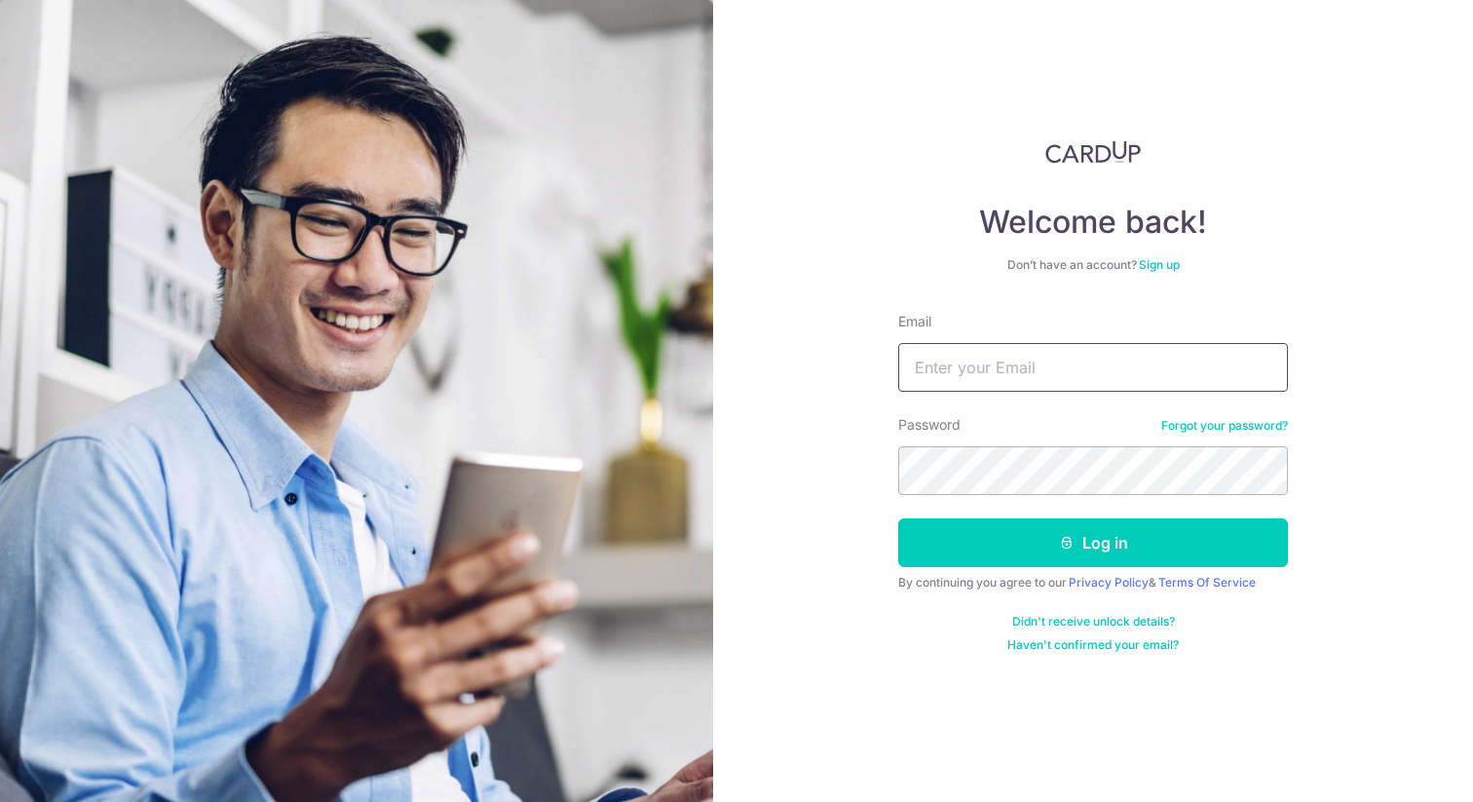
click at [1049, 345] on input "Email" at bounding box center [1093, 367] width 390 height 49
type input "axel.bader@gmail.com"
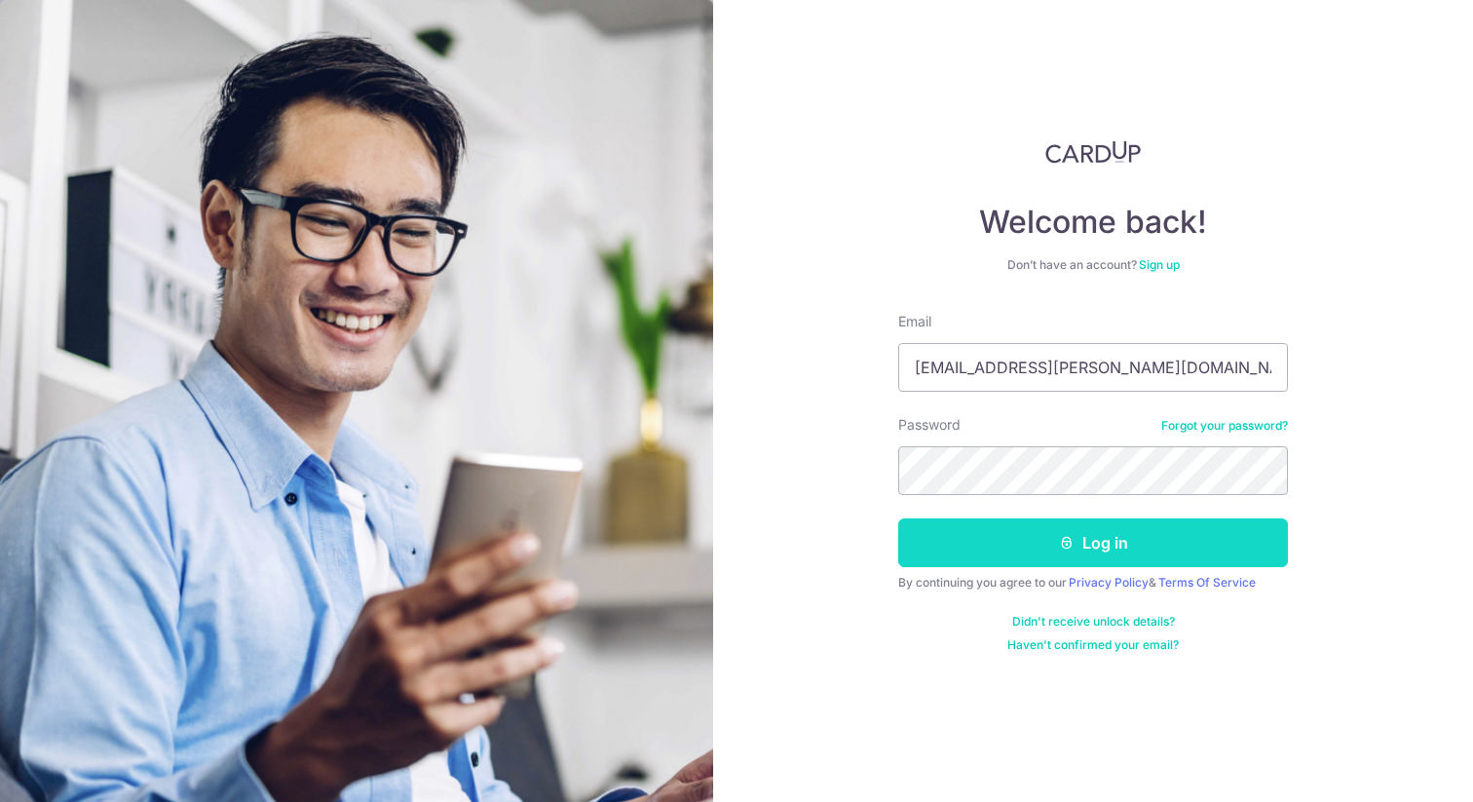
click at [1075, 539] on button "Log in" at bounding box center [1093, 542] width 390 height 49
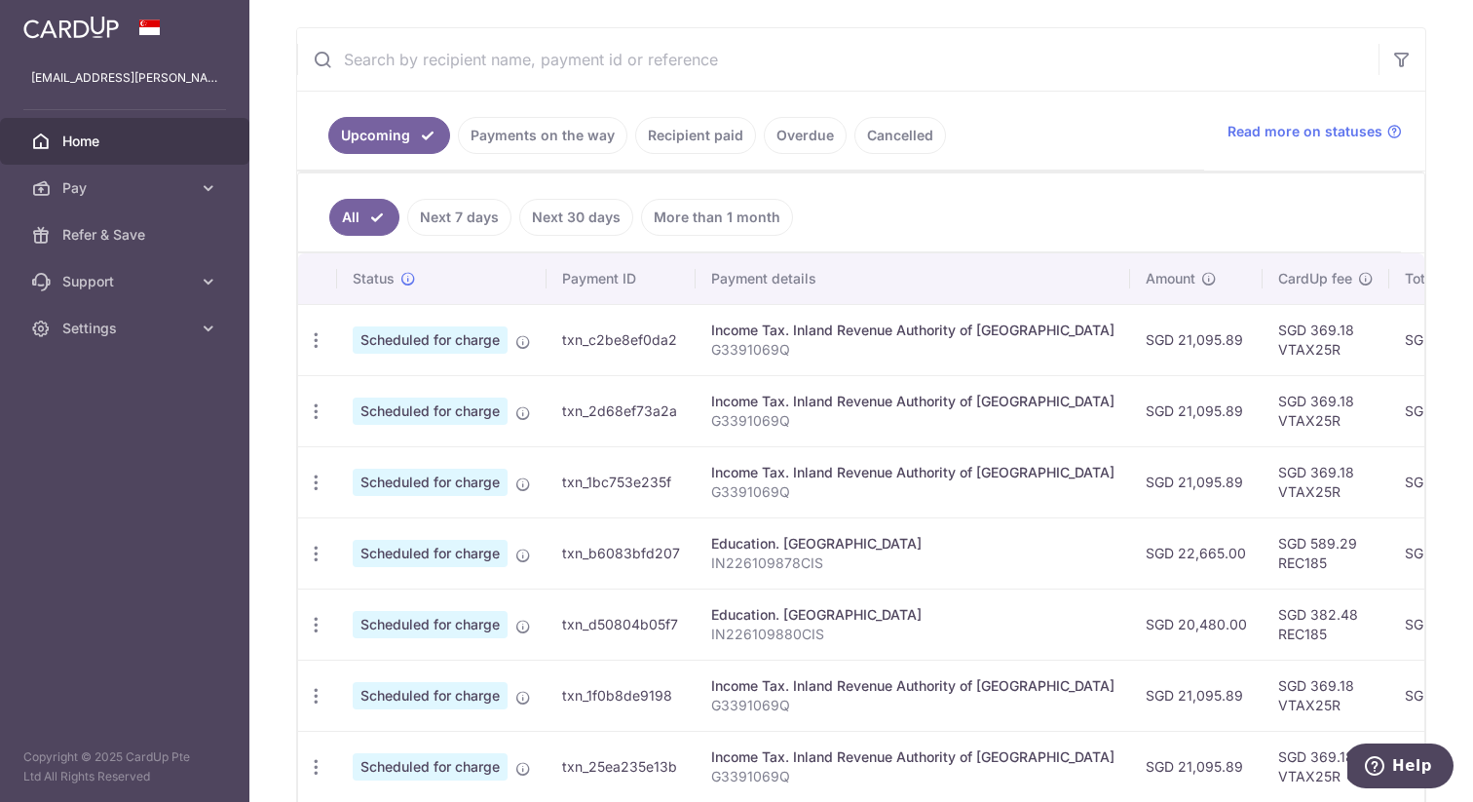
scroll to position [351, 0]
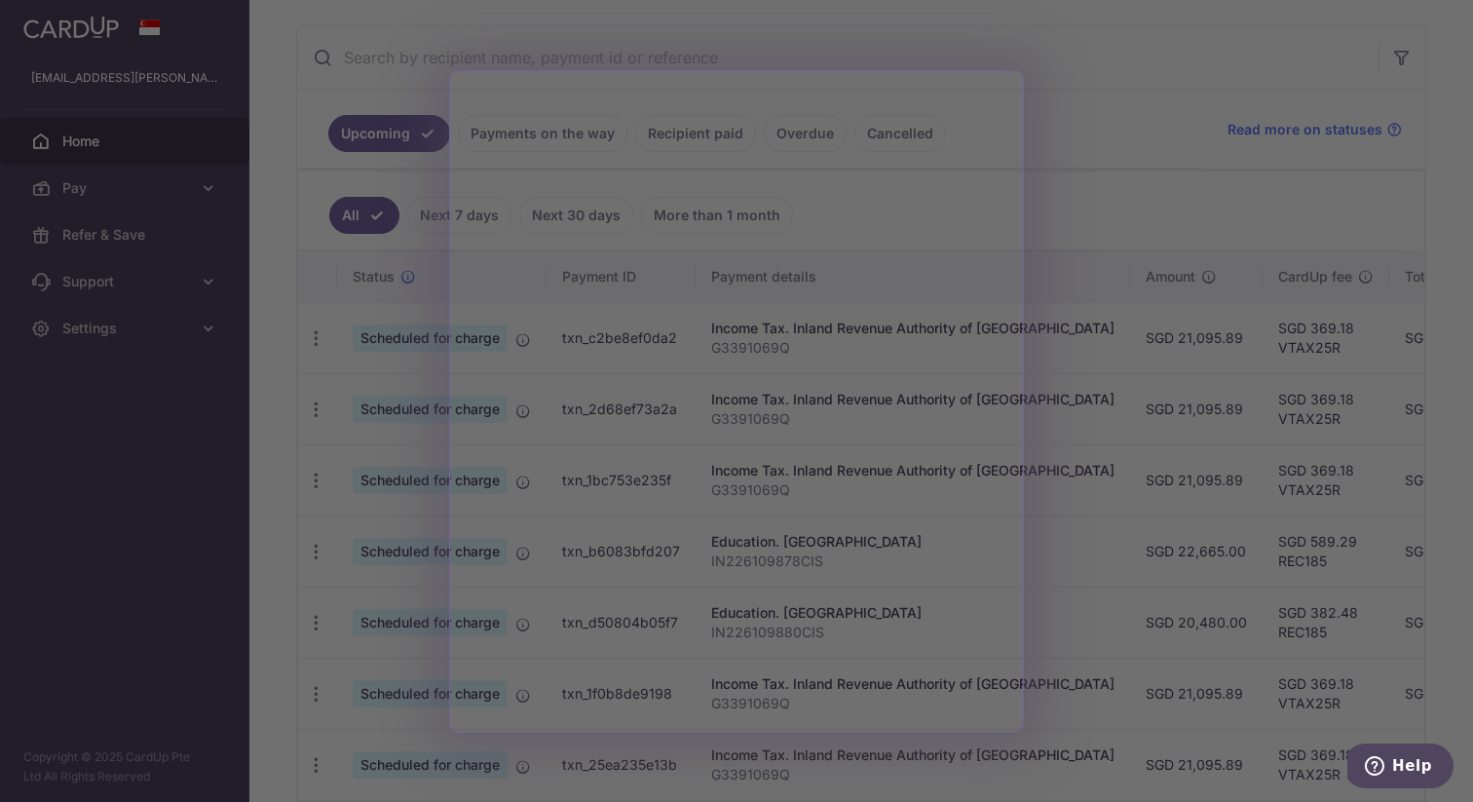
click at [1119, 220] on div at bounding box center [743, 404] width 1487 height 809
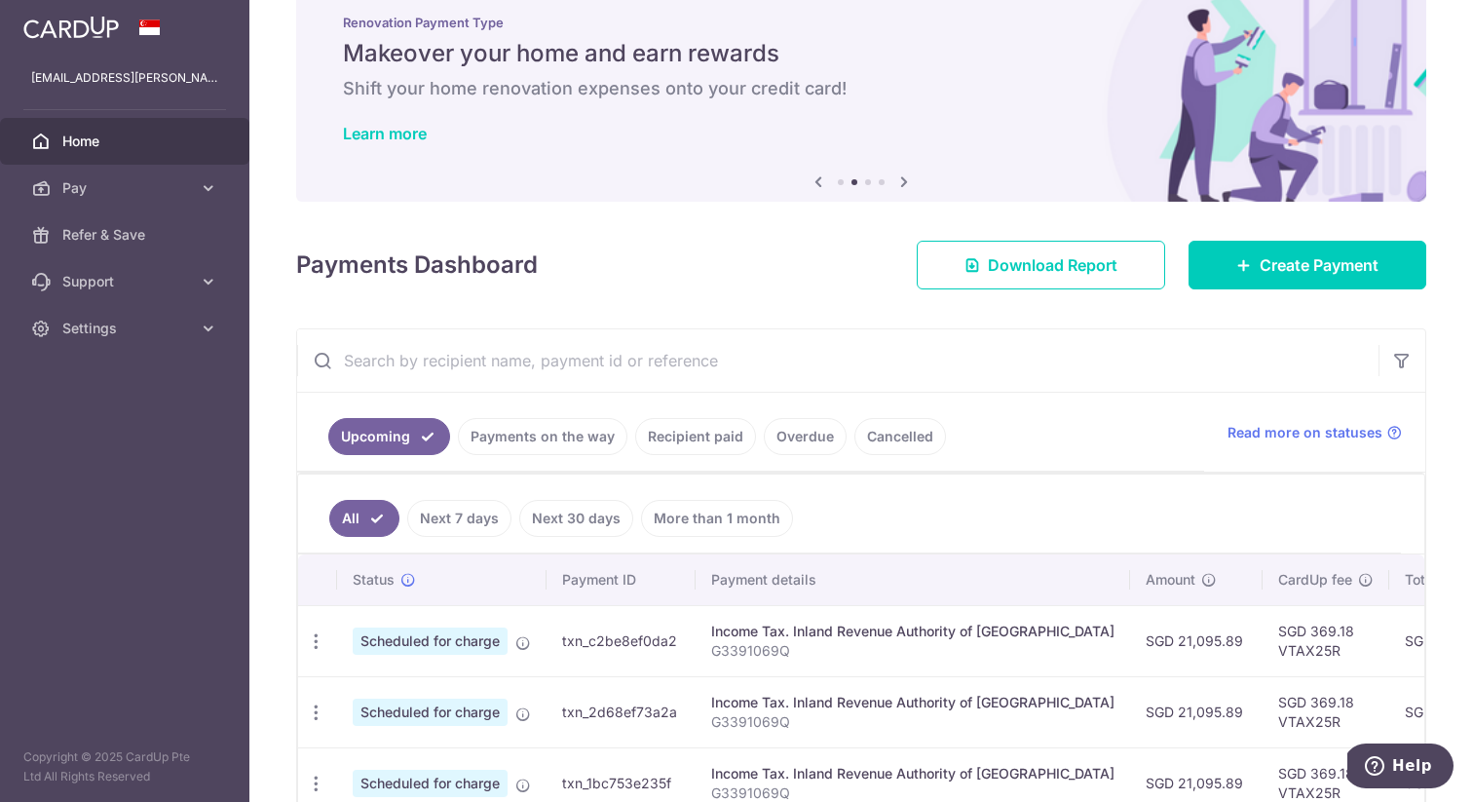
scroll to position [0, 0]
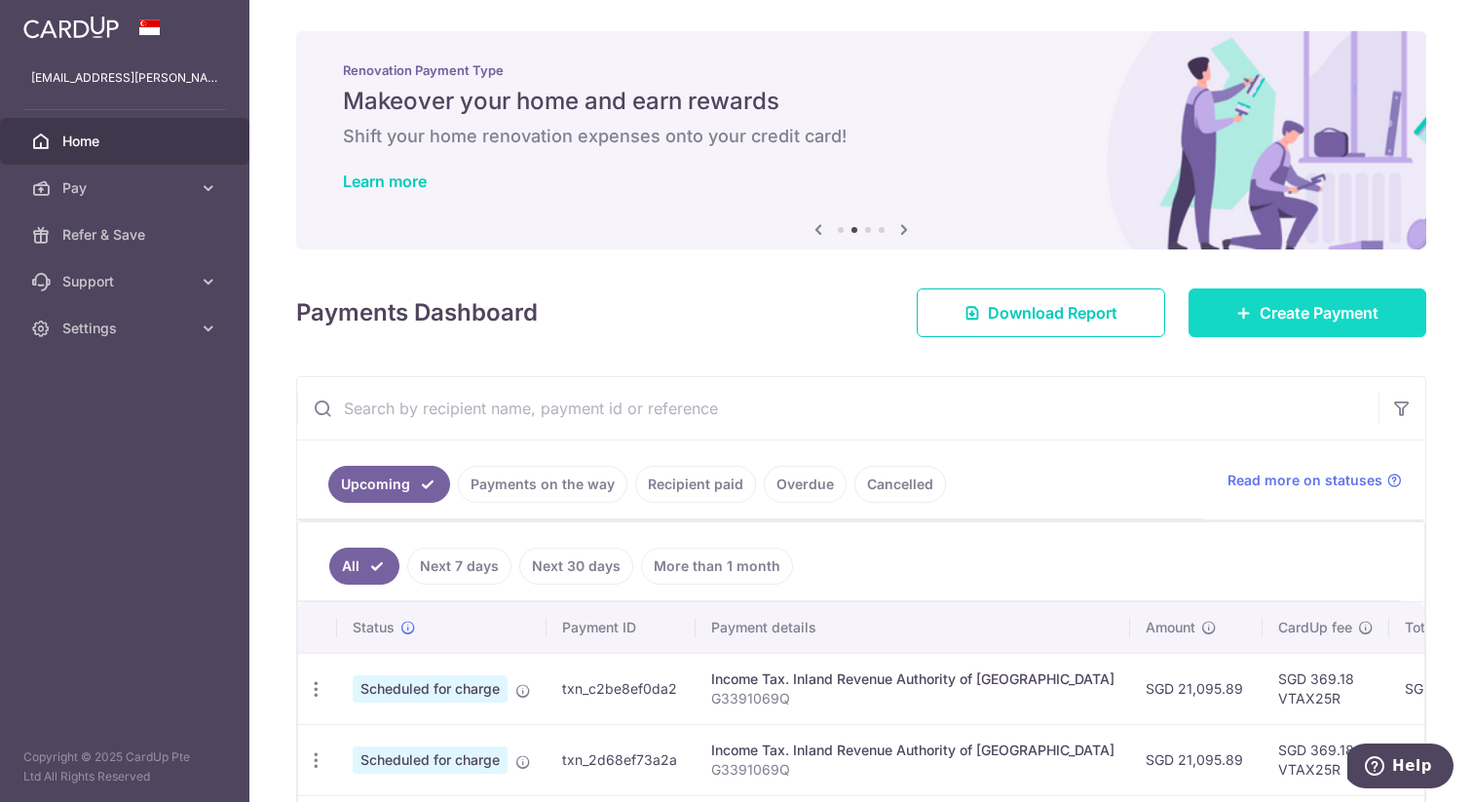
click at [1339, 317] on span "Create Payment" at bounding box center [1318, 312] width 119 height 23
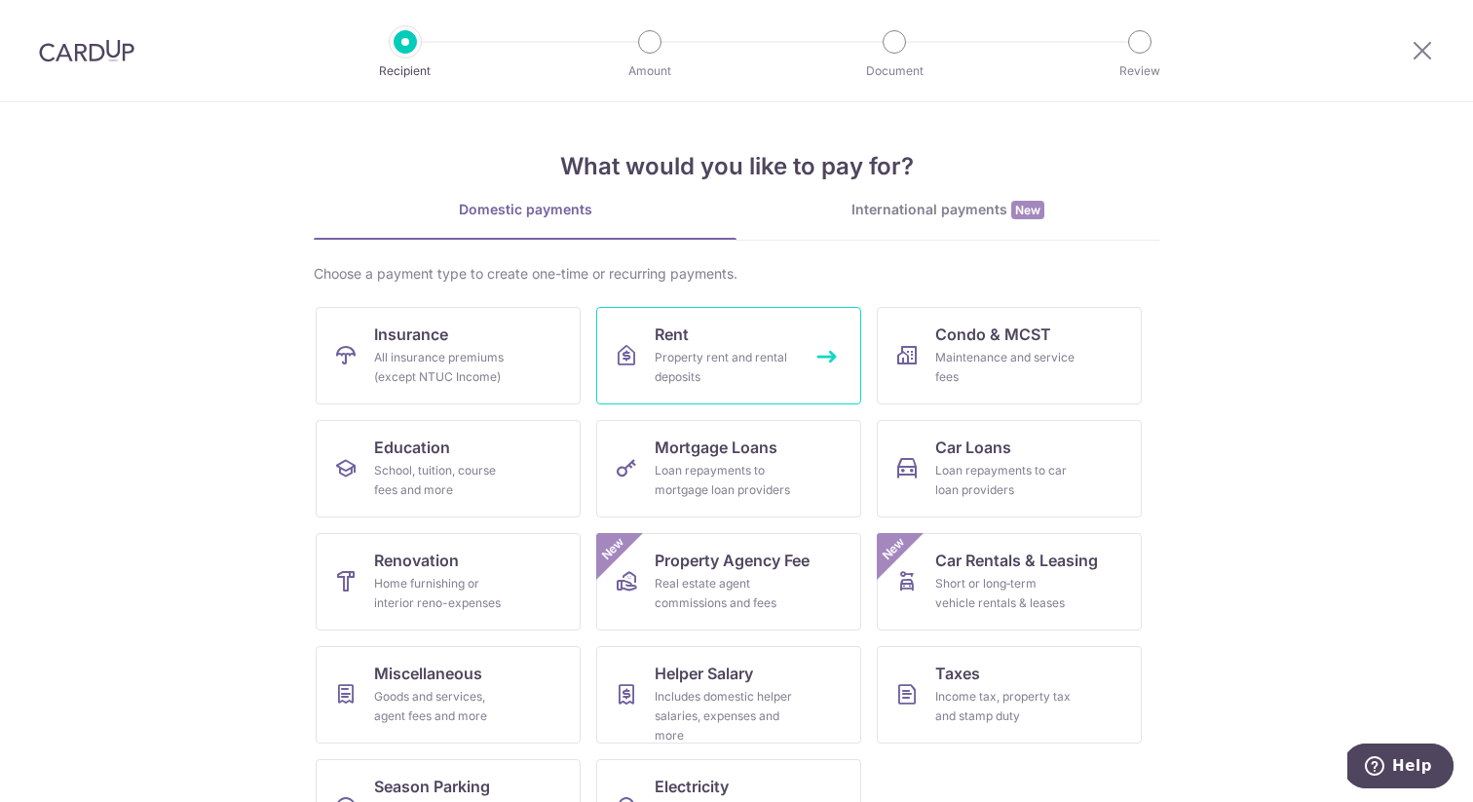
click at [761, 356] on div "Property rent and rental deposits" at bounding box center [724, 367] width 140 height 39
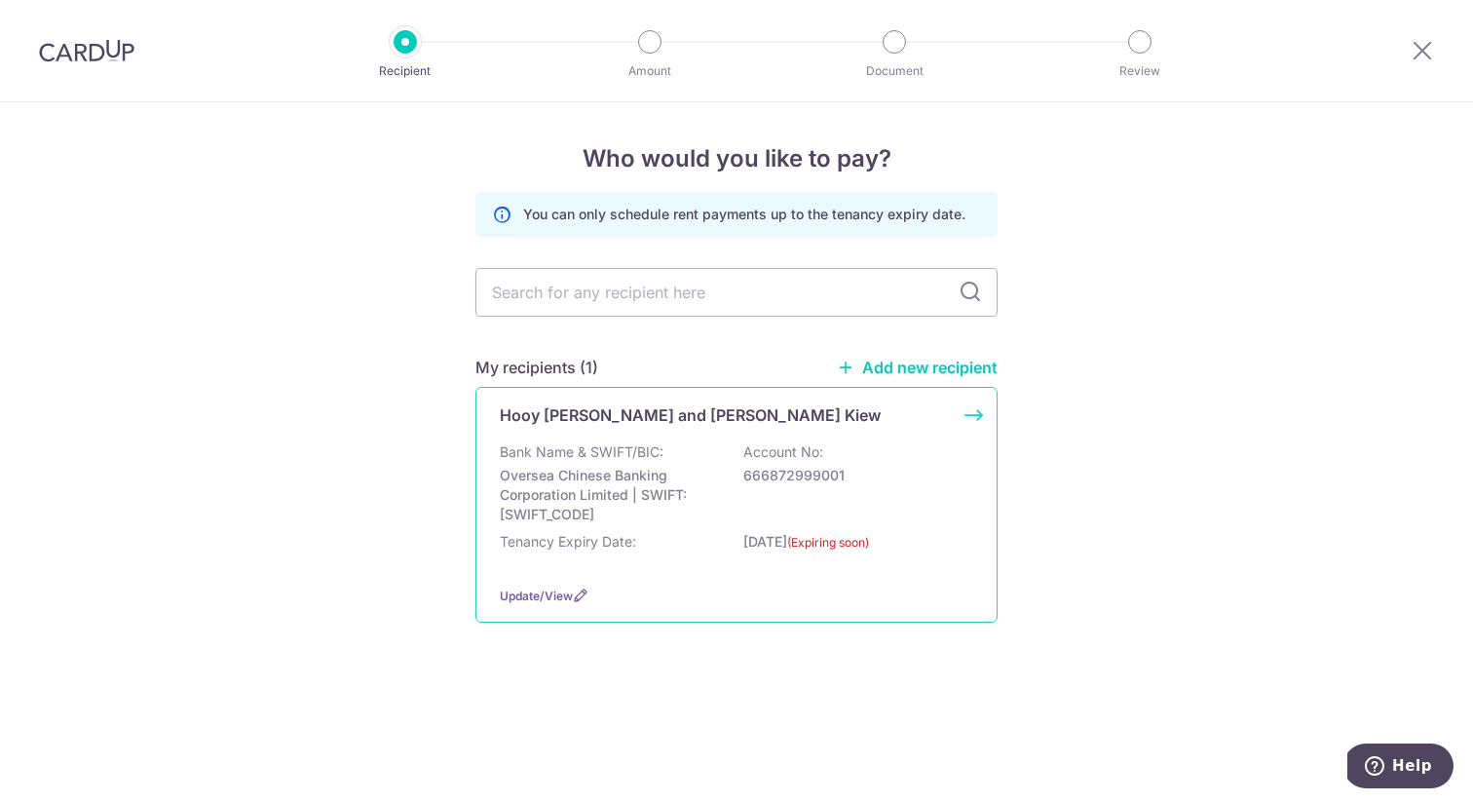
click at [638, 467] on p "Oversea Chinese Banking Corporation Limited | SWIFT: OCBCSGSGXXX" at bounding box center [609, 495] width 218 height 58
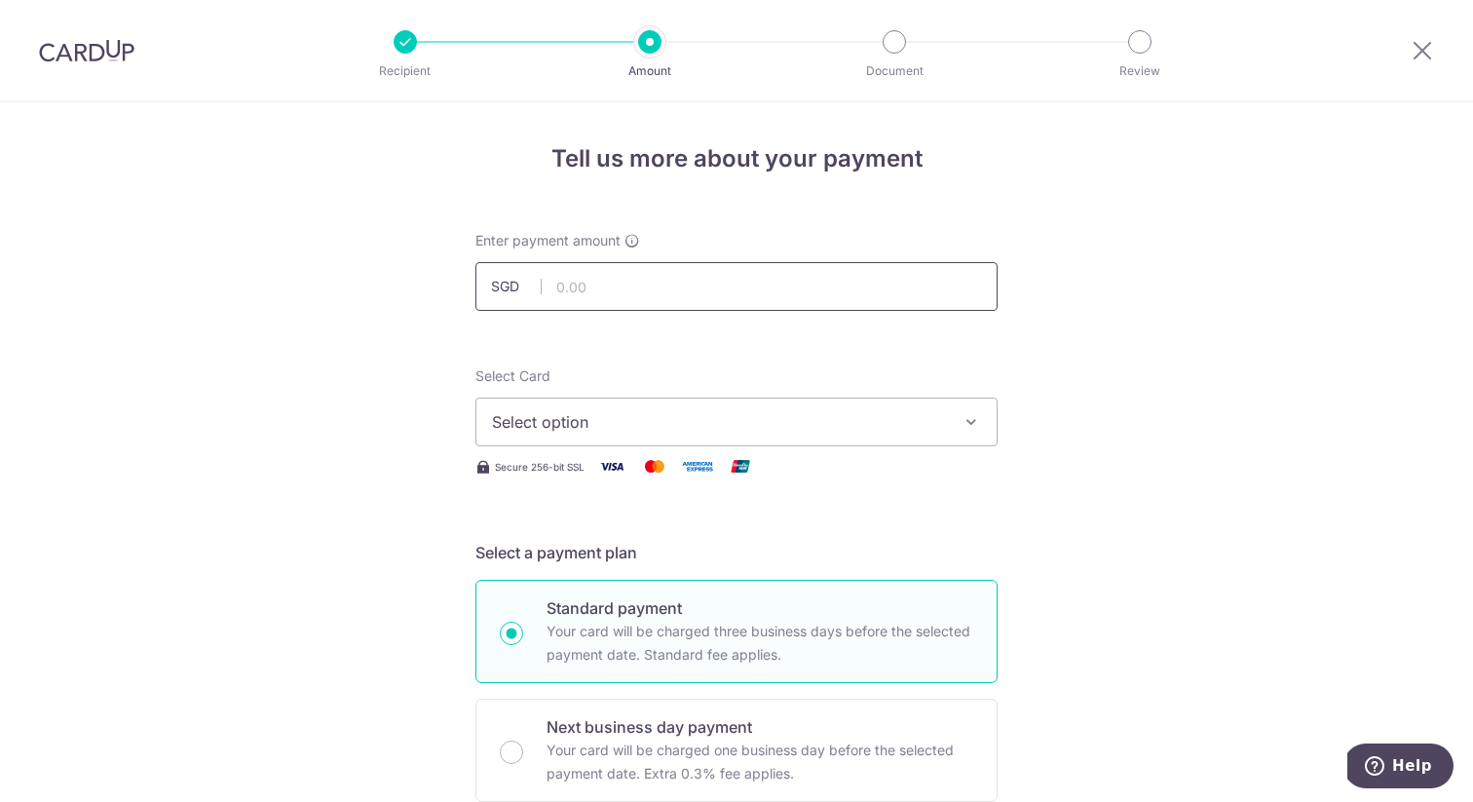
click at [618, 280] on input "text" at bounding box center [736, 286] width 522 height 49
type input "12,500.00"
click at [610, 425] on span "Select option" at bounding box center [719, 421] width 454 height 23
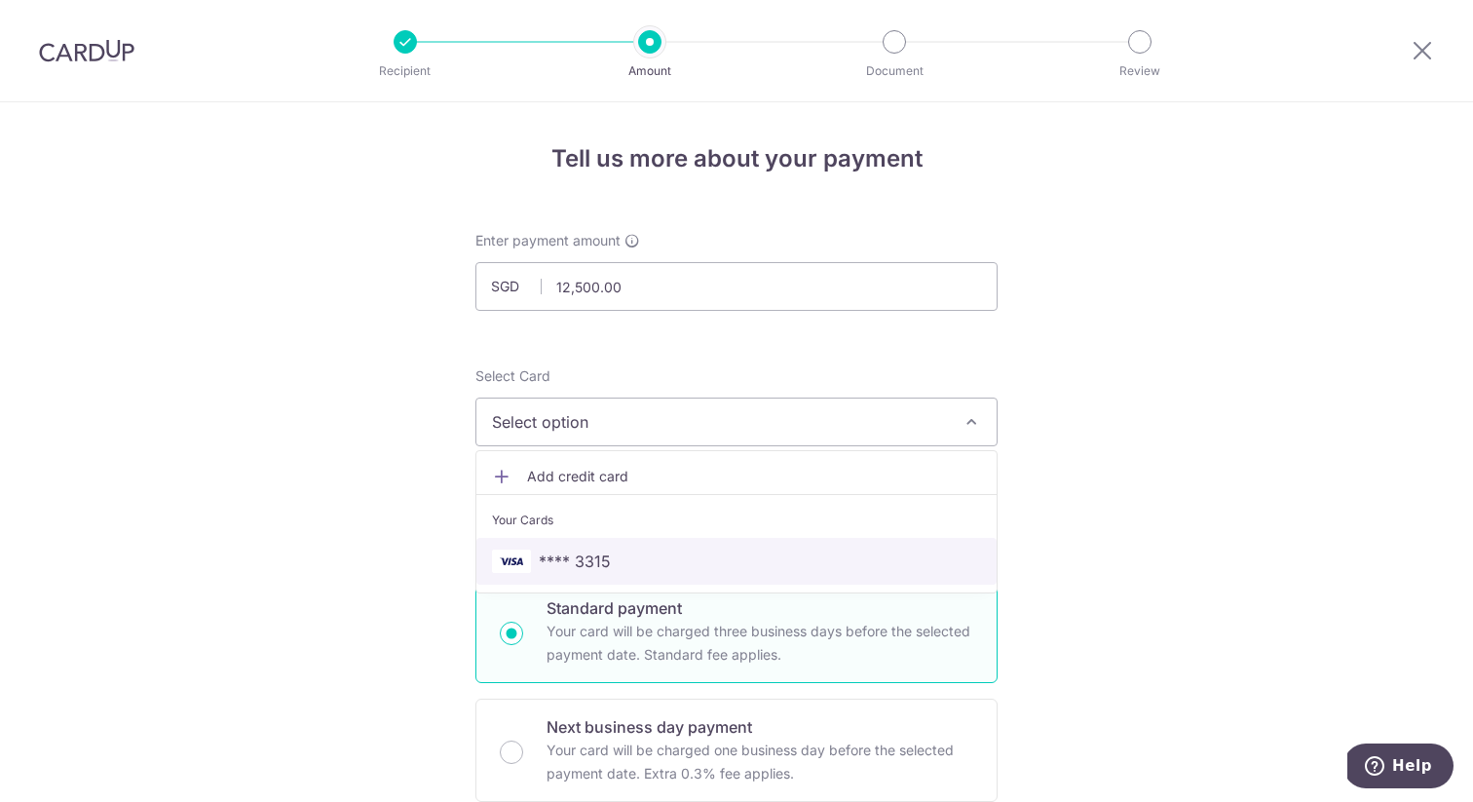
click at [635, 549] on span "**** 3315" at bounding box center [736, 560] width 489 height 23
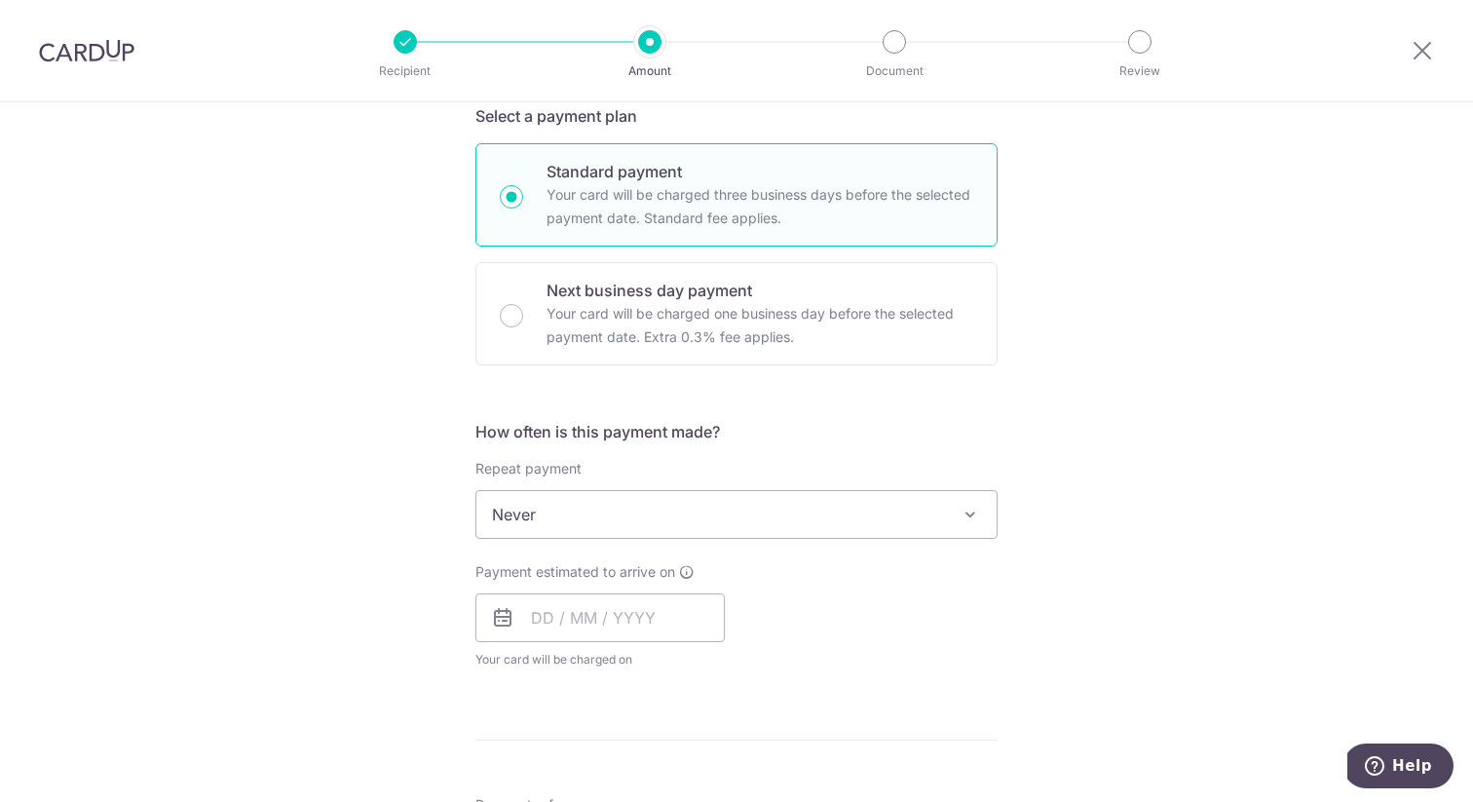
scroll to position [457, 0]
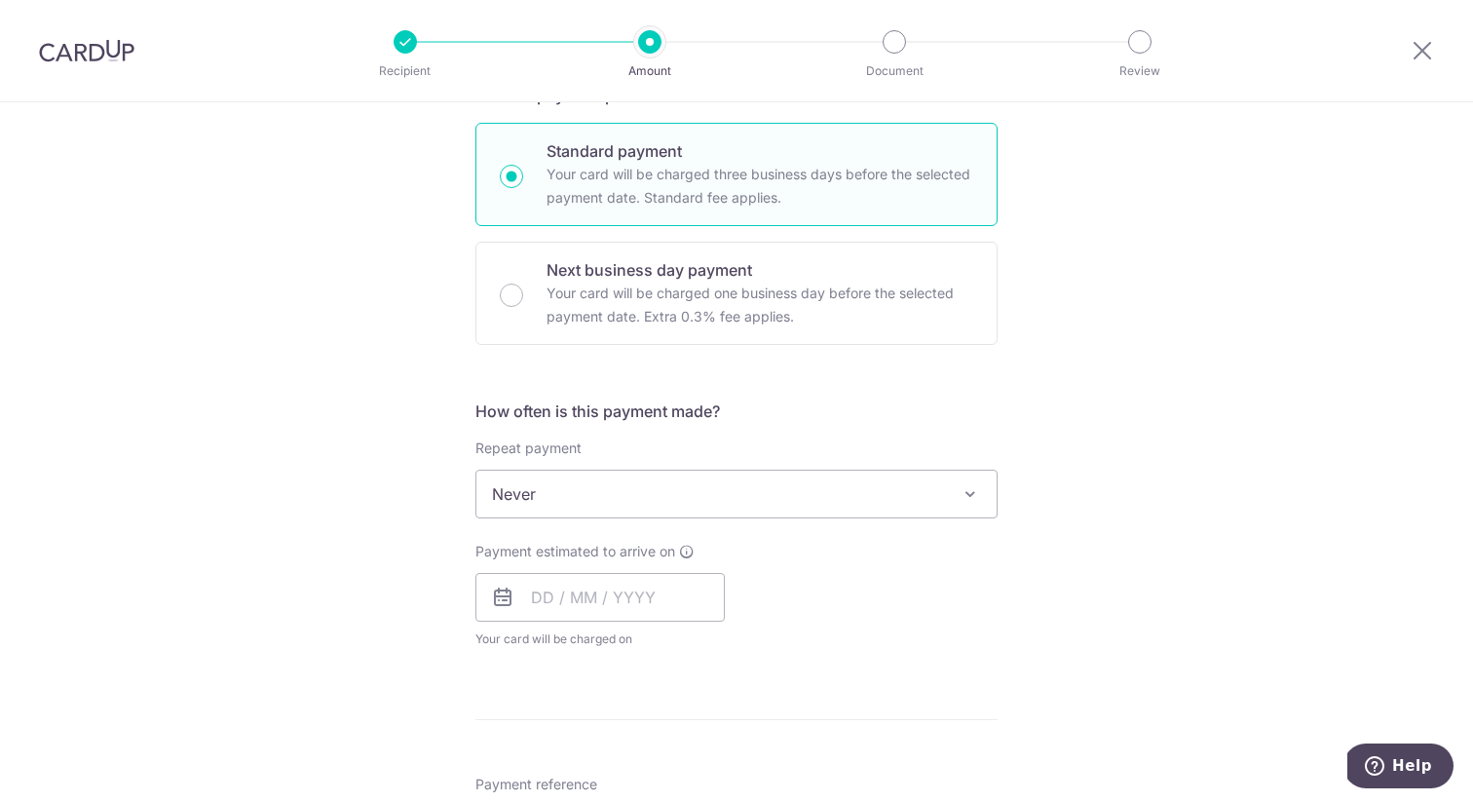
click at [654, 497] on span "Never" at bounding box center [736, 493] width 520 height 47
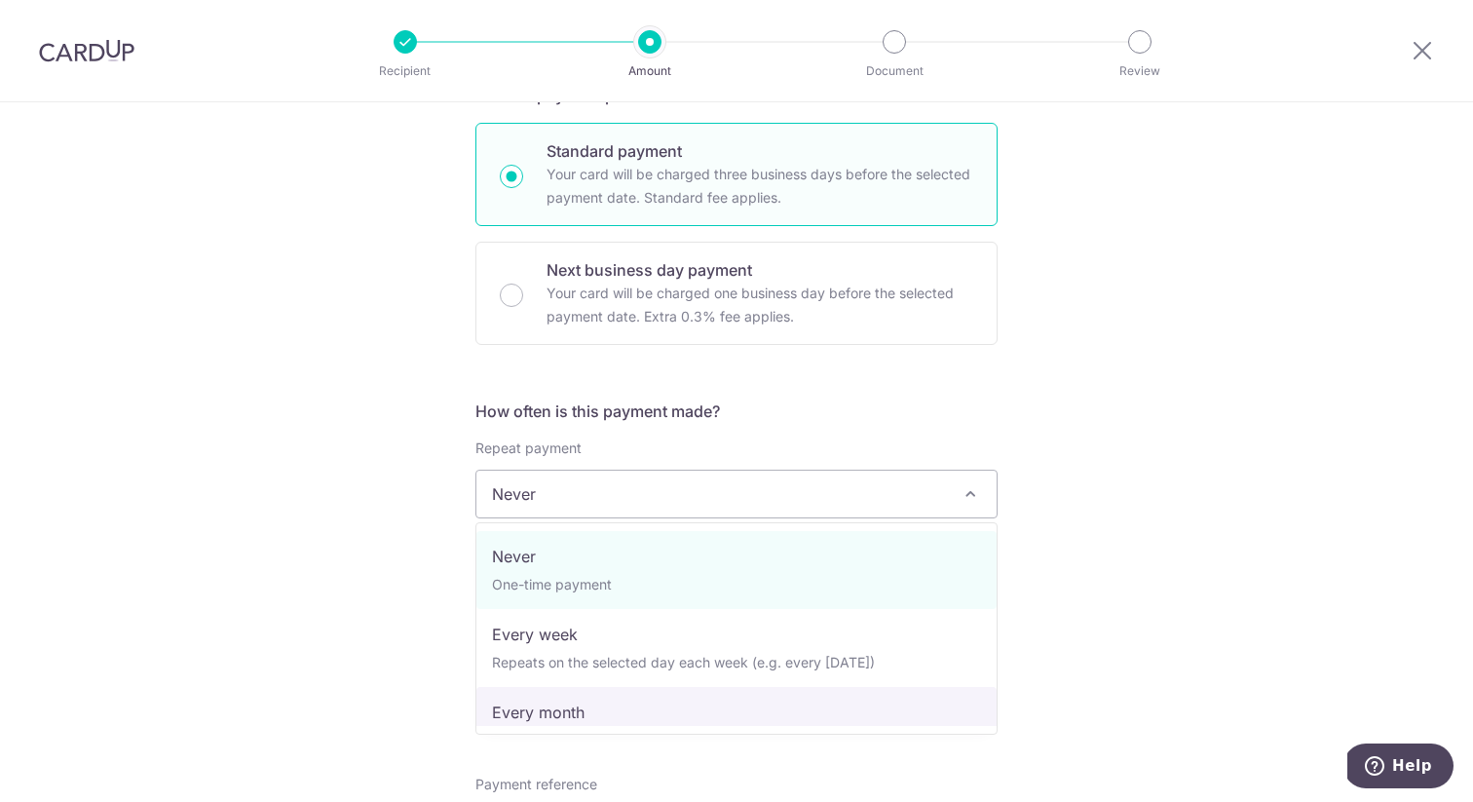
select select "3"
type input "[DATE]"
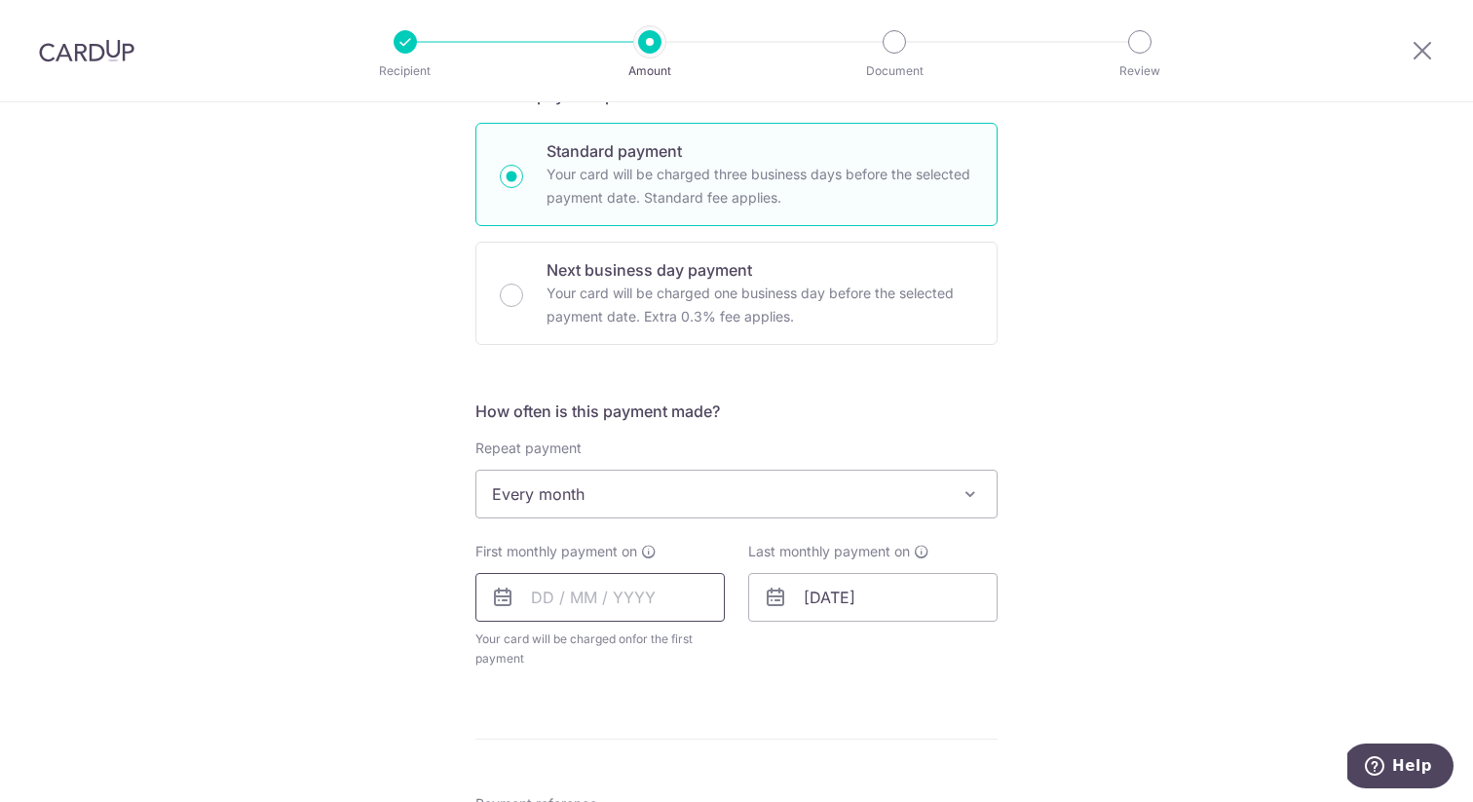
click at [579, 596] on input "text" at bounding box center [599, 597] width 249 height 49
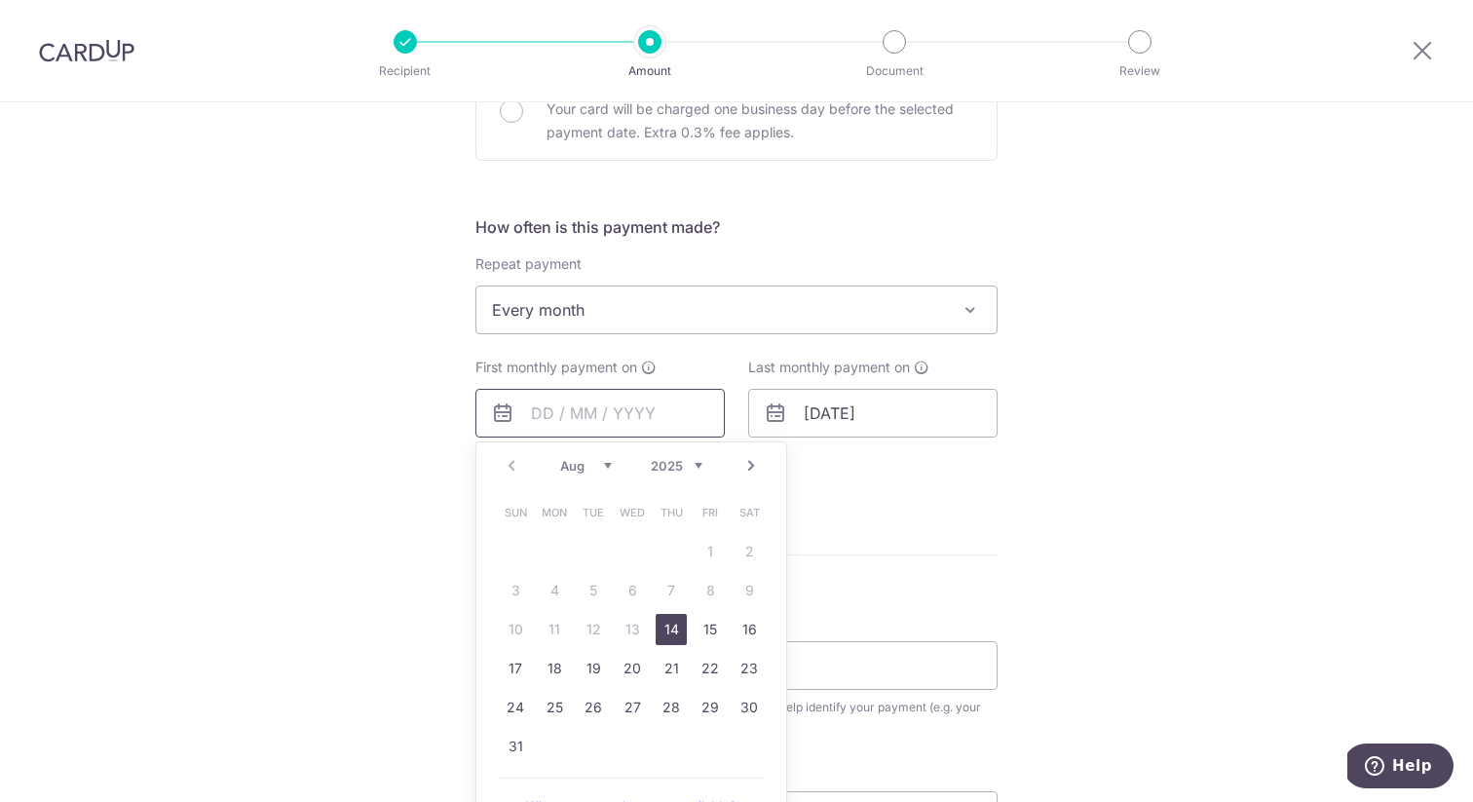
scroll to position [708, 0]
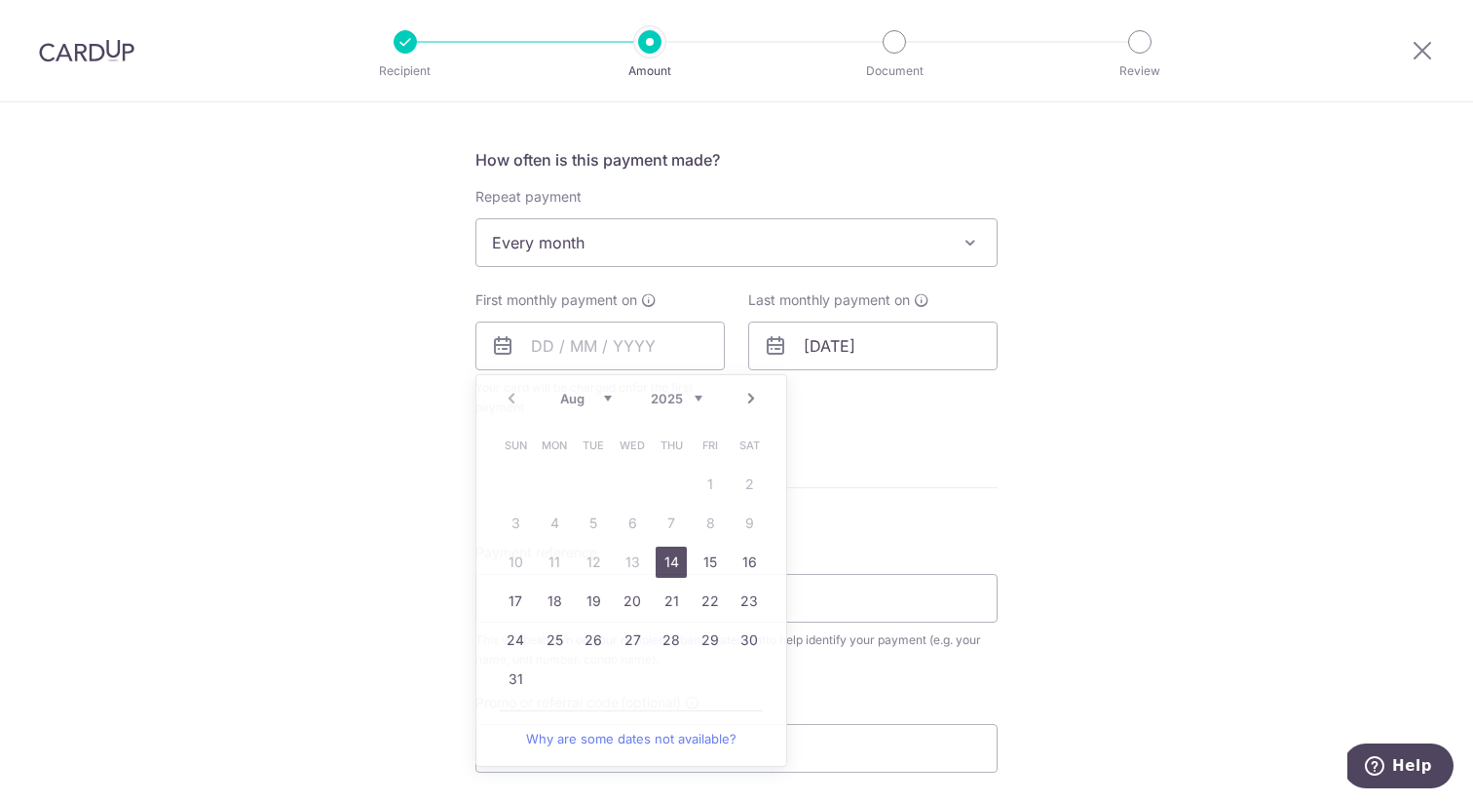
click at [345, 568] on div "Tell us more about your payment Enter payment amount SGD 12,500.00 12500.00 Sel…" at bounding box center [736, 284] width 1473 height 1781
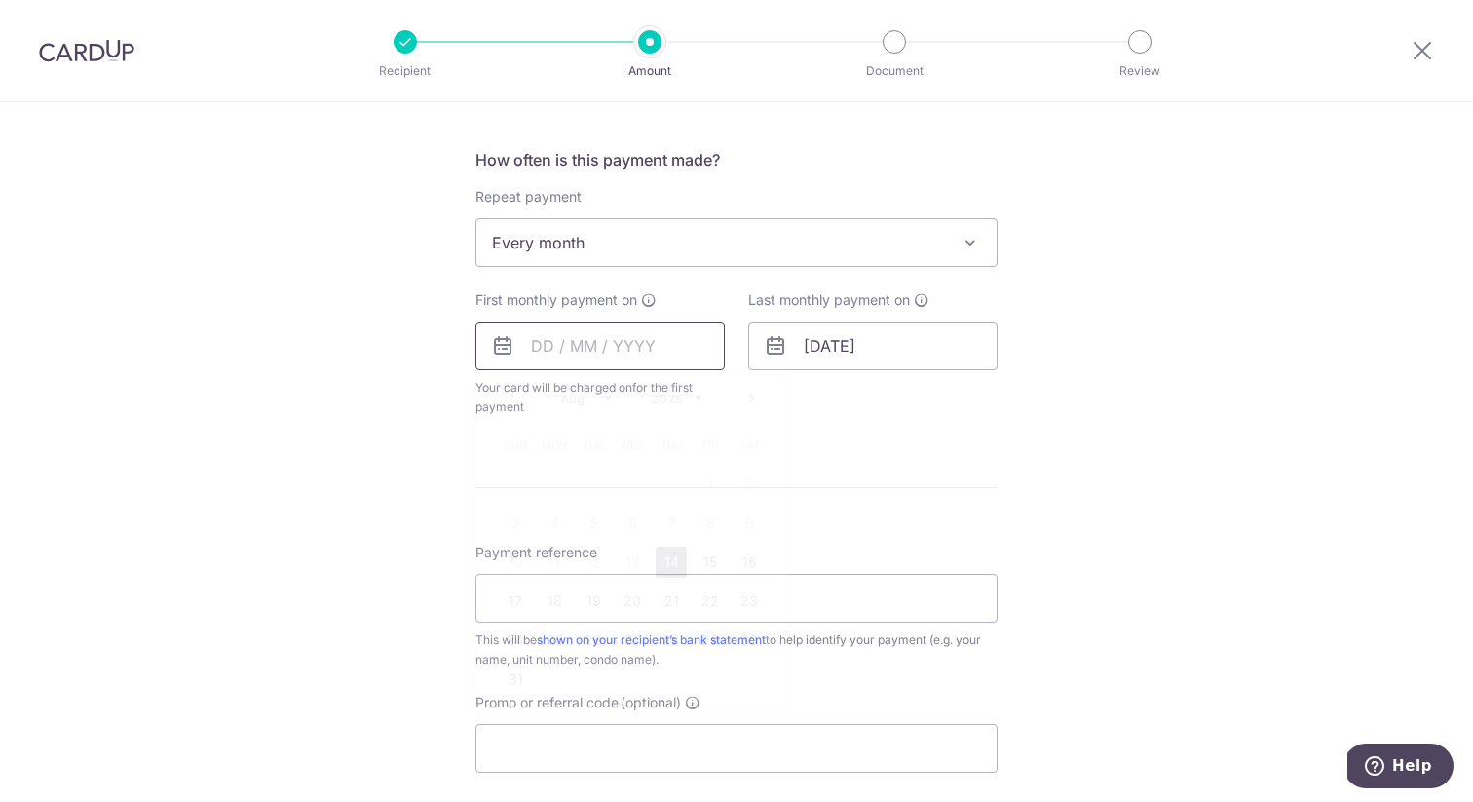
click at [555, 346] on input "text" at bounding box center [599, 345] width 249 height 49
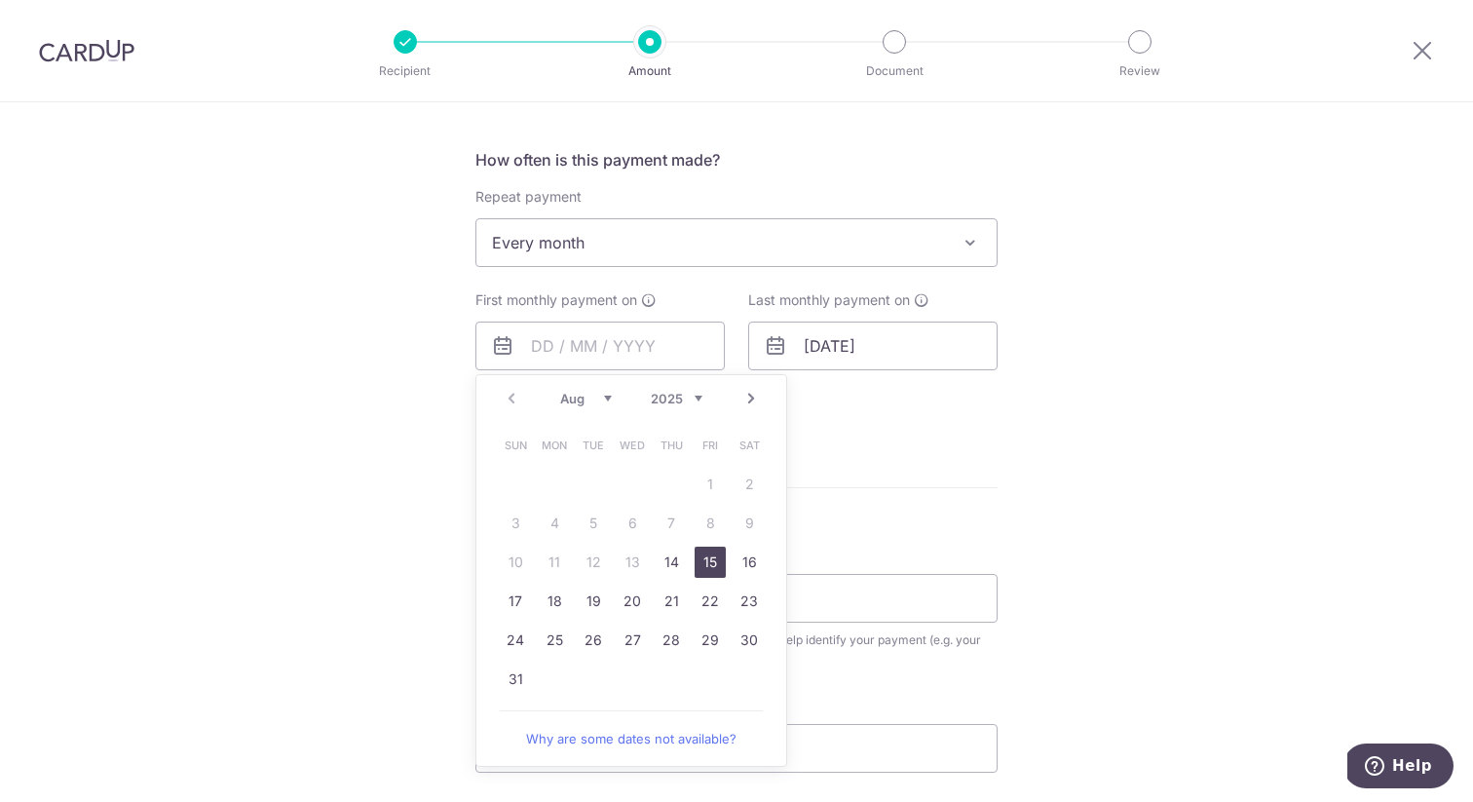
click at [699, 550] on link "15" at bounding box center [709, 561] width 31 height 31
type input "[DATE]"
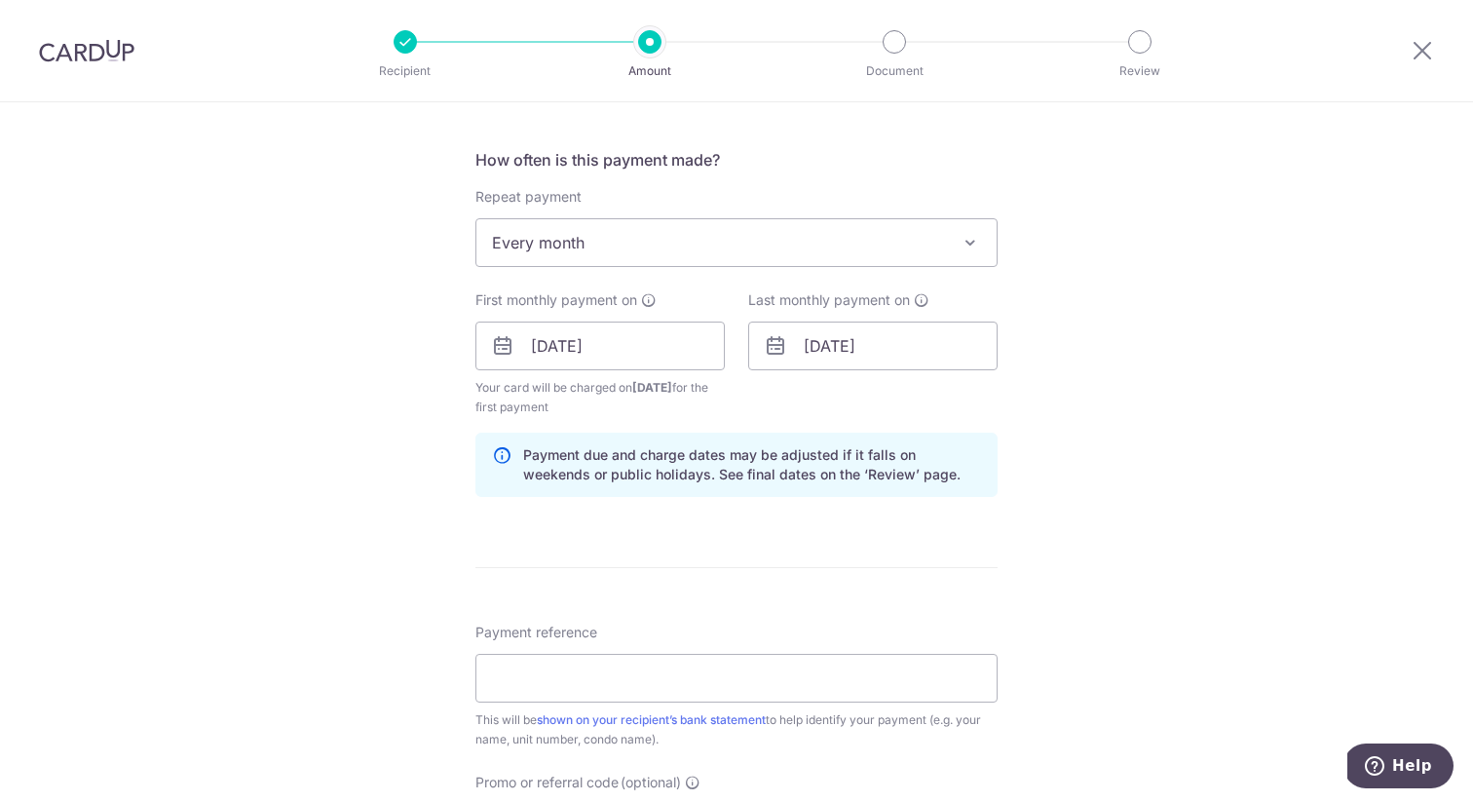
scroll to position [682, 0]
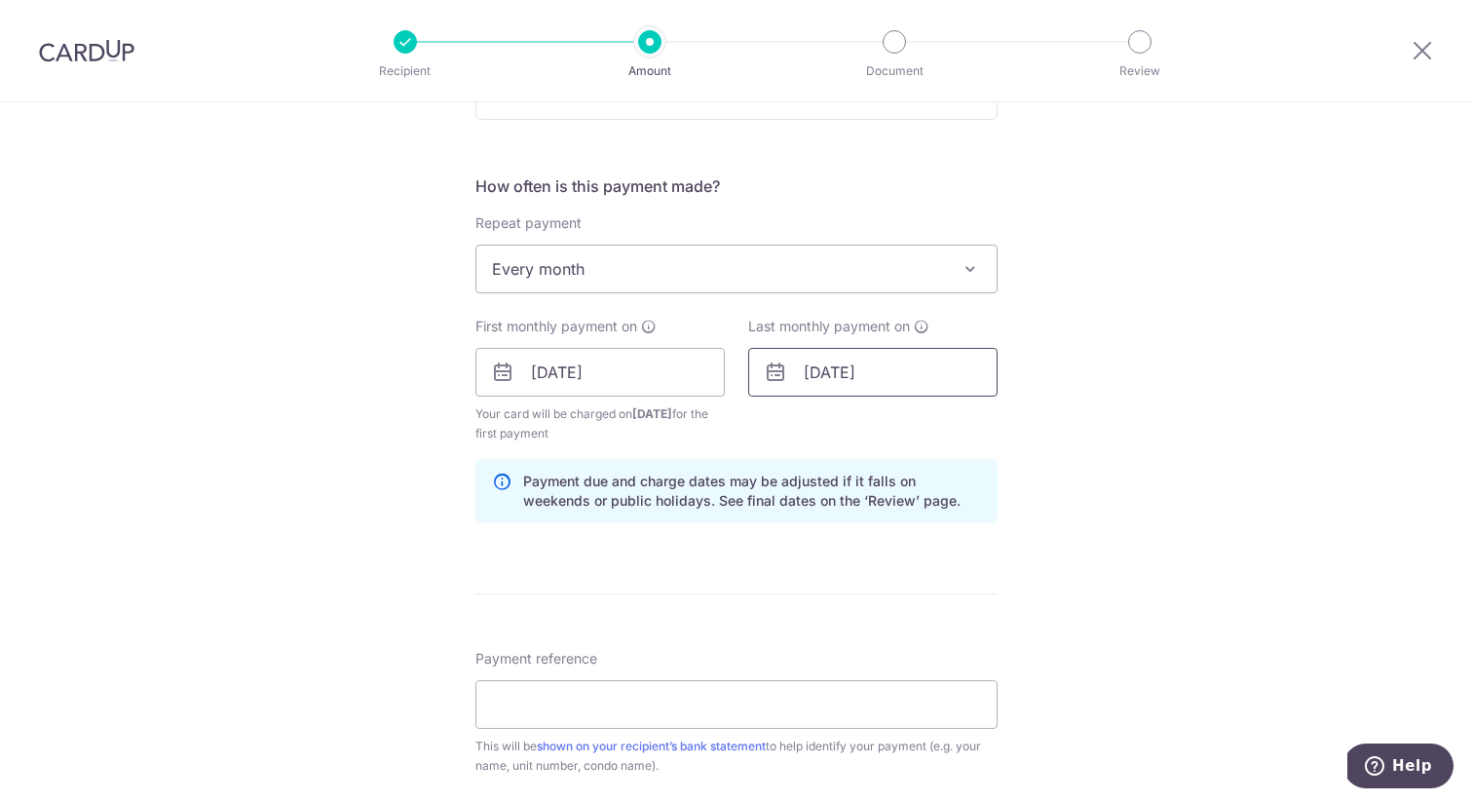
click at [808, 373] on input "[DATE]" at bounding box center [872, 372] width 249 height 49
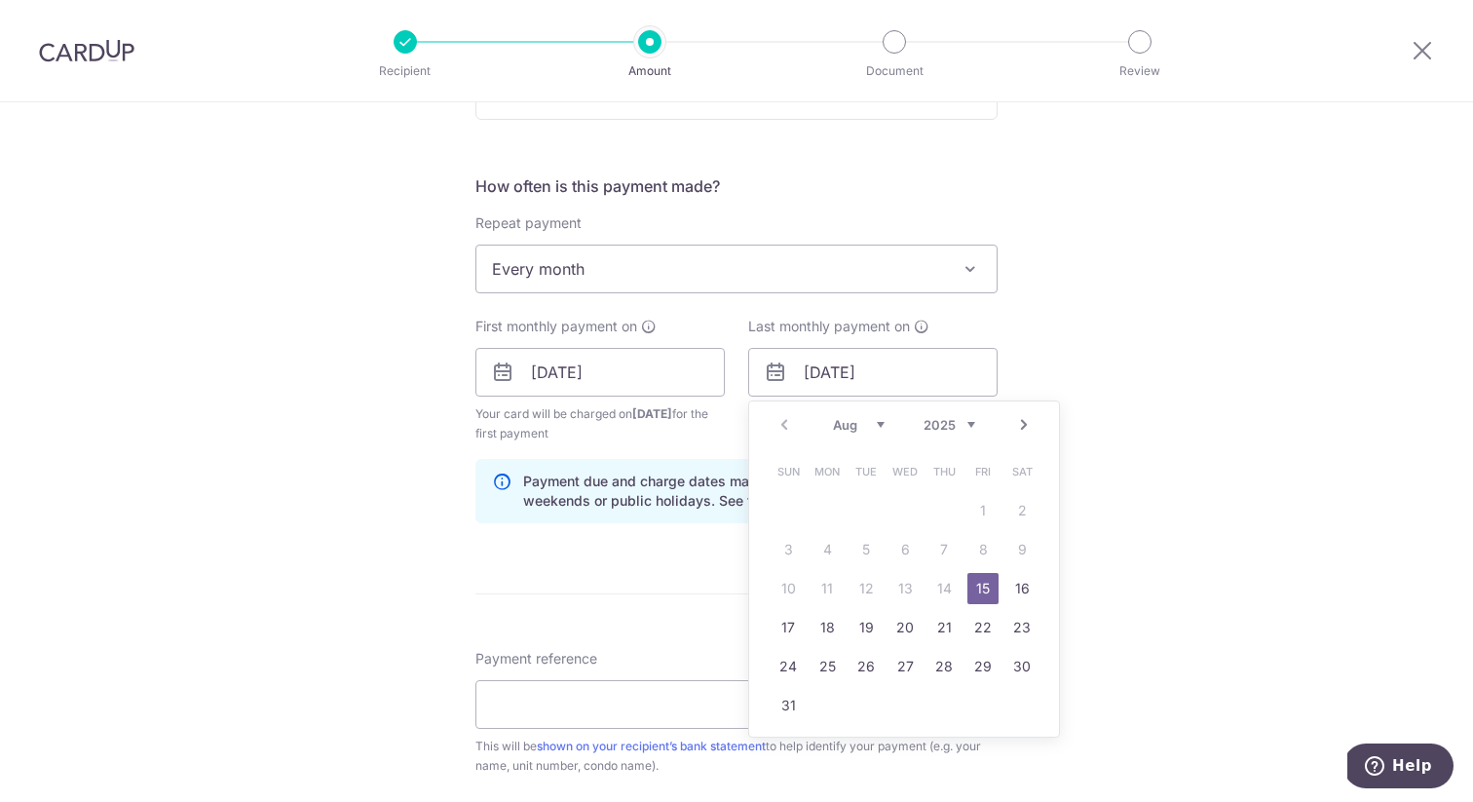
click at [947, 422] on select "2025 2026 2027 2028 2029 2030 2031 2032 2033 2034 2035" at bounding box center [949, 425] width 52 height 16
click at [861, 426] on select "Jan Feb Mar Apr May Jun Jul Aug Sep Oct Nov Dec" at bounding box center [859, 425] width 52 height 16
click at [913, 594] on link "15" at bounding box center [904, 588] width 31 height 31
type input "[DATE]"
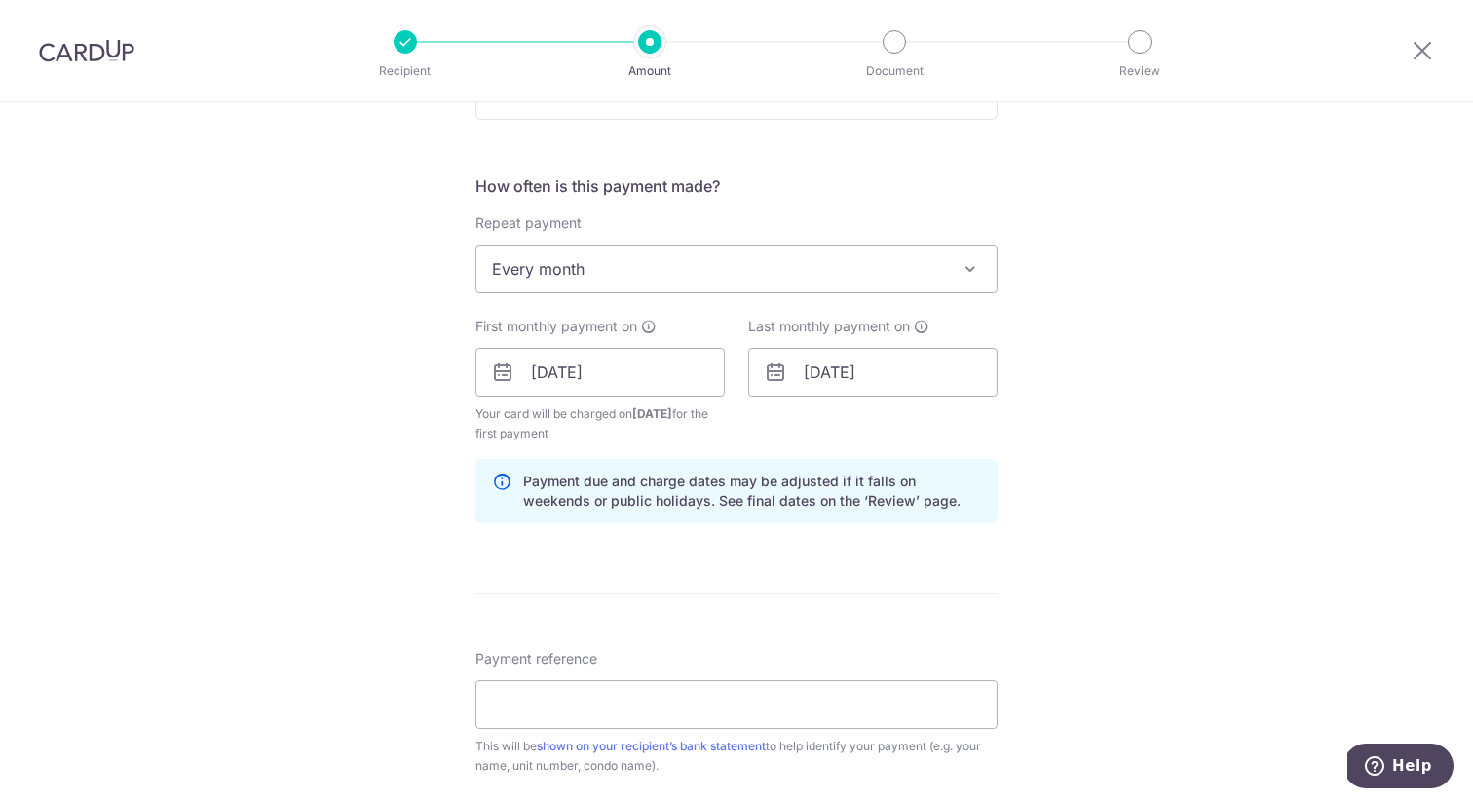
click at [1175, 512] on div "Tell us more about your payment Enter payment amount SGD 12,500.00 12500.00 Sel…" at bounding box center [736, 351] width 1473 height 1861
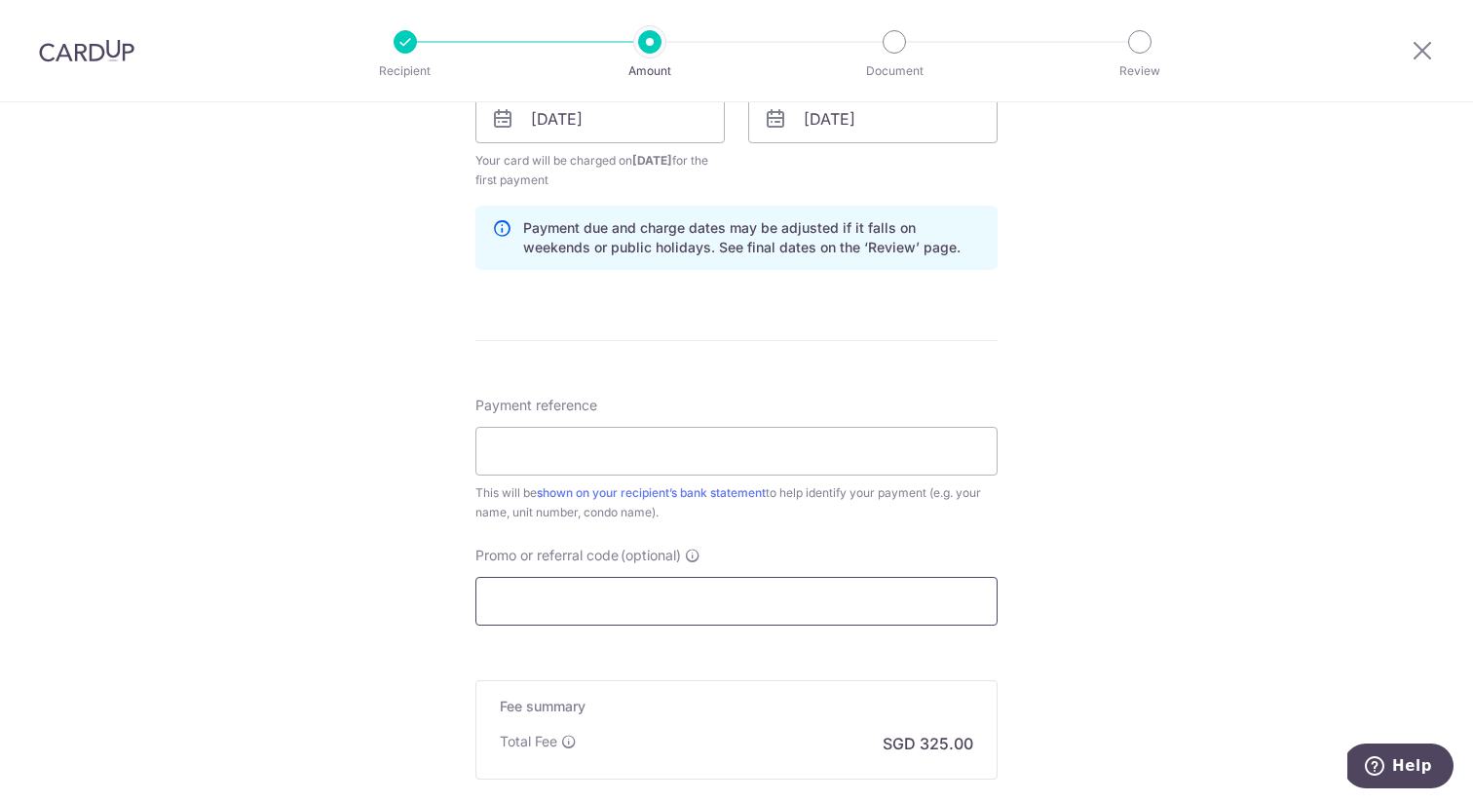
scroll to position [942, 0]
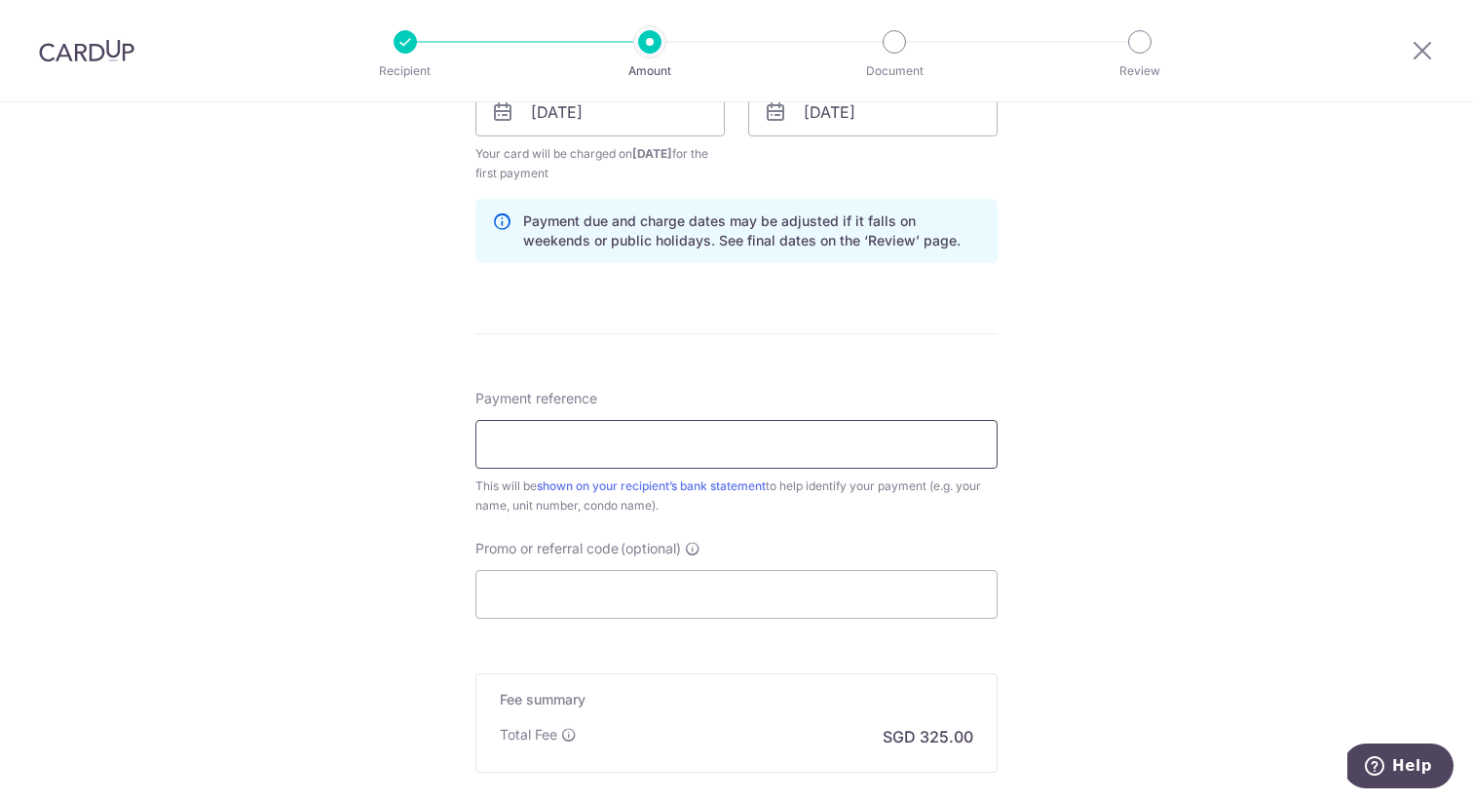
click at [637, 445] on input "Payment reference" at bounding box center [736, 444] width 522 height 49
type input "Reflections 28-88"
click at [345, 496] on div "Tell us more about your payment Enter payment amount SGD 12,500.00 12500.00 Sel…" at bounding box center [736, 90] width 1473 height 1861
click at [562, 598] on input "Promo or referral code (optional)" at bounding box center [736, 594] width 522 height 49
paste input "SAVERENT179"
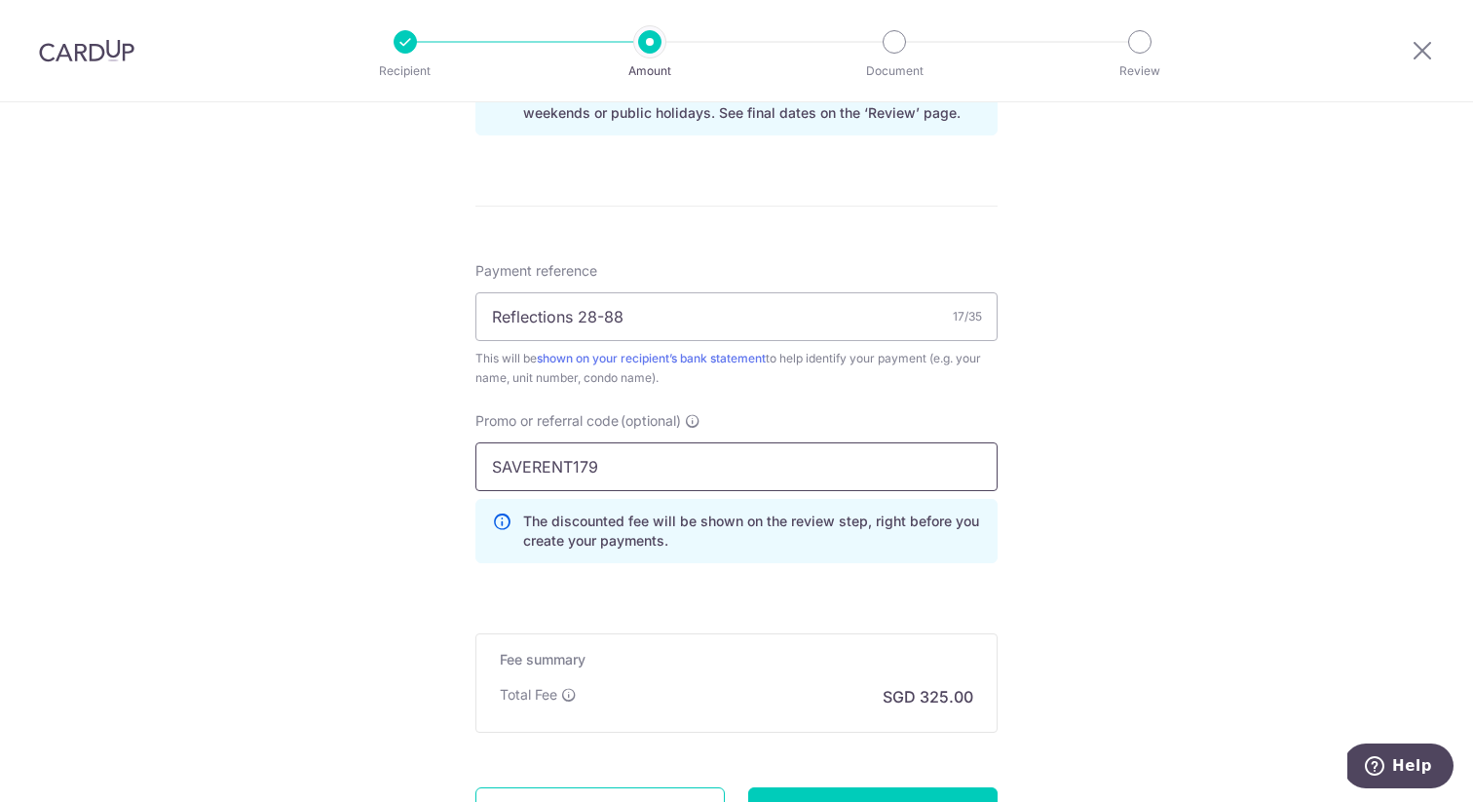
scroll to position [1124, 0]
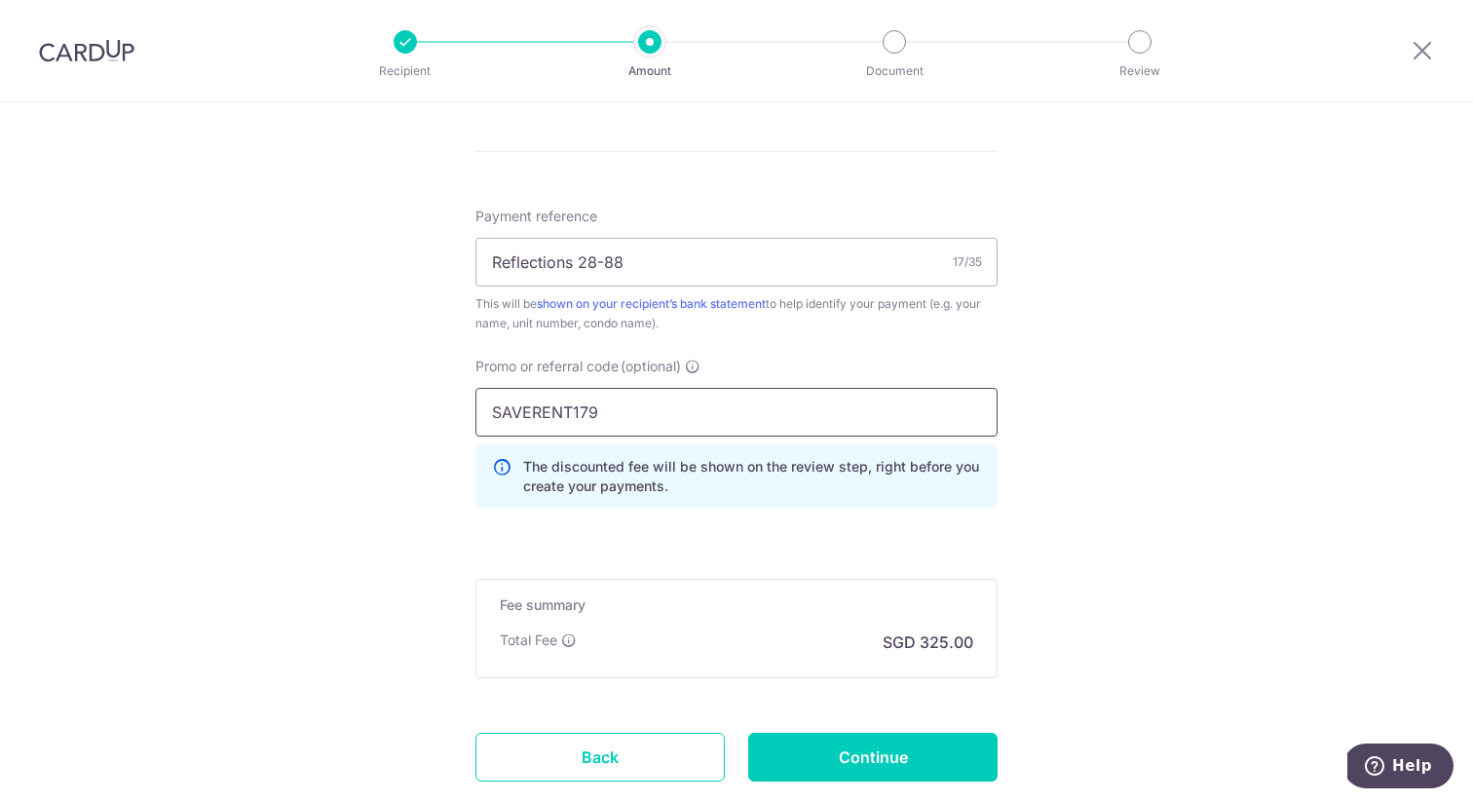
type input "SAVERENT179"
click at [858, 755] on input "Continue" at bounding box center [872, 756] width 249 height 49
type input "Create Schedule"
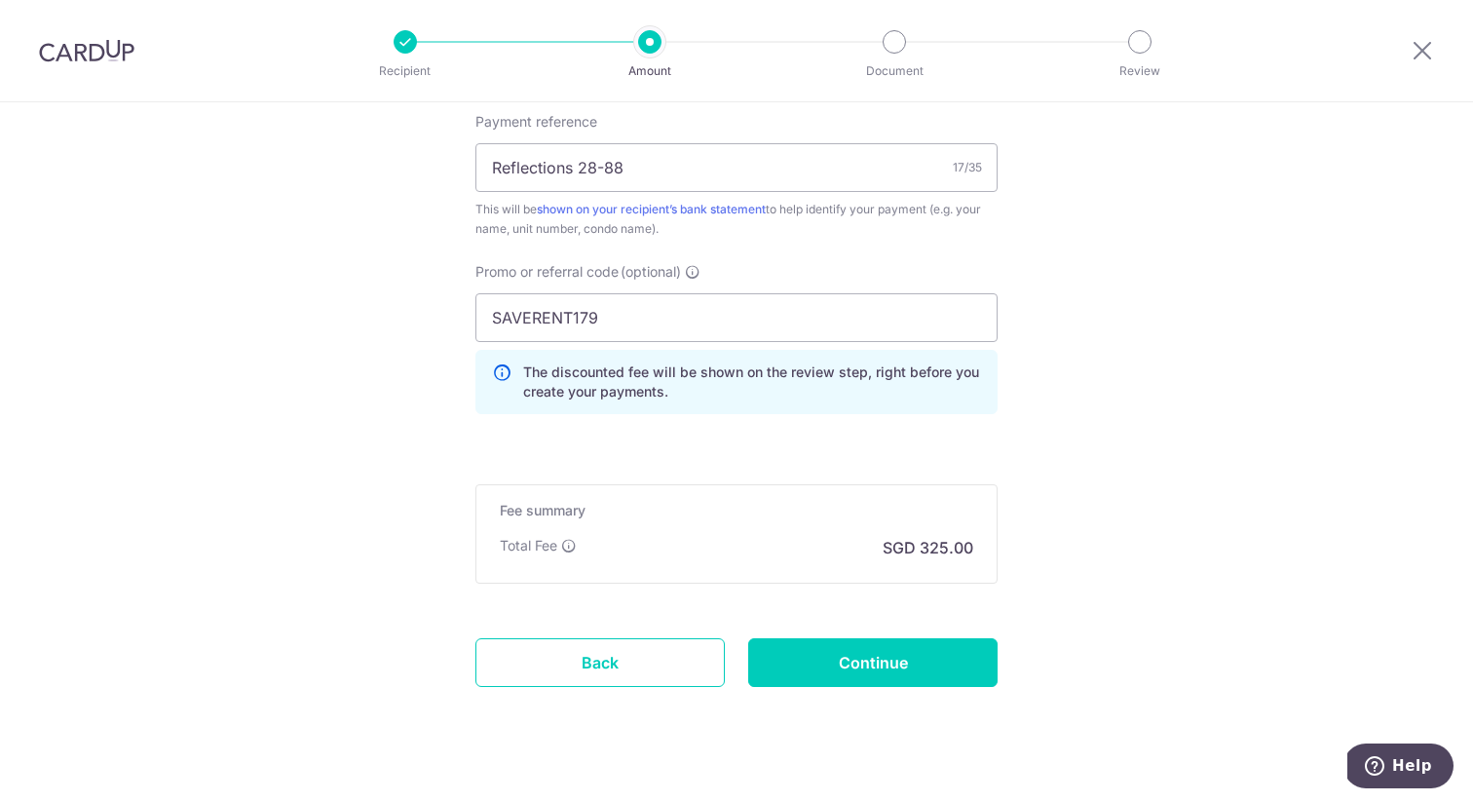
scroll to position [1197, 0]
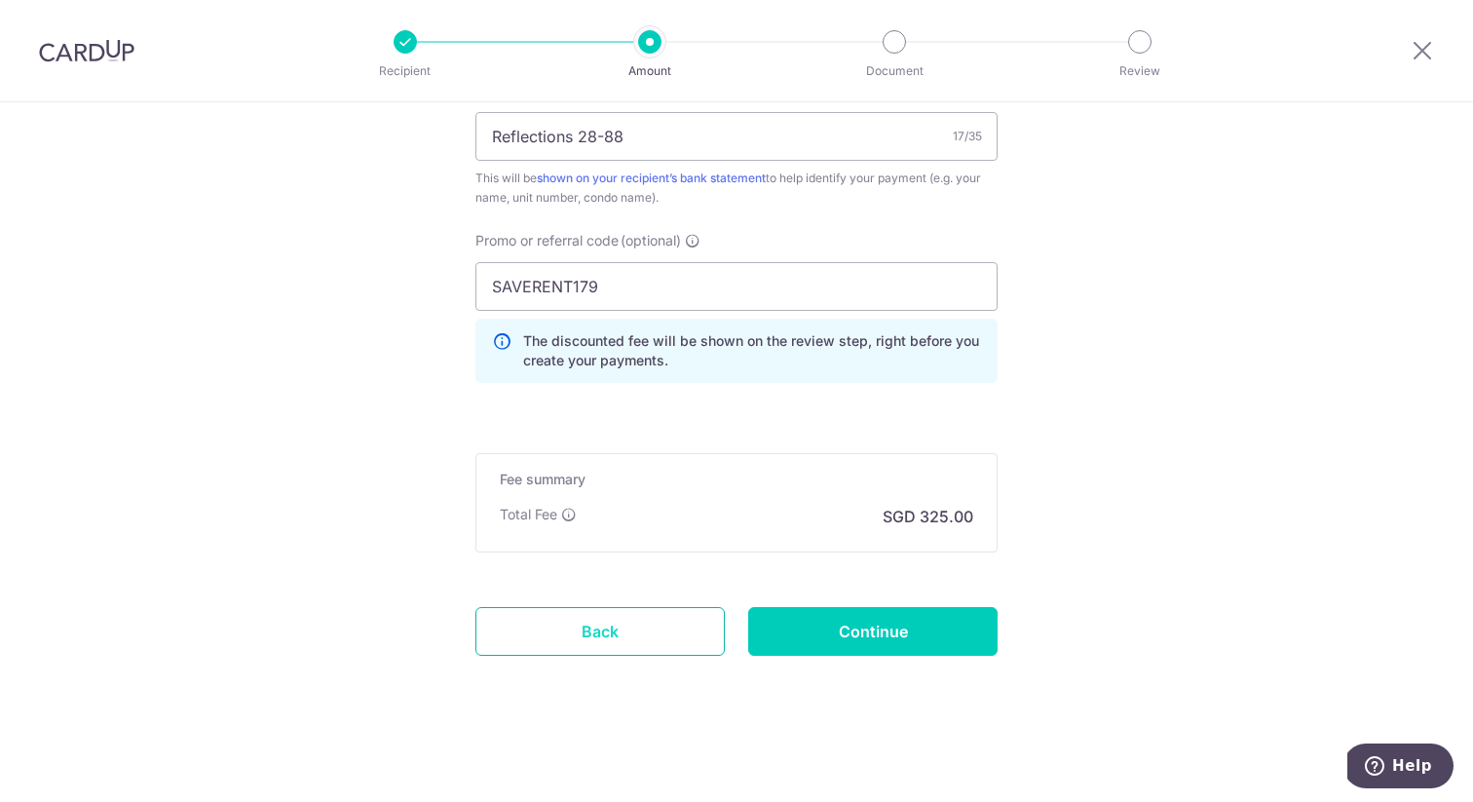
click at [599, 648] on link "Back" at bounding box center [599, 631] width 249 height 49
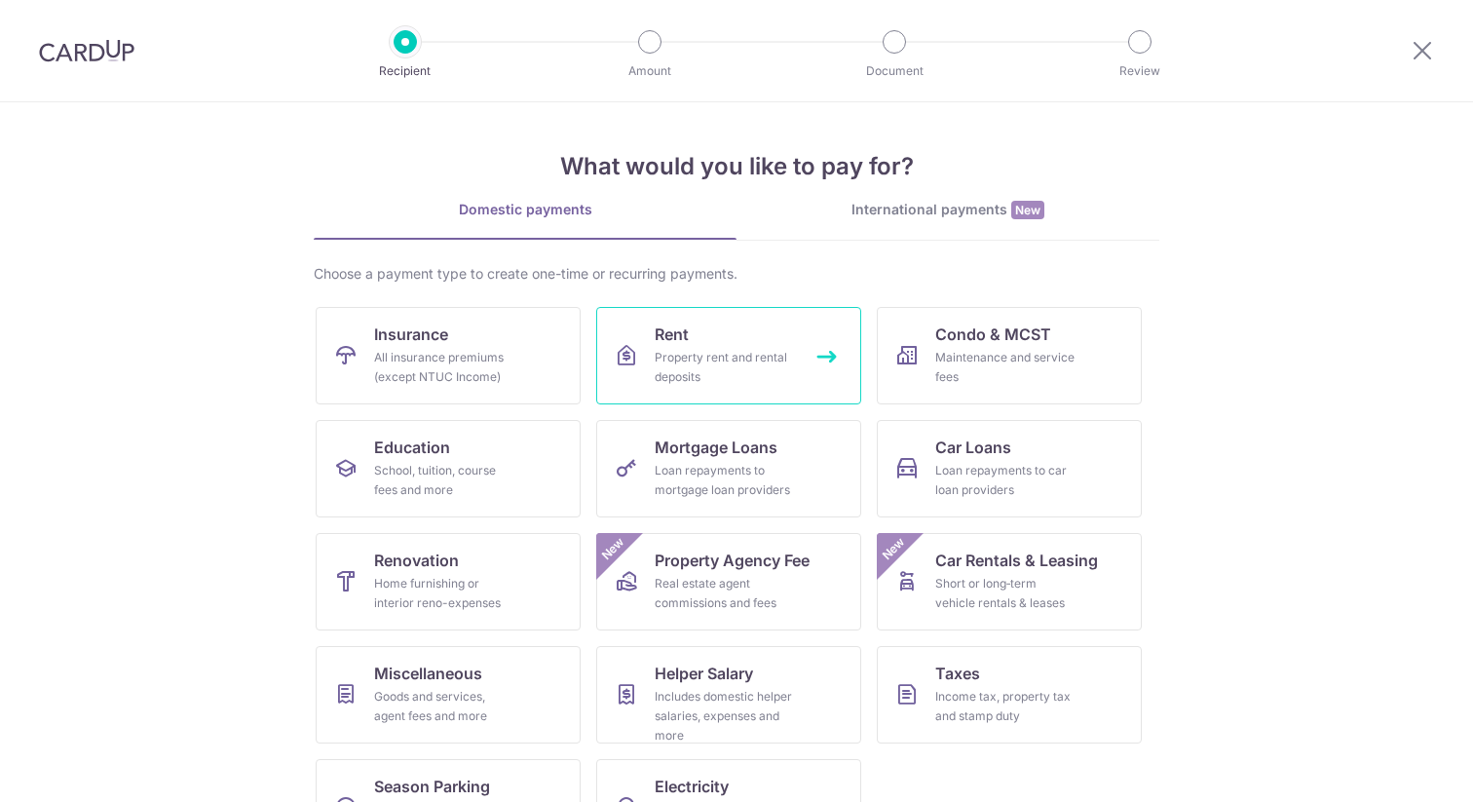
click at [696, 368] on div "Property rent and rental deposits" at bounding box center [724, 367] width 140 height 39
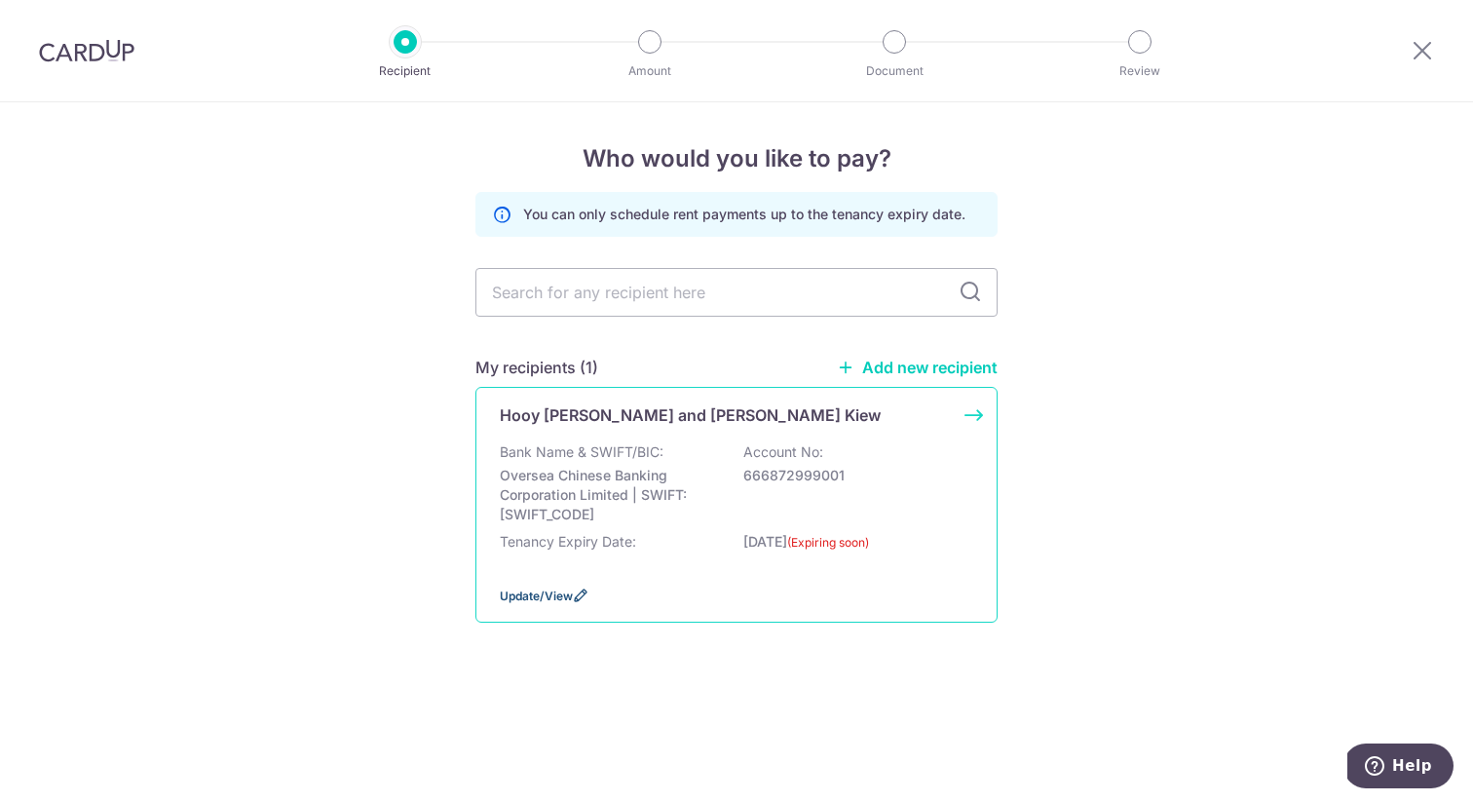
click at [569, 591] on span "Update/View" at bounding box center [536, 595] width 73 height 15
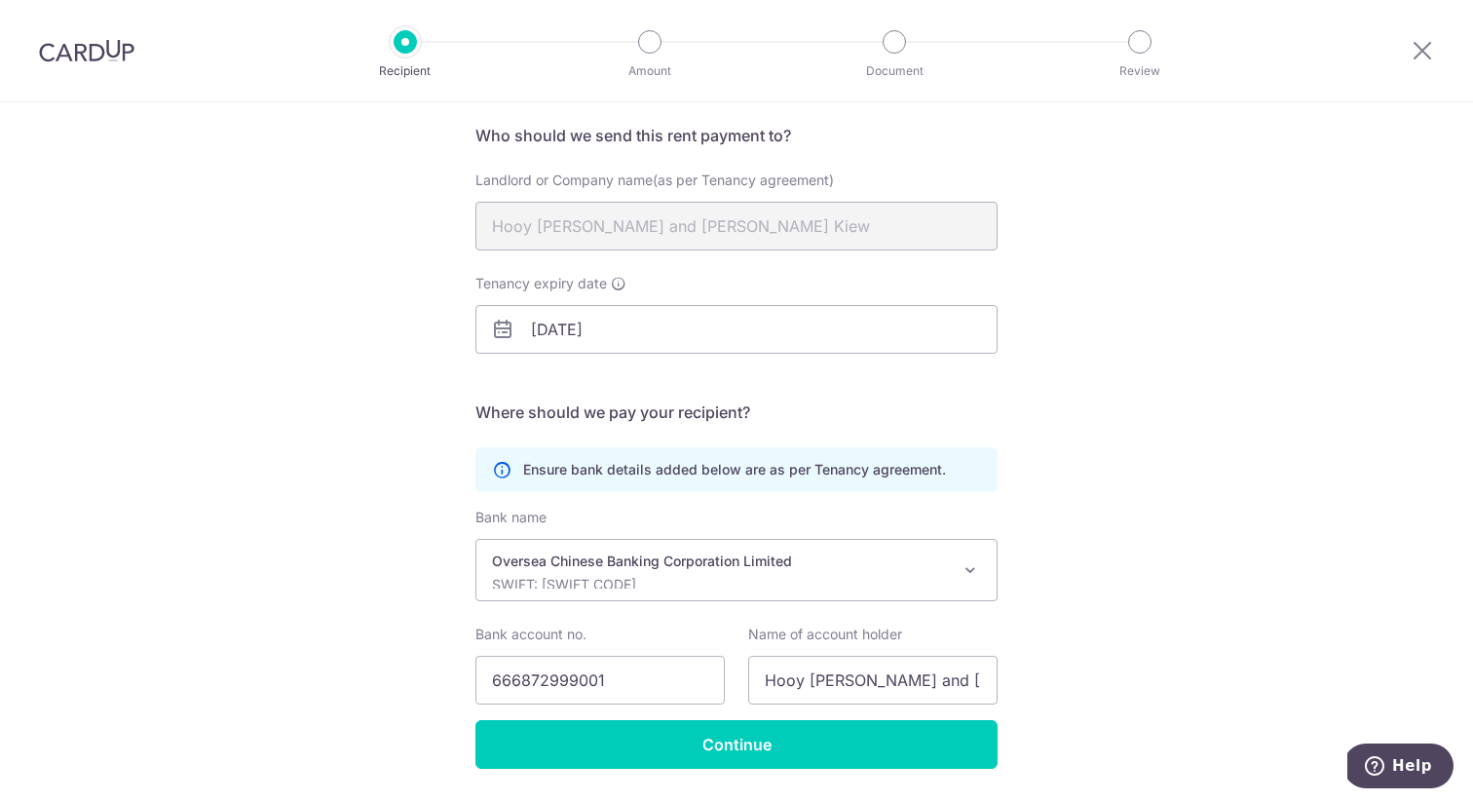
scroll to position [201, 0]
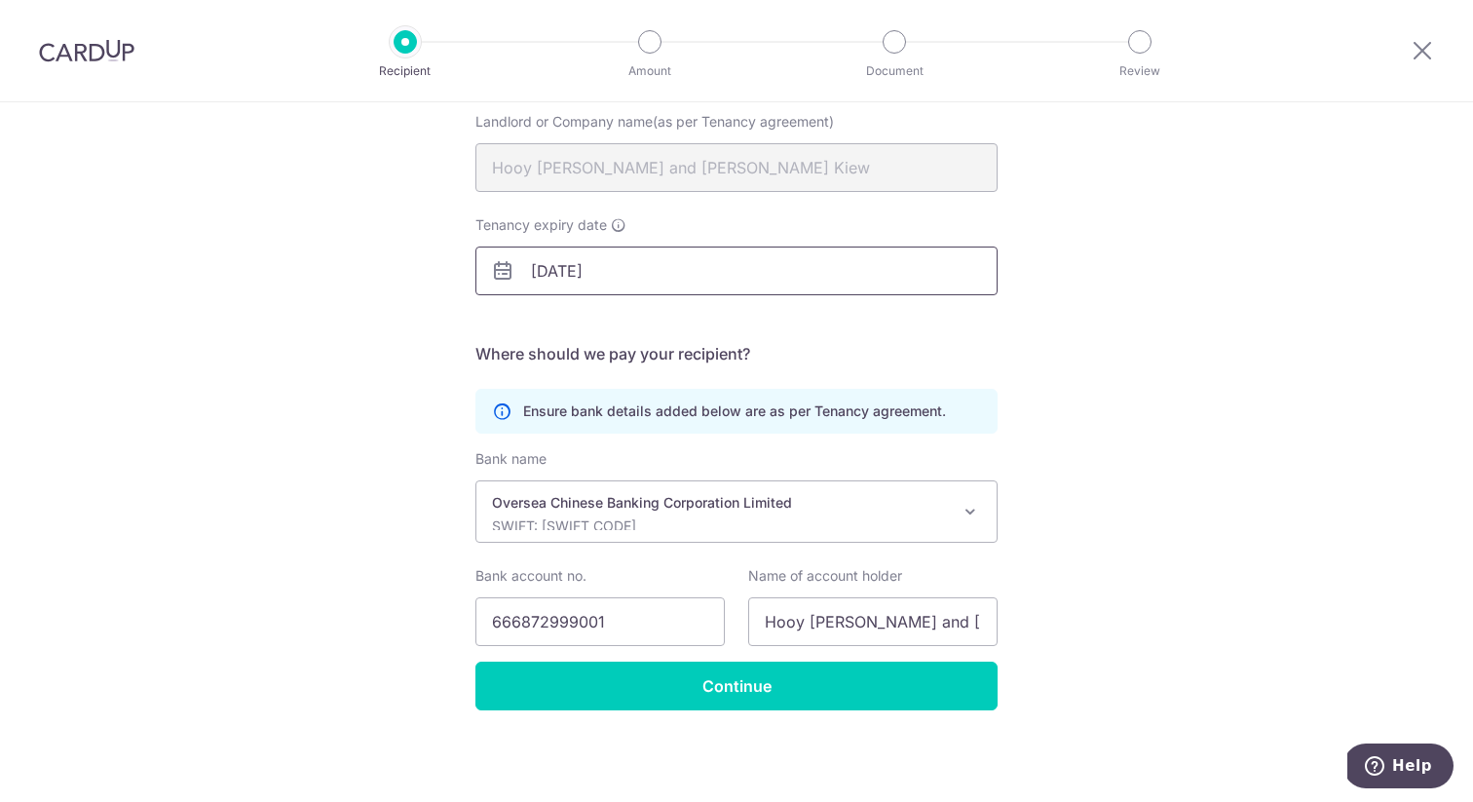
click at [564, 269] on input "[DATE]" at bounding box center [736, 270] width 522 height 49
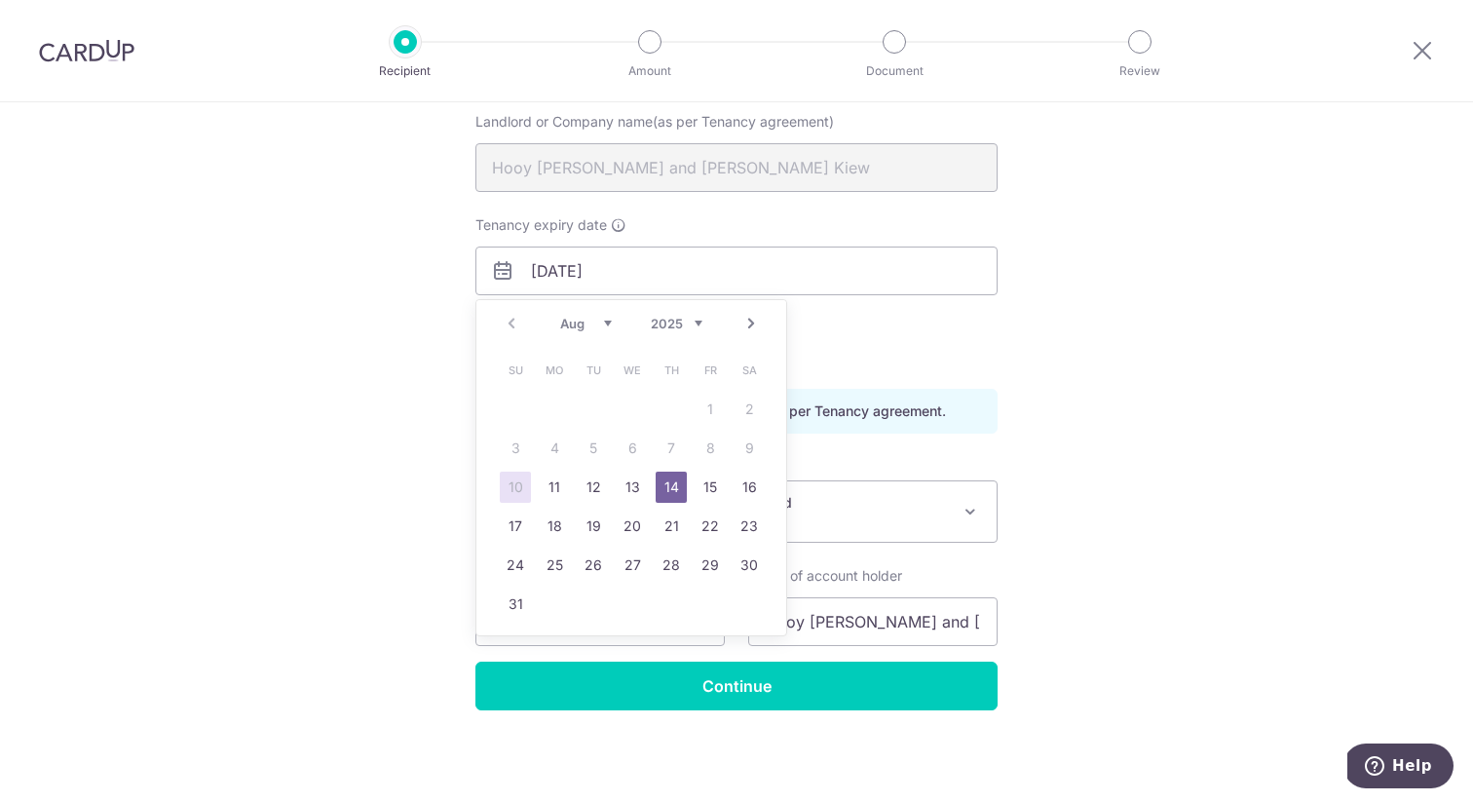
click at [682, 320] on select "2025 2026 2027 2028 2029 2030 2031 2032 2033 2034 2035" at bounding box center [677, 324] width 52 height 16
click at [712, 483] on link "14" at bounding box center [709, 486] width 31 height 31
type input "[DATE]"
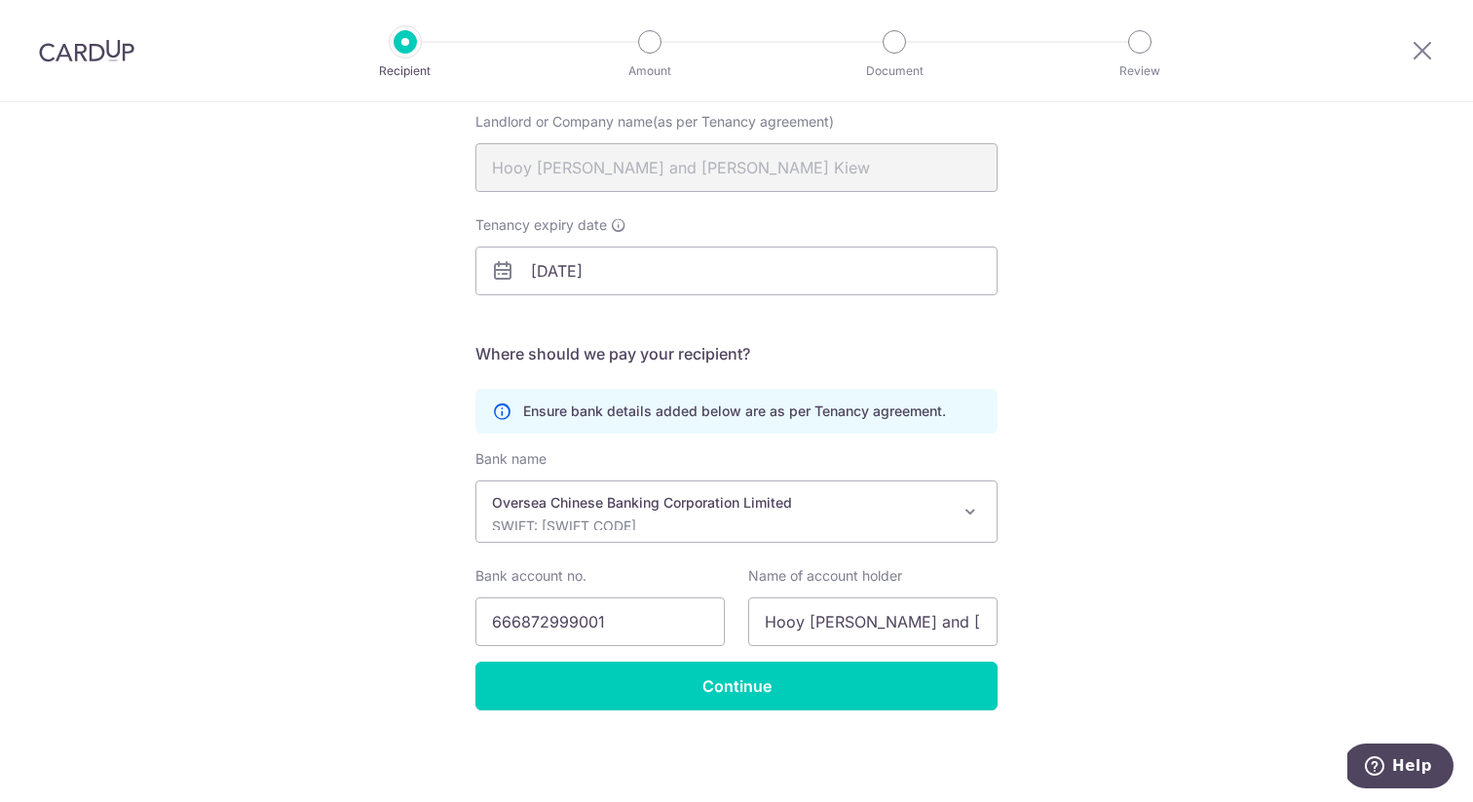
click at [314, 457] on div "Recipient Details Your recipient does not need a CardUp account to receive your…" at bounding box center [736, 352] width 1473 height 900
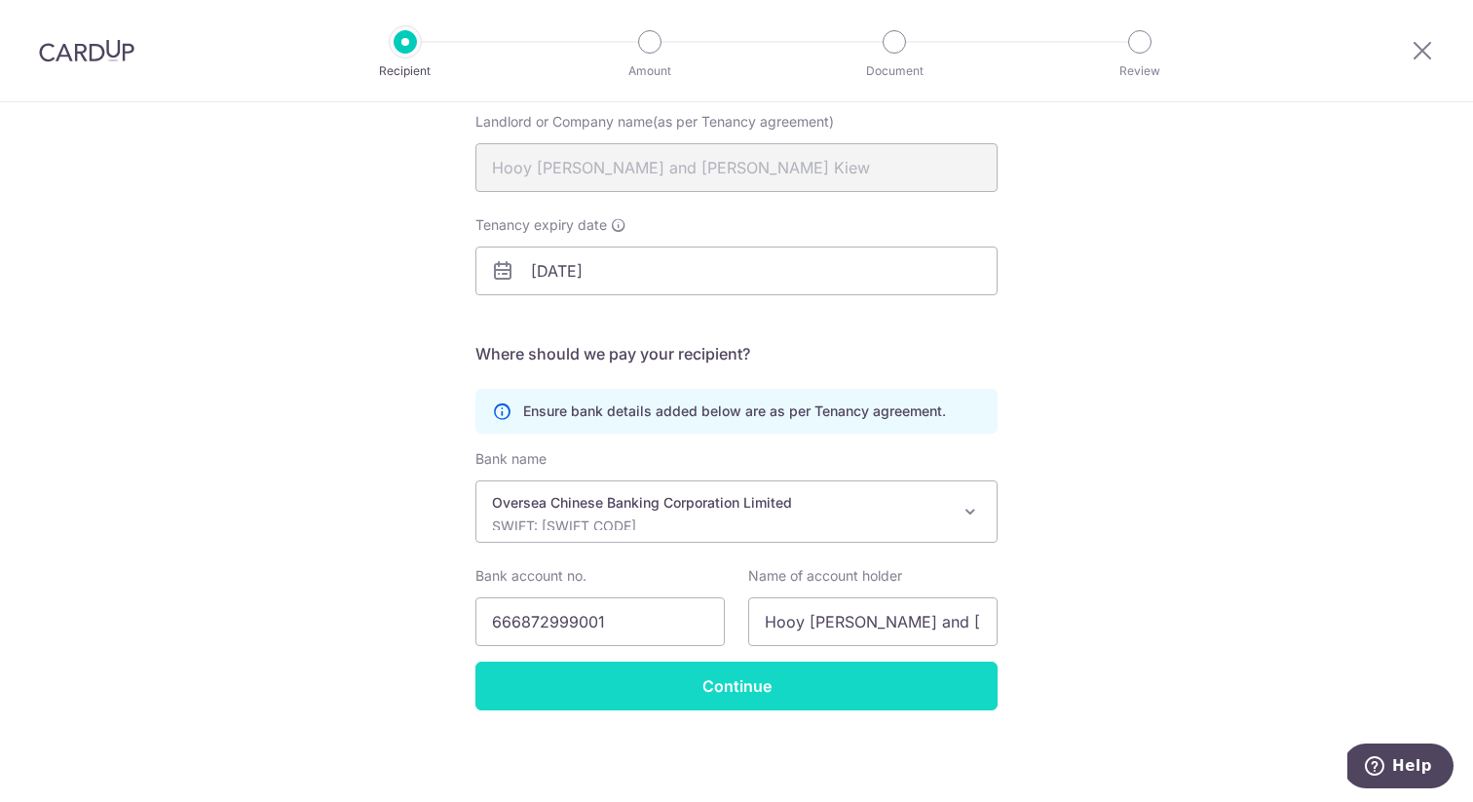
click at [712, 697] on input "Continue" at bounding box center [736, 685] width 522 height 49
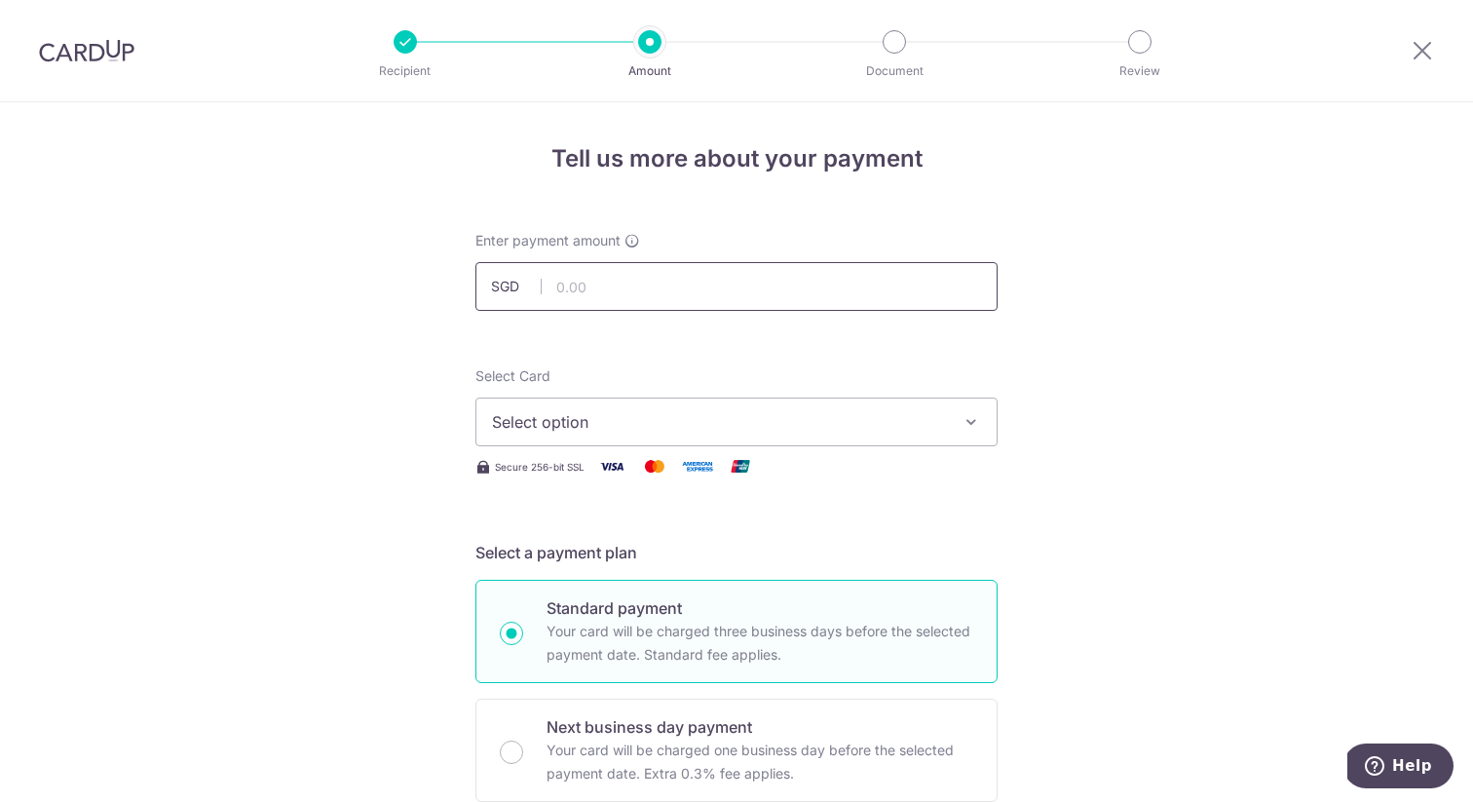
click at [593, 272] on input "text" at bounding box center [736, 286] width 522 height 49
type input "12,500.00"
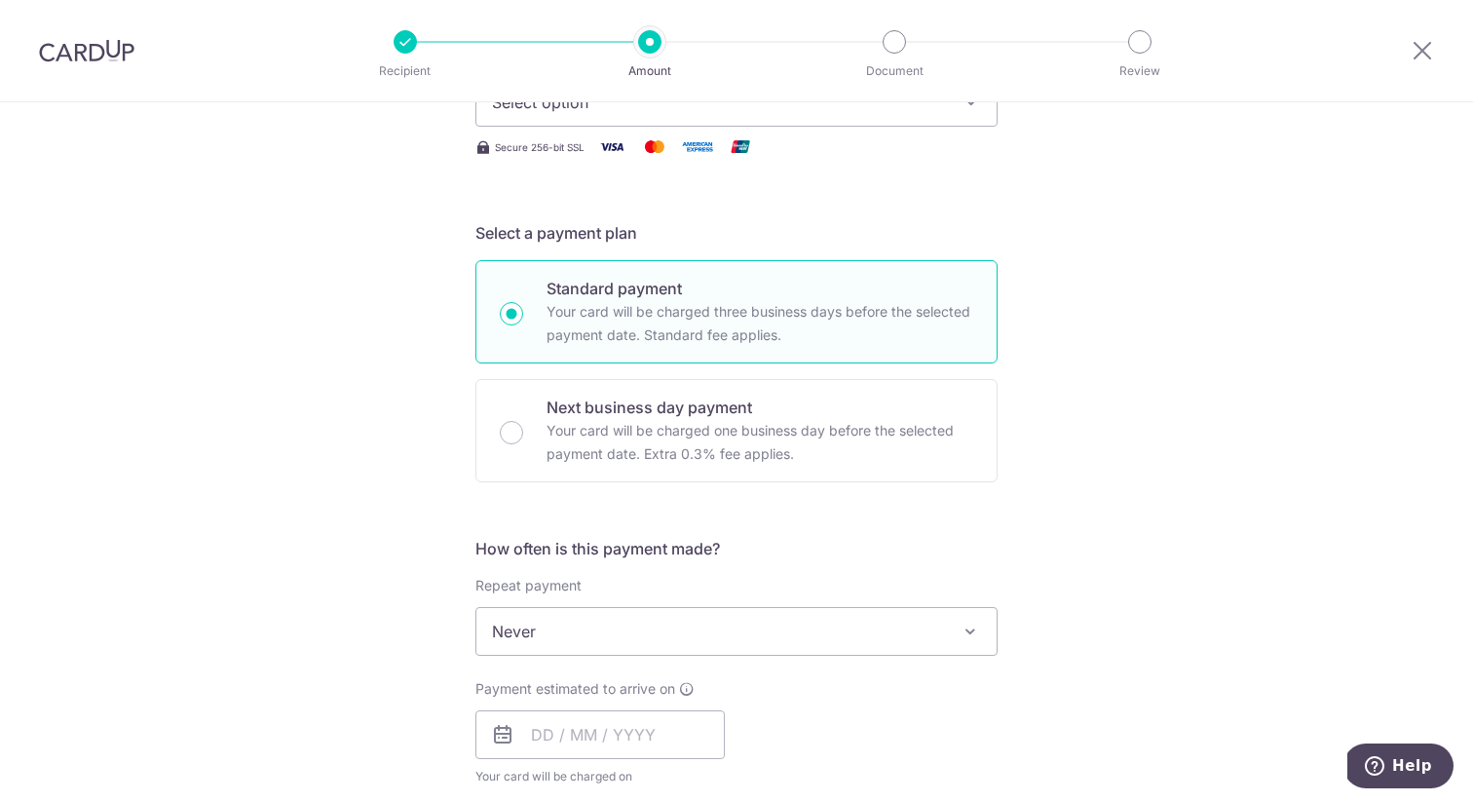
scroll to position [355, 0]
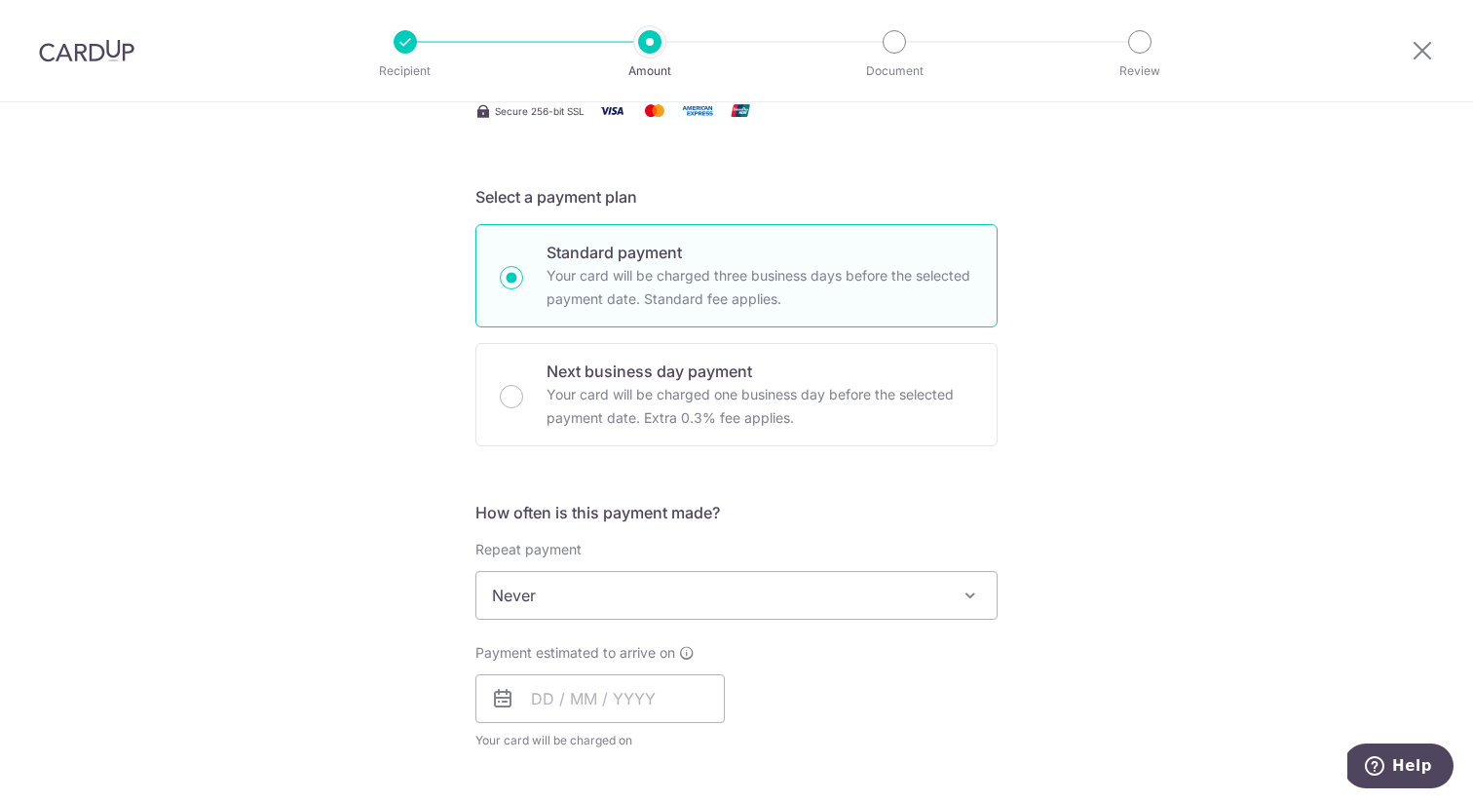
click at [593, 580] on span "Never" at bounding box center [736, 595] width 520 height 47
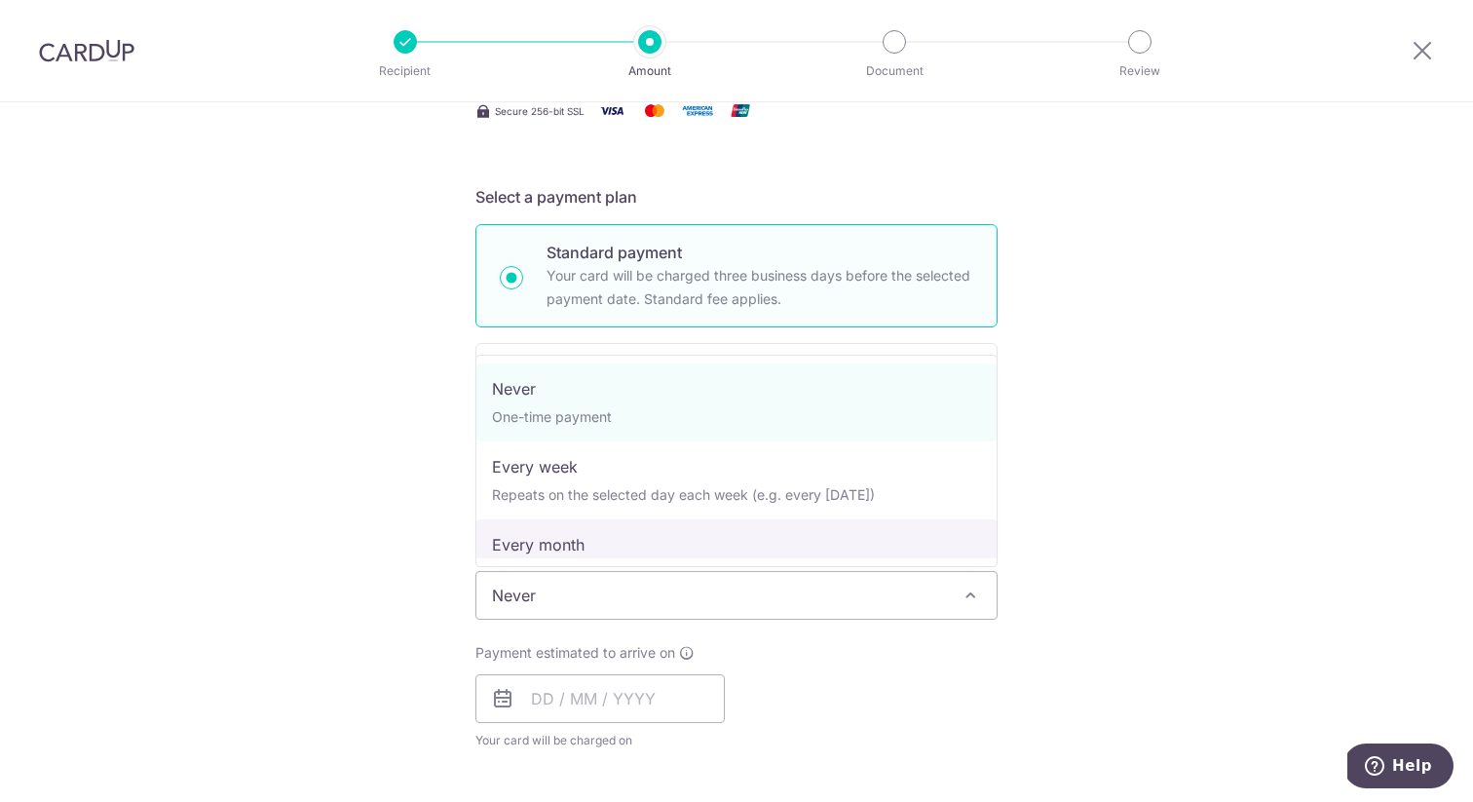
select select "3"
type input "14/08/2026"
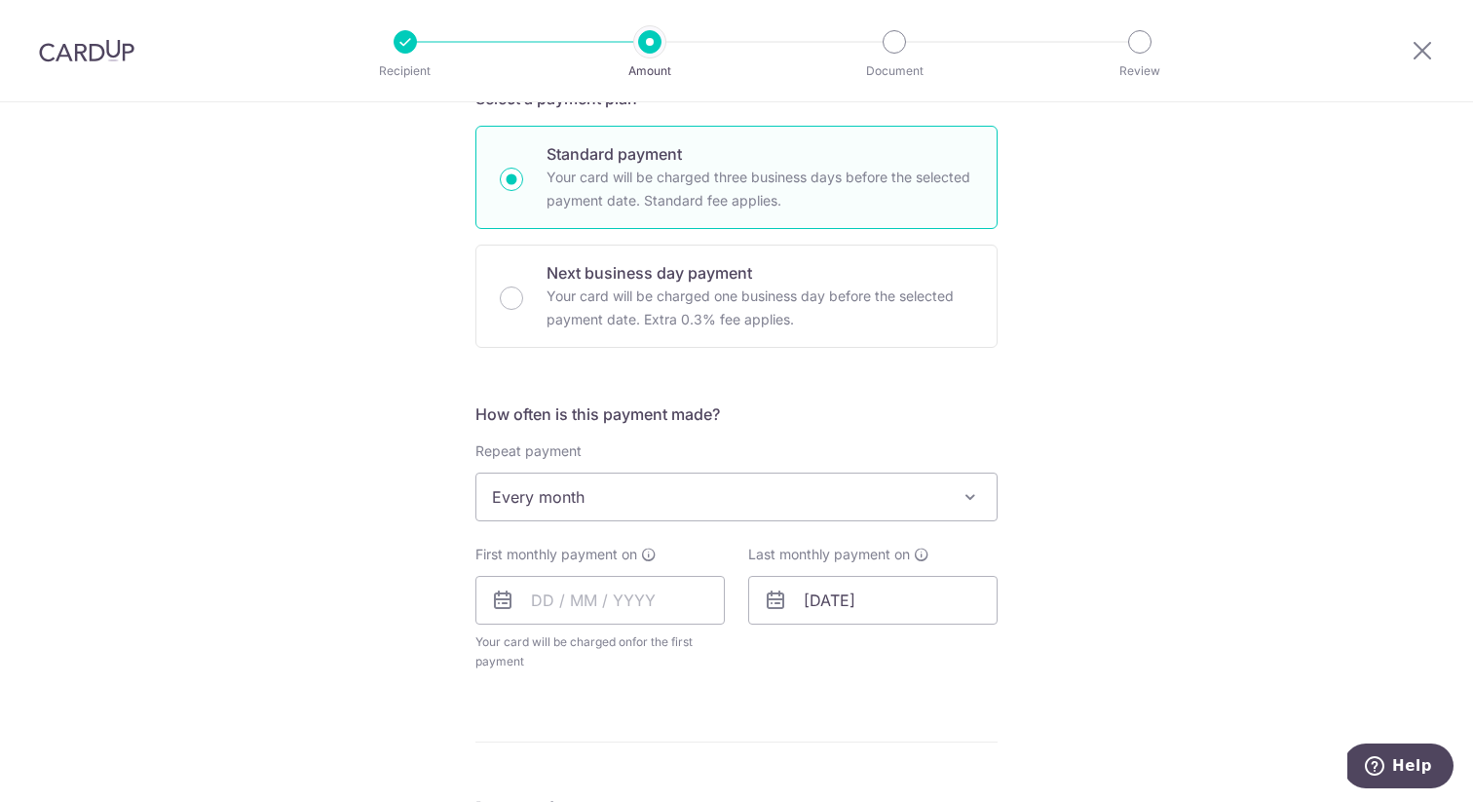
scroll to position [607, 0]
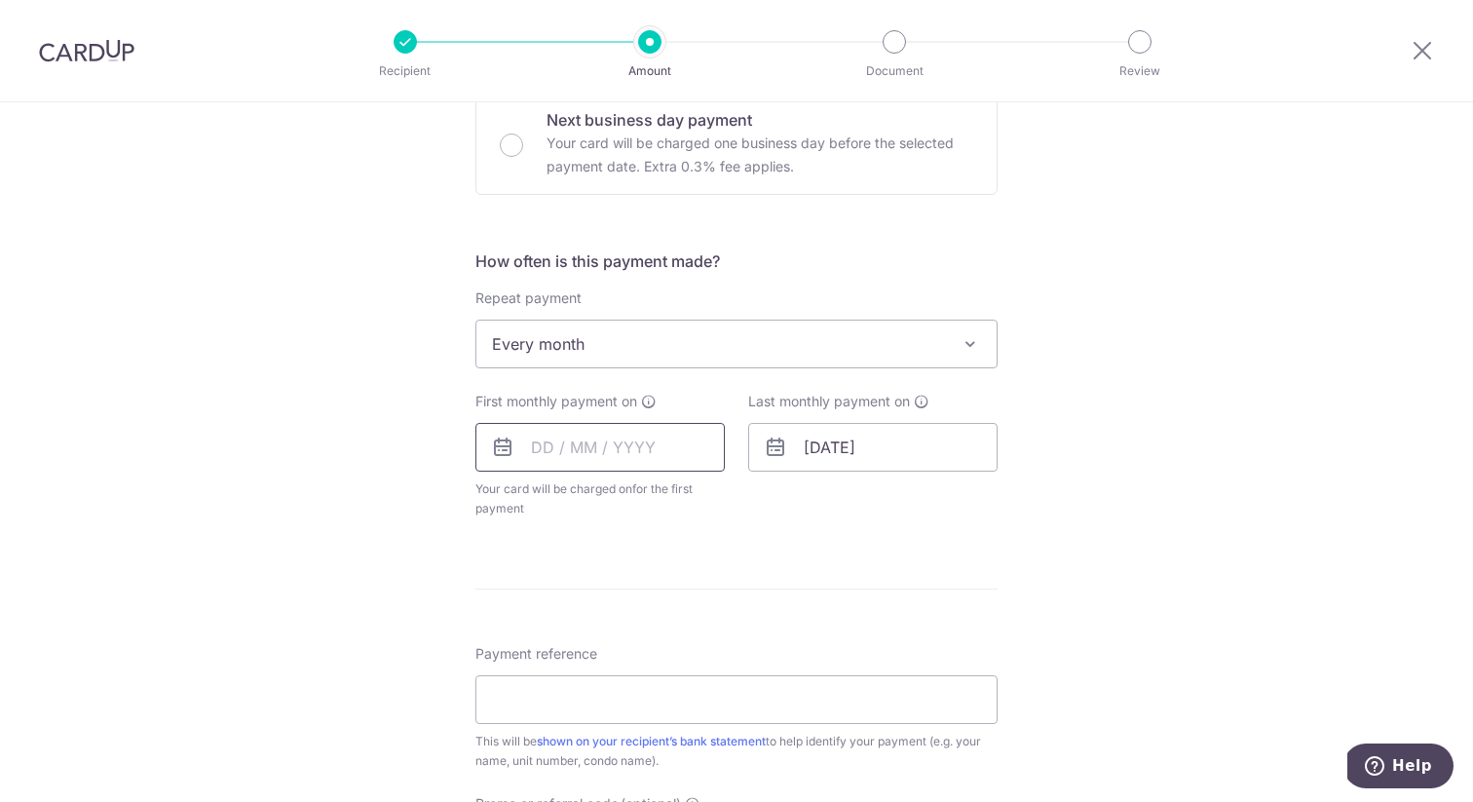
click at [546, 457] on input "text" at bounding box center [599, 447] width 249 height 49
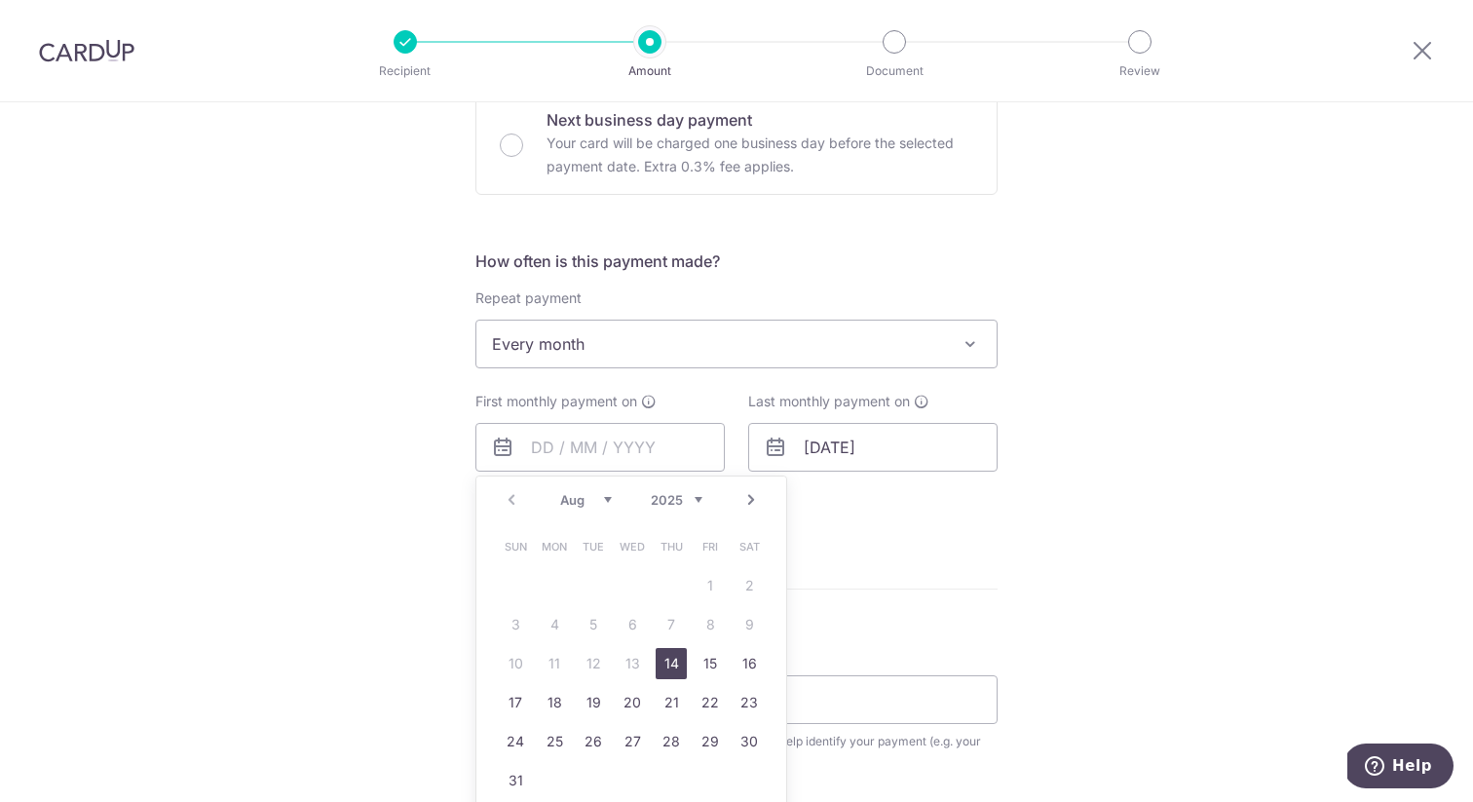
click at [369, 570] on div "Tell us more about your payment Enter payment amount SGD 12,500.00 12500.00 Sel…" at bounding box center [736, 386] width 1473 height 1781
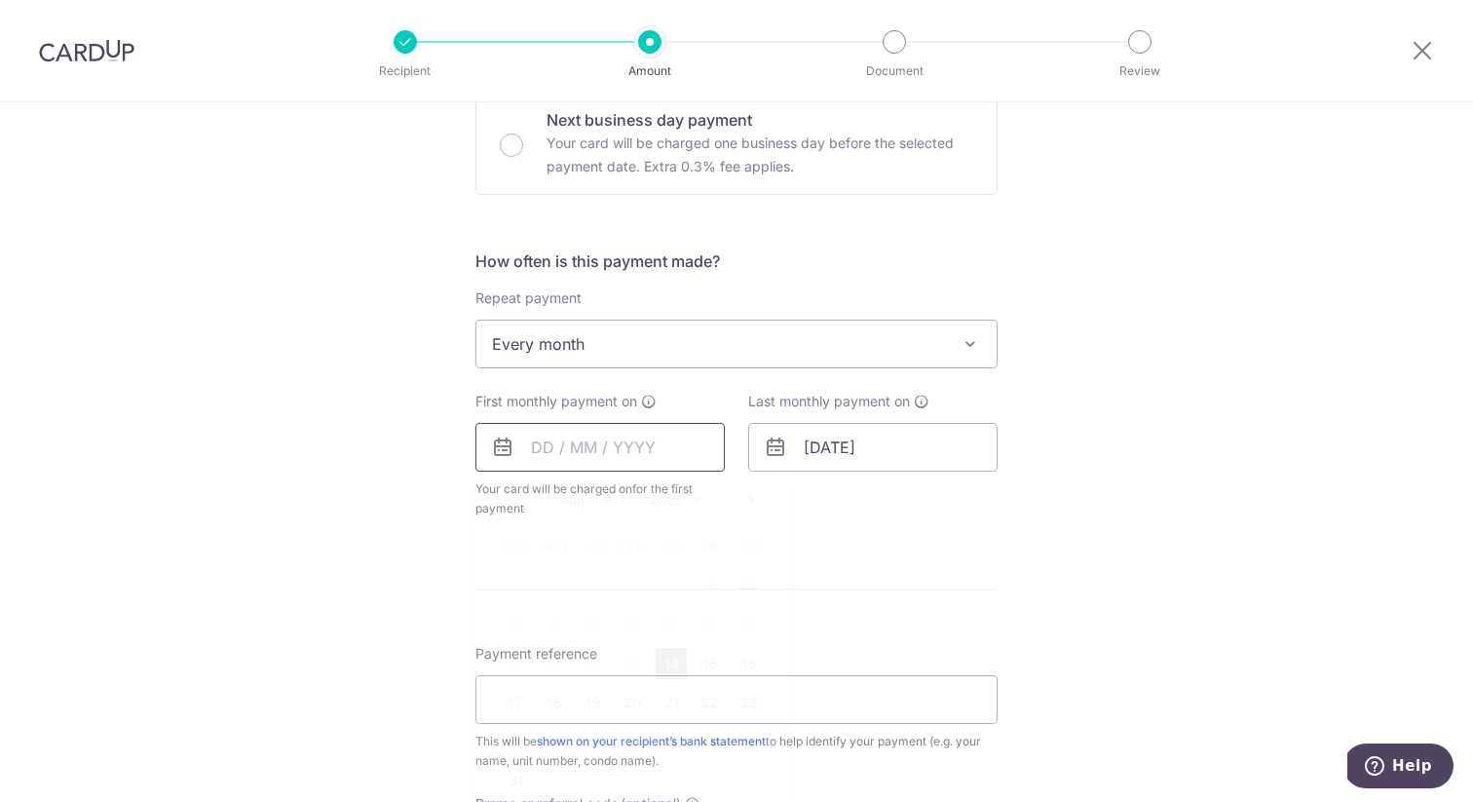
click at [538, 452] on input "text" at bounding box center [599, 447] width 249 height 49
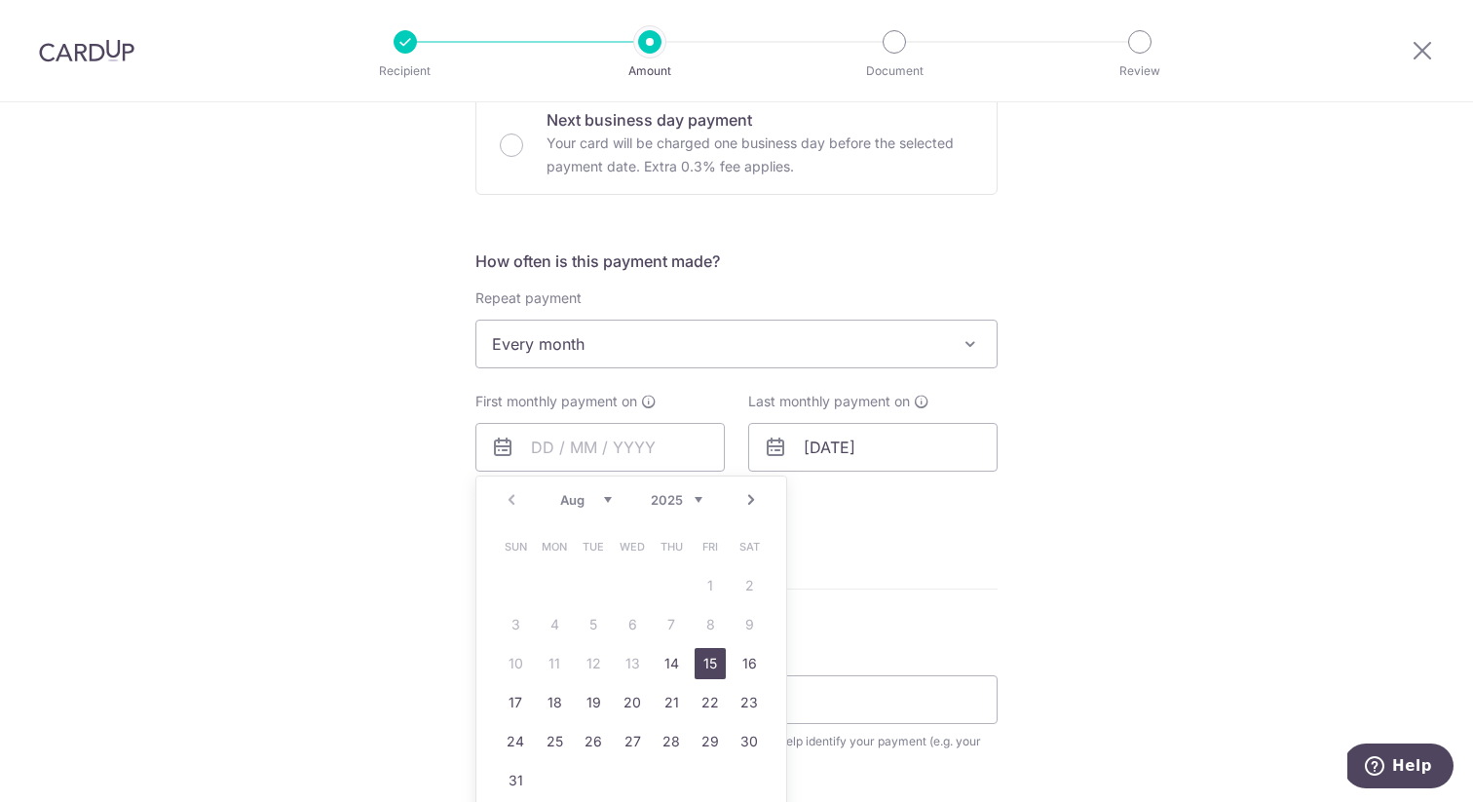
click at [710, 662] on link "15" at bounding box center [709, 663] width 31 height 31
type input "15/08/2025"
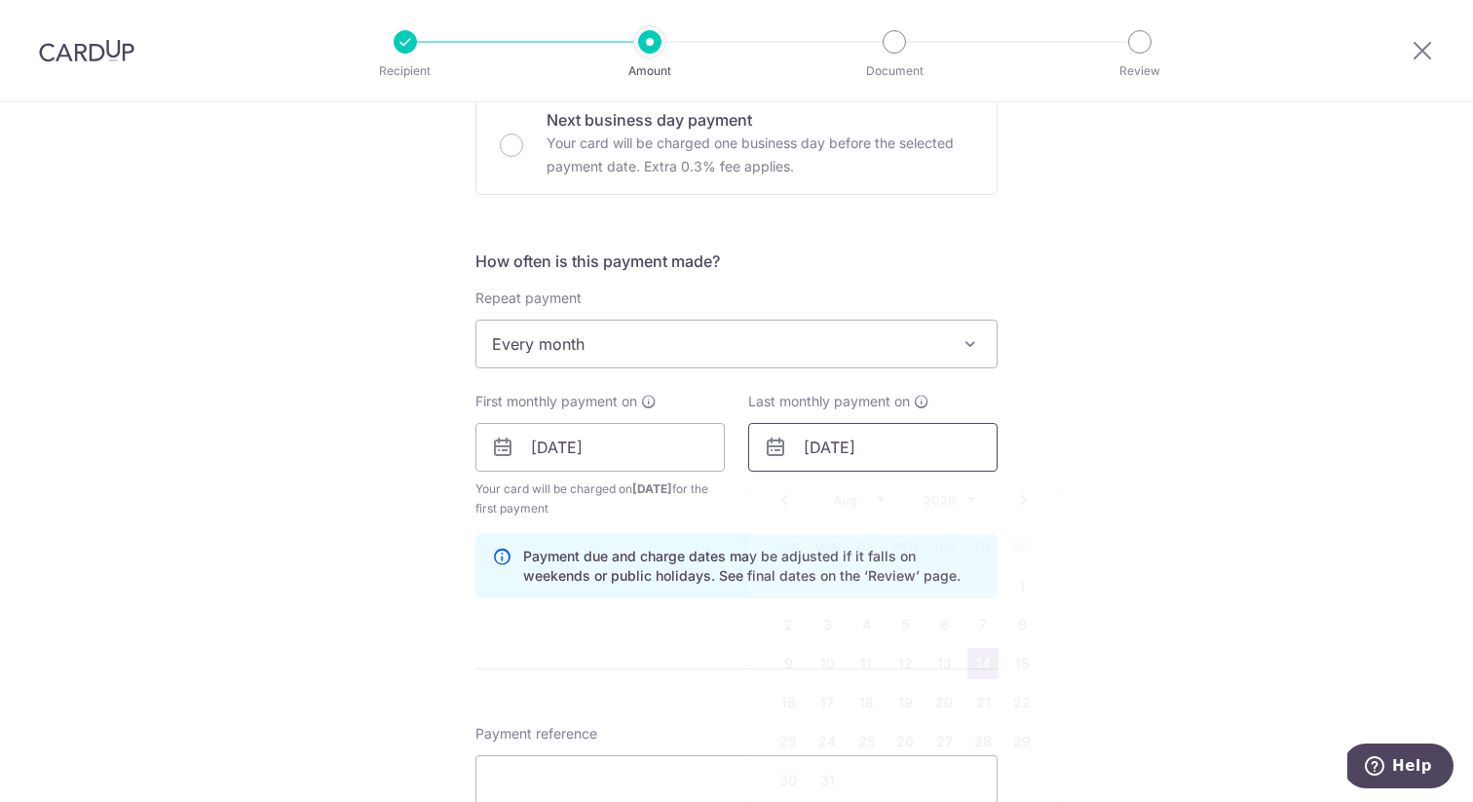
click at [827, 451] on input "14/08/2026" at bounding box center [872, 447] width 249 height 49
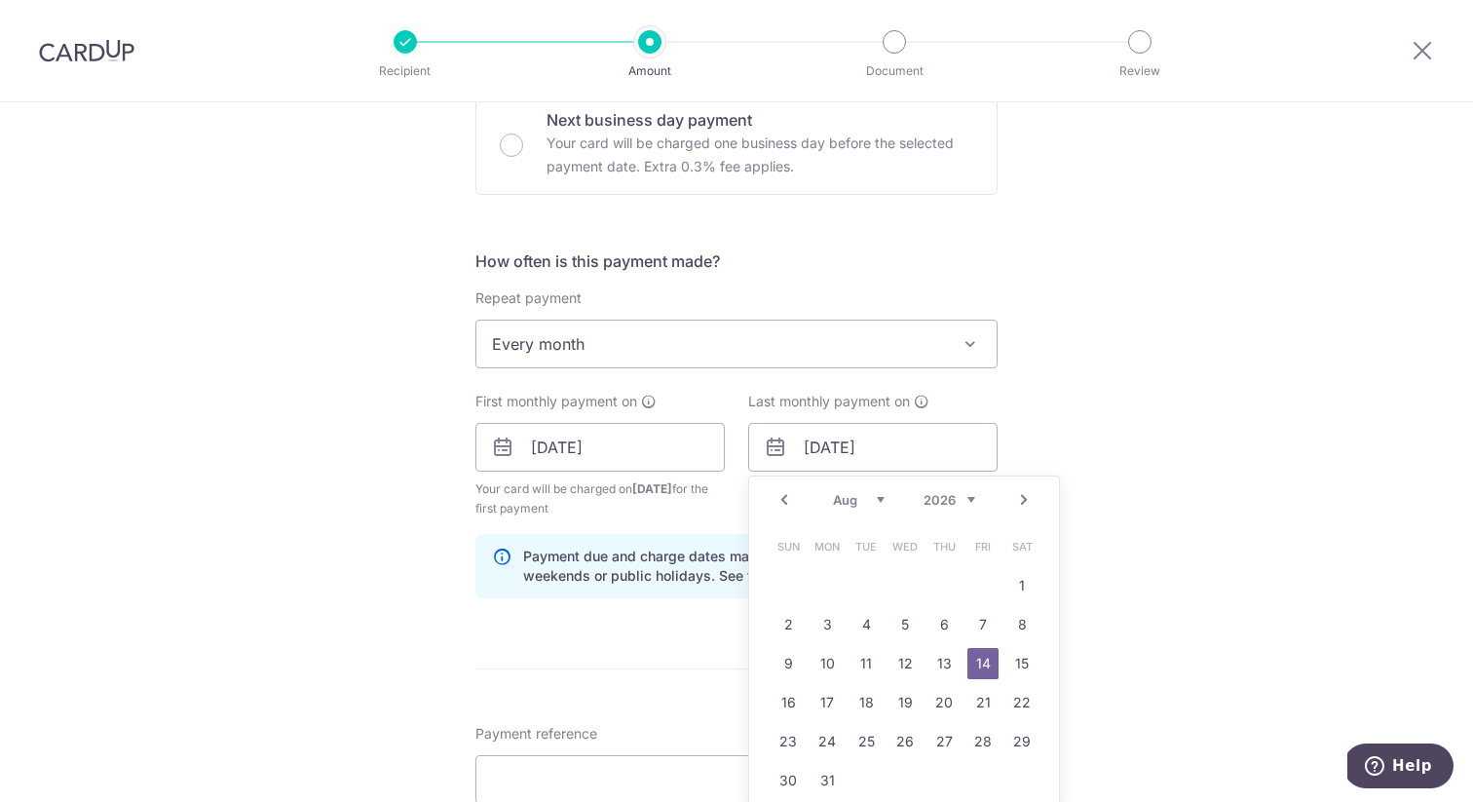
click at [877, 498] on select "Jan Feb Mar Apr May Jun Jul Aug Sep Oct Nov Dec" at bounding box center [859, 500] width 52 height 16
click at [907, 661] on link "15" at bounding box center [904, 663] width 31 height 31
type input "15/07/2026"
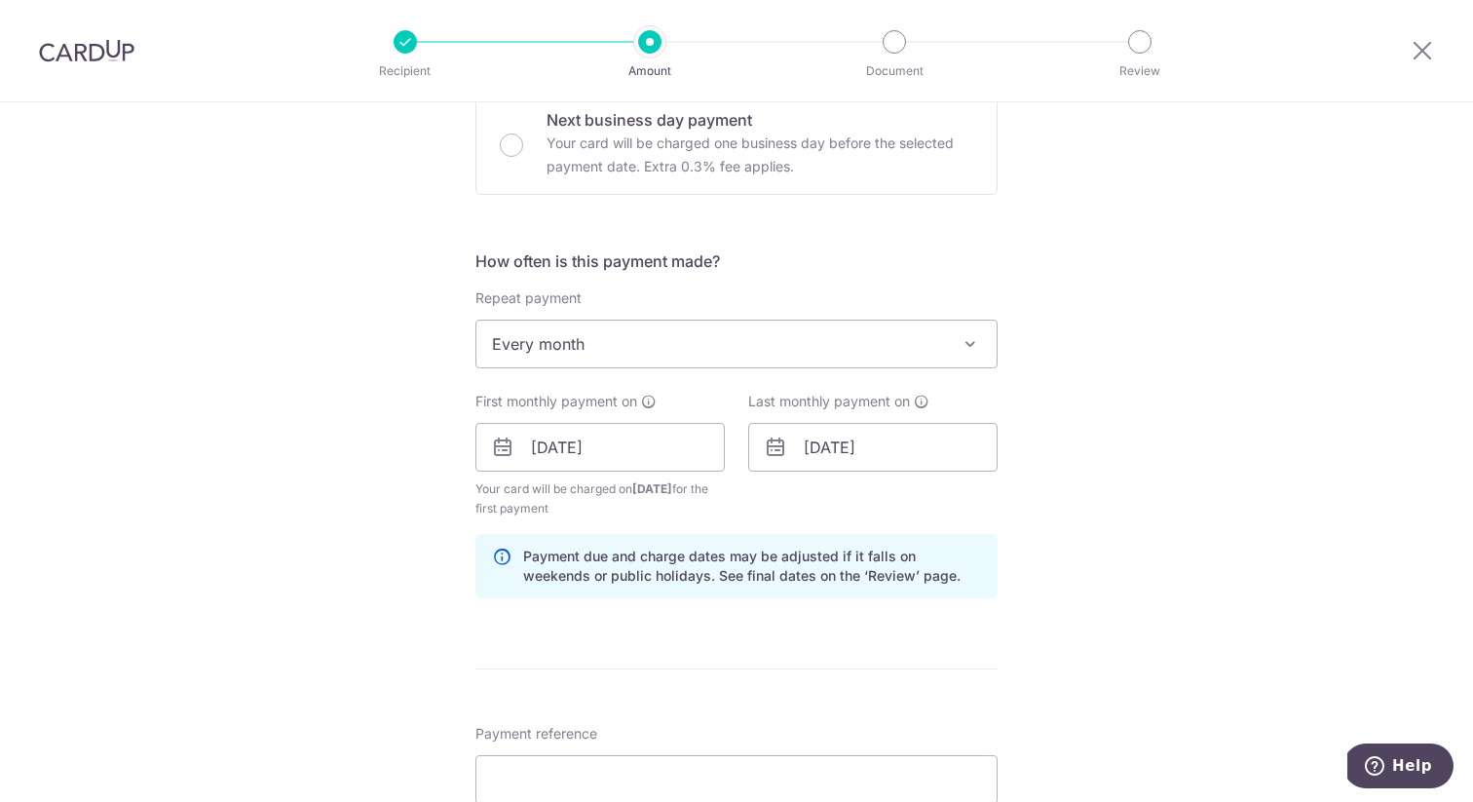
click at [1194, 561] on div "Tell us more about your payment Enter payment amount SGD 12,500.00 12500.00 Sel…" at bounding box center [736, 426] width 1473 height 1861
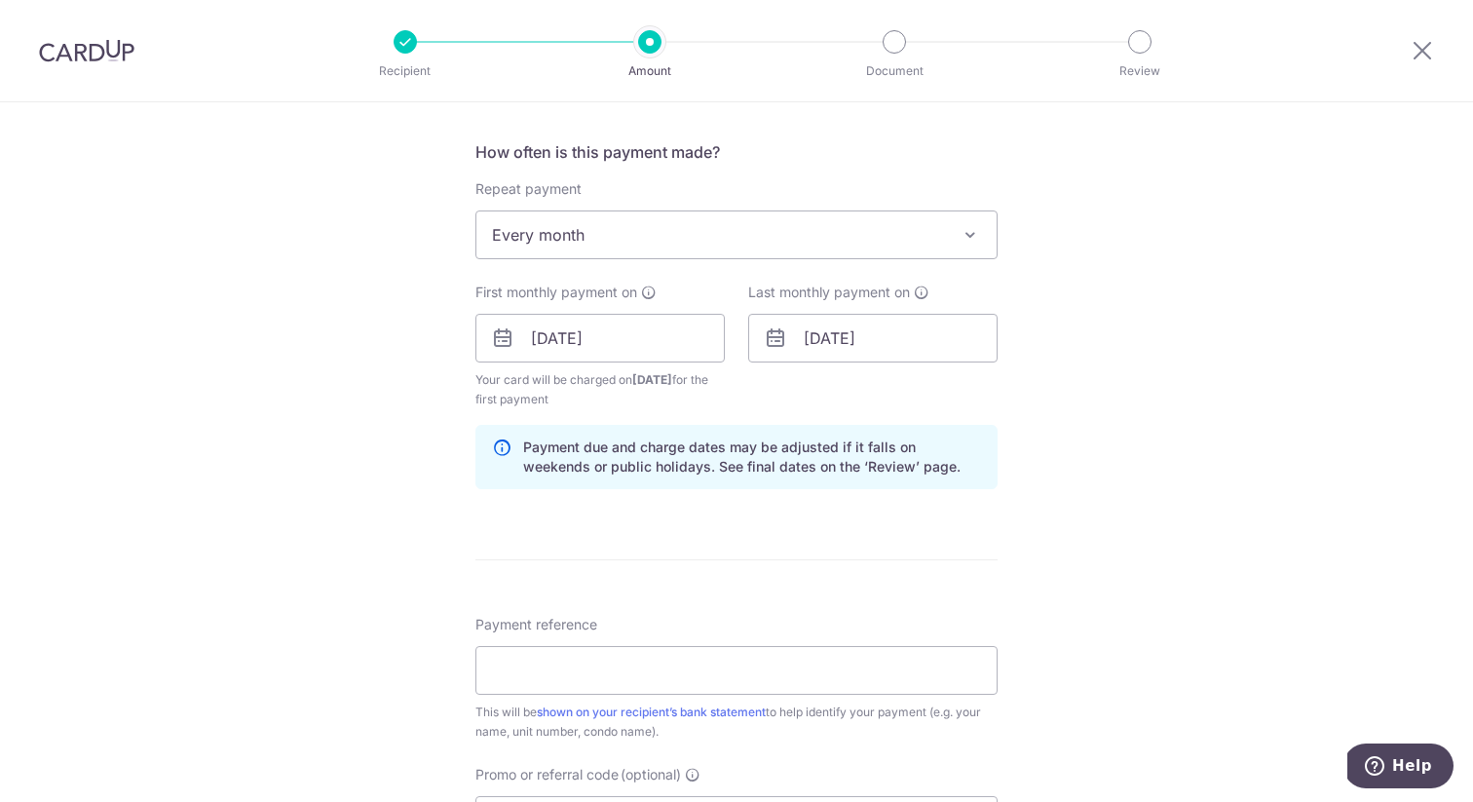
scroll to position [971, 0]
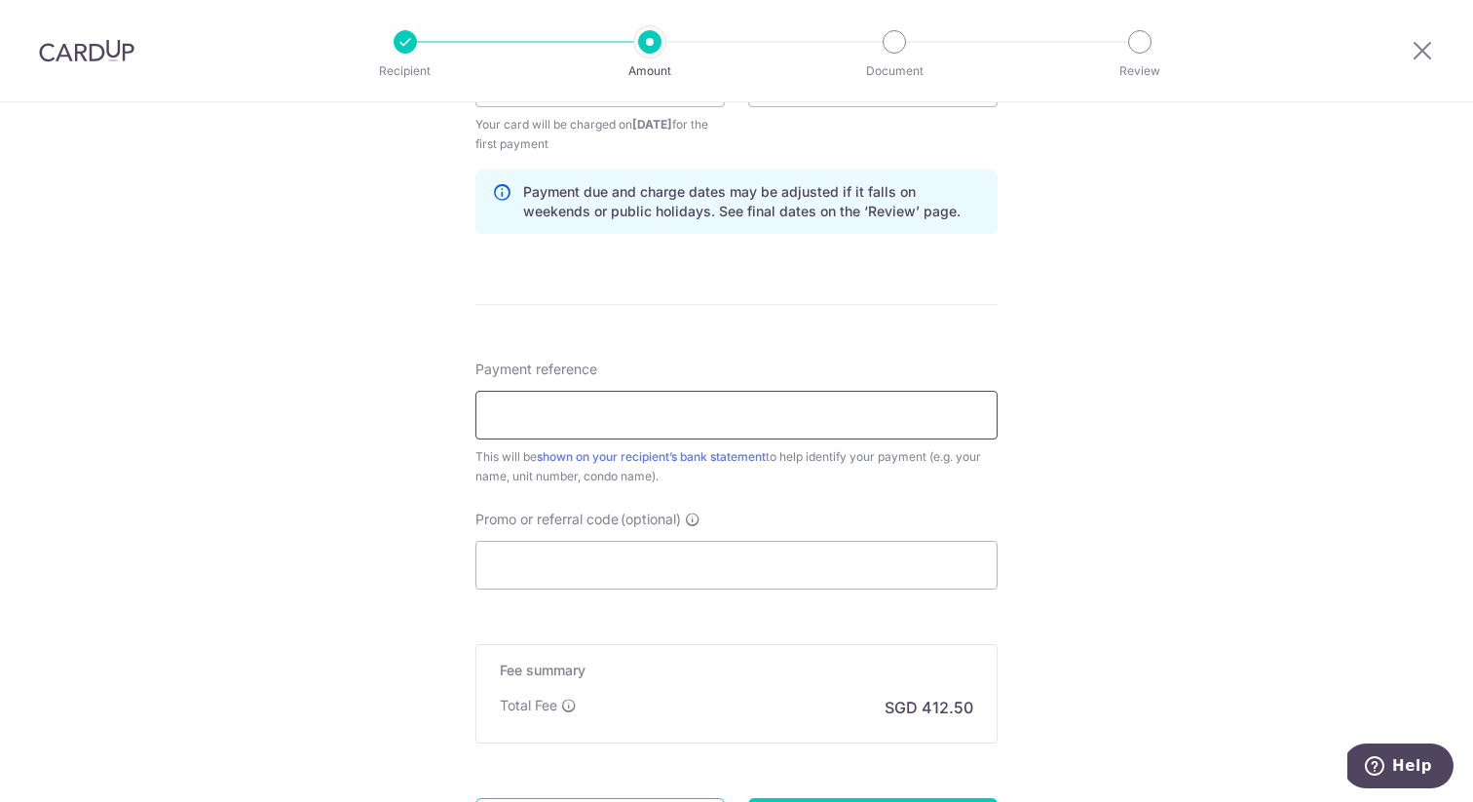
click at [712, 410] on input "Payment reference" at bounding box center [736, 415] width 522 height 49
type input "Reflections 28-88"
click at [612, 548] on input "Promo or referral code (optional)" at bounding box center [736, 565] width 522 height 49
paste input "SAVERENT179"
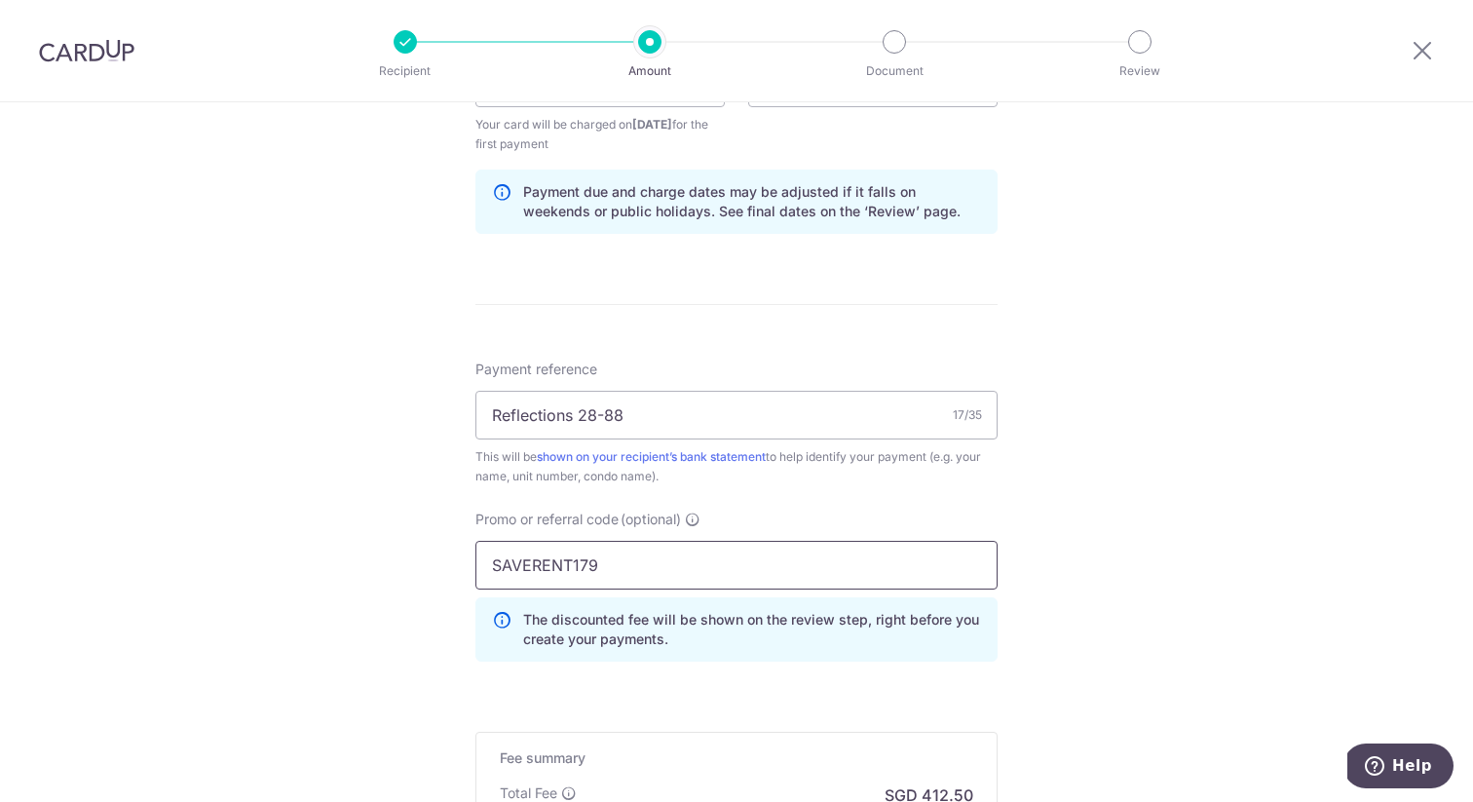
type input "SAVERENT179"
click at [1052, 496] on div "Tell us more about your payment Enter payment amount SGD 12,500.00 12500.00 Sel…" at bounding box center [736, 105] width 1473 height 1949
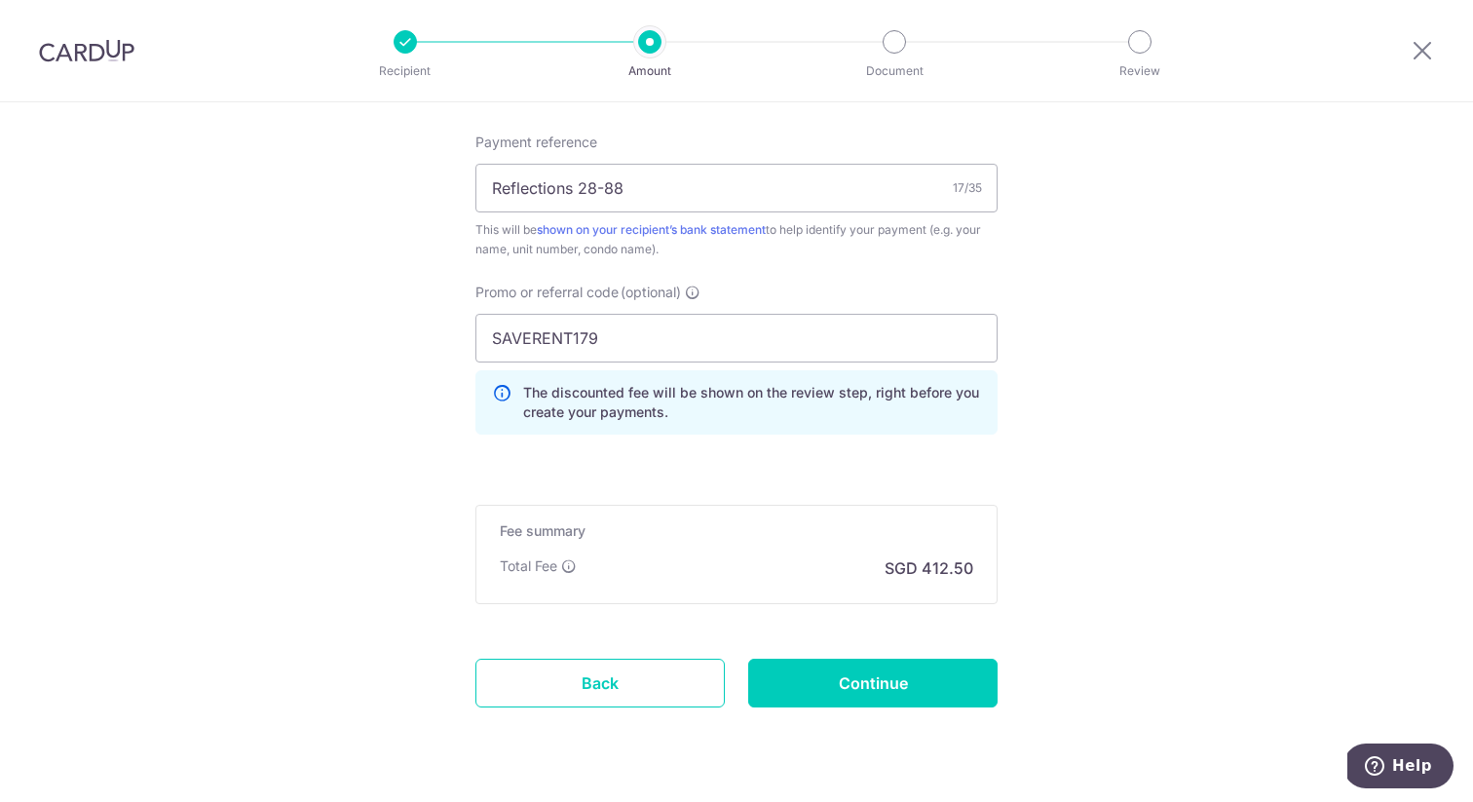
scroll to position [1250, 0]
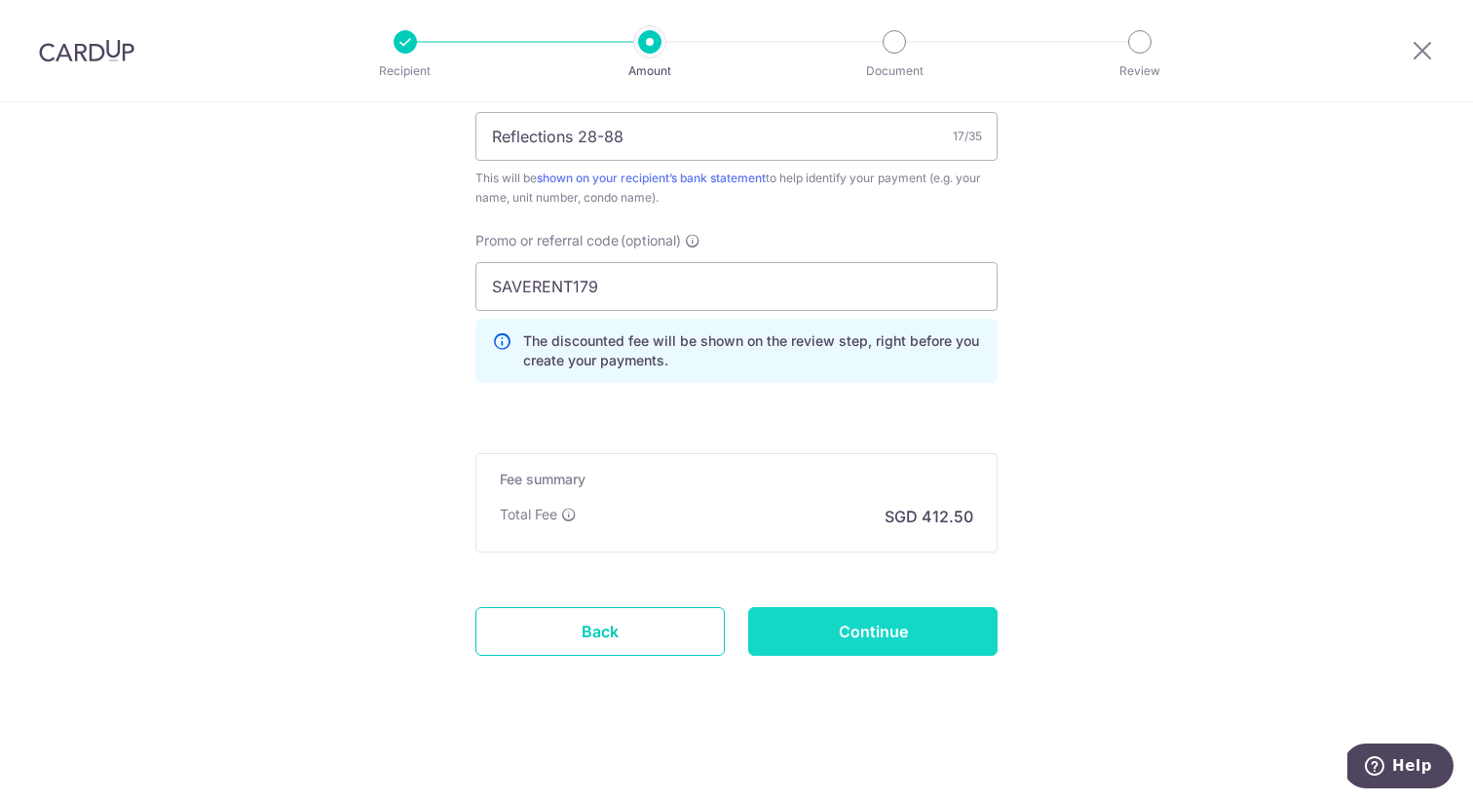
click at [921, 621] on input "Continue" at bounding box center [872, 631] width 249 height 49
type input "Create Schedule"
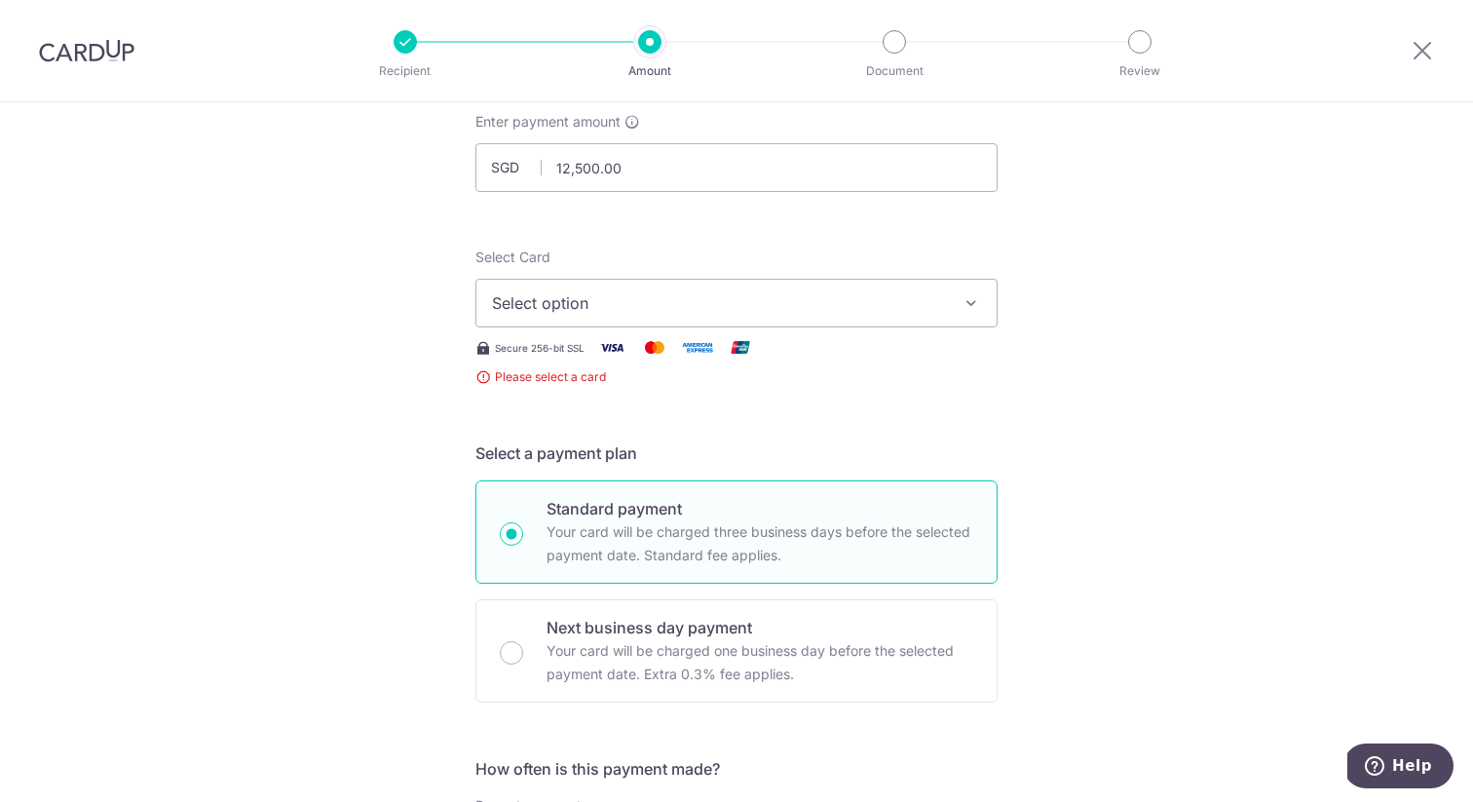
scroll to position [104, 0]
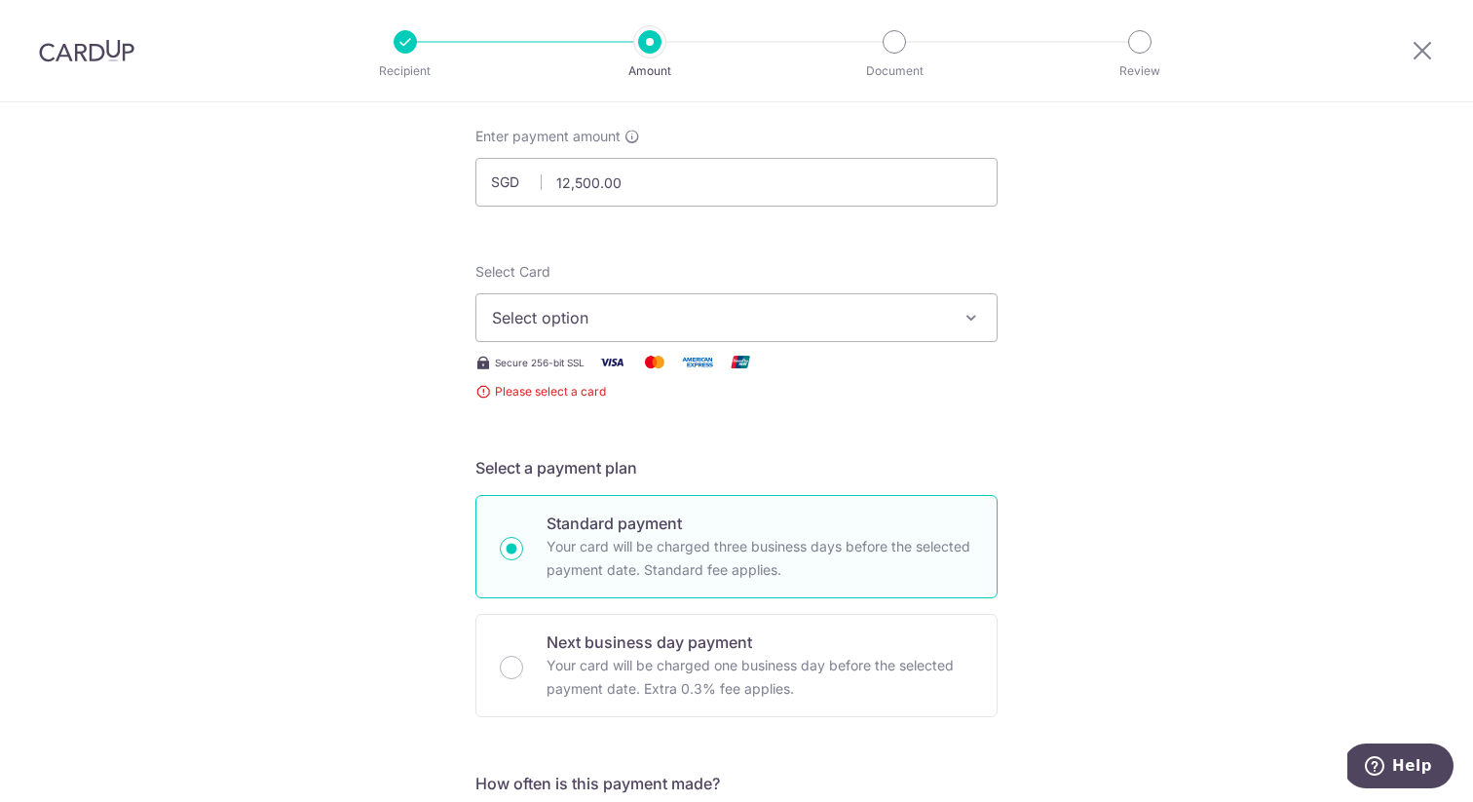
click at [754, 325] on span "Select option" at bounding box center [719, 317] width 454 height 23
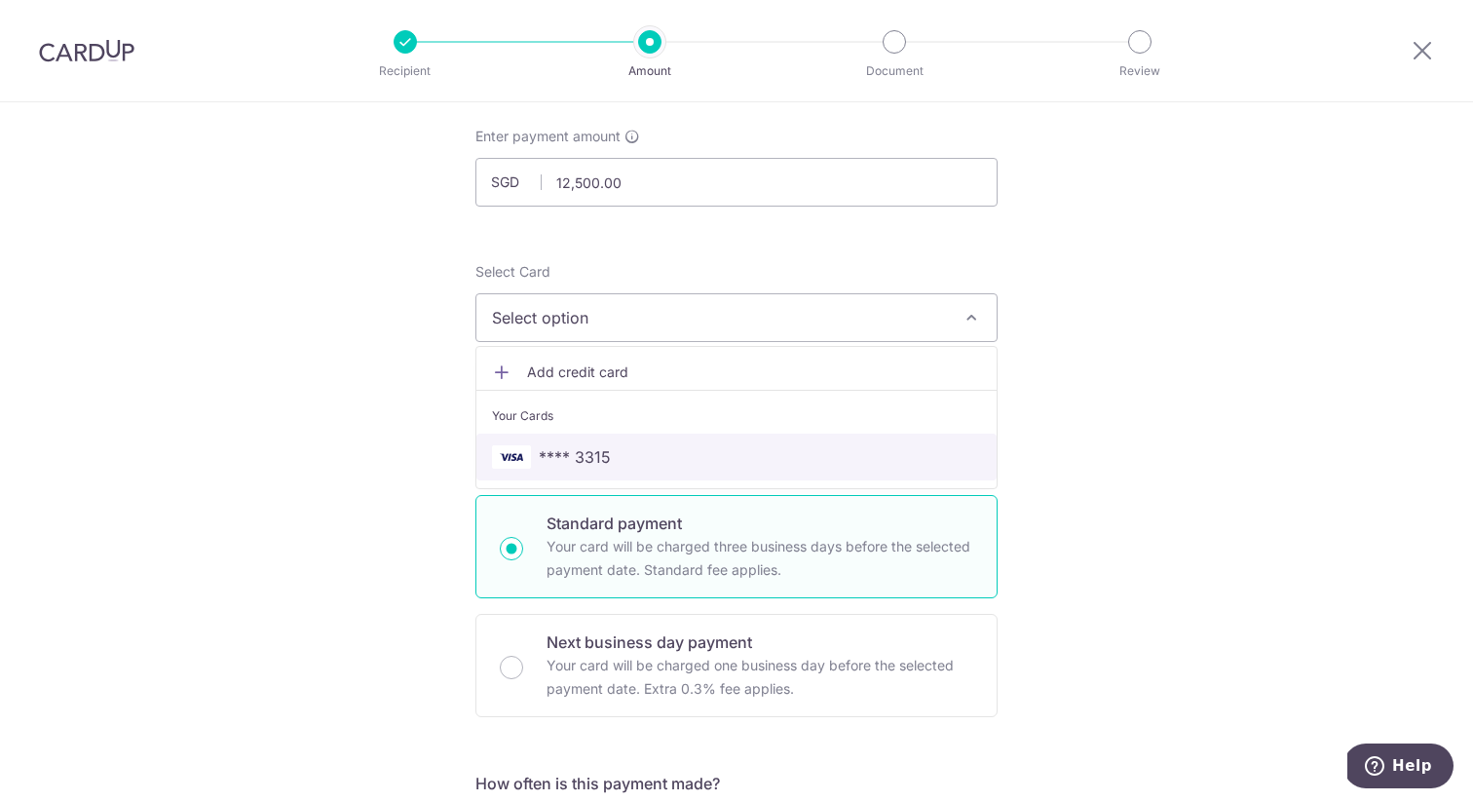
click at [734, 445] on span "**** 3315" at bounding box center [736, 456] width 489 height 23
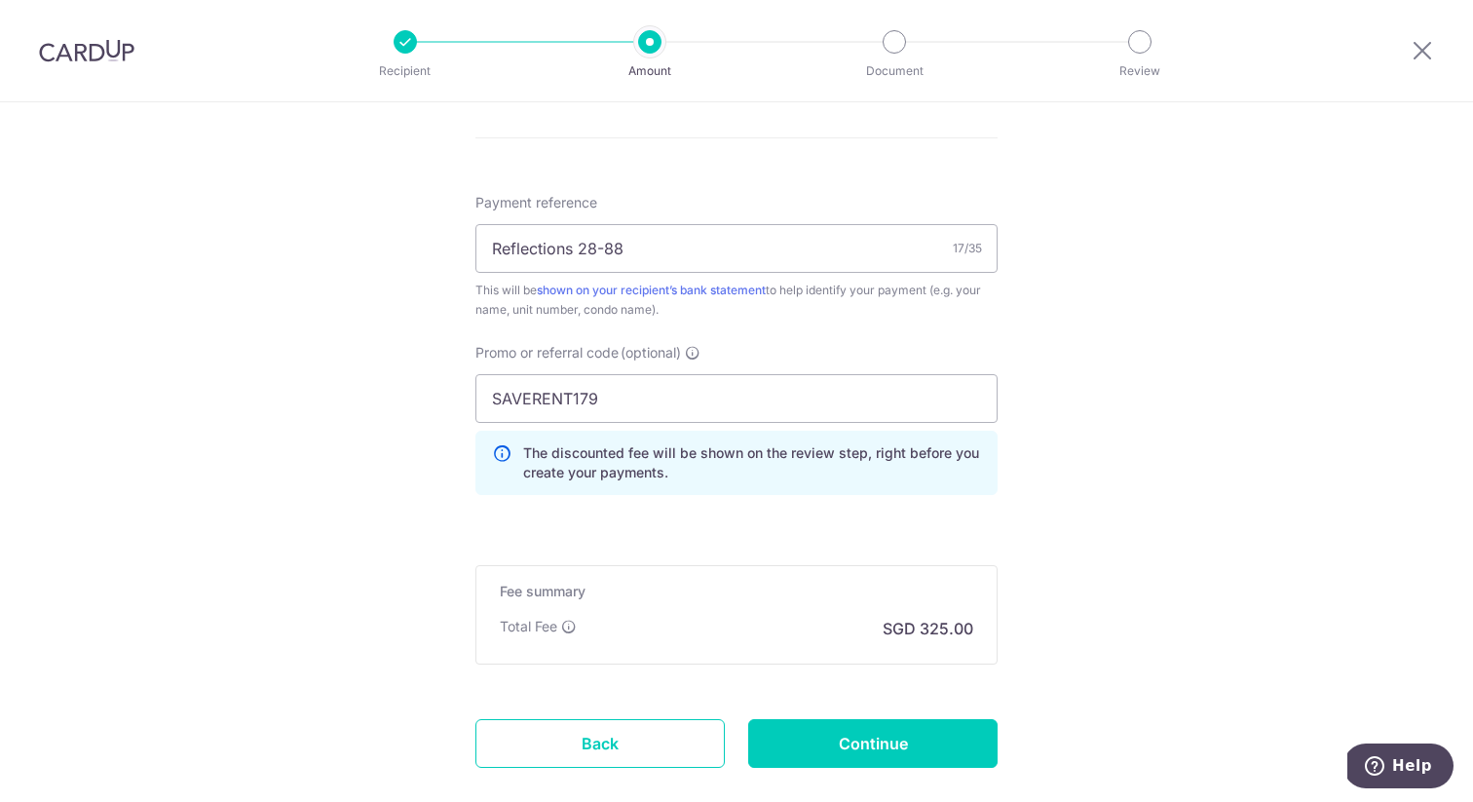
scroll to position [1150, 0]
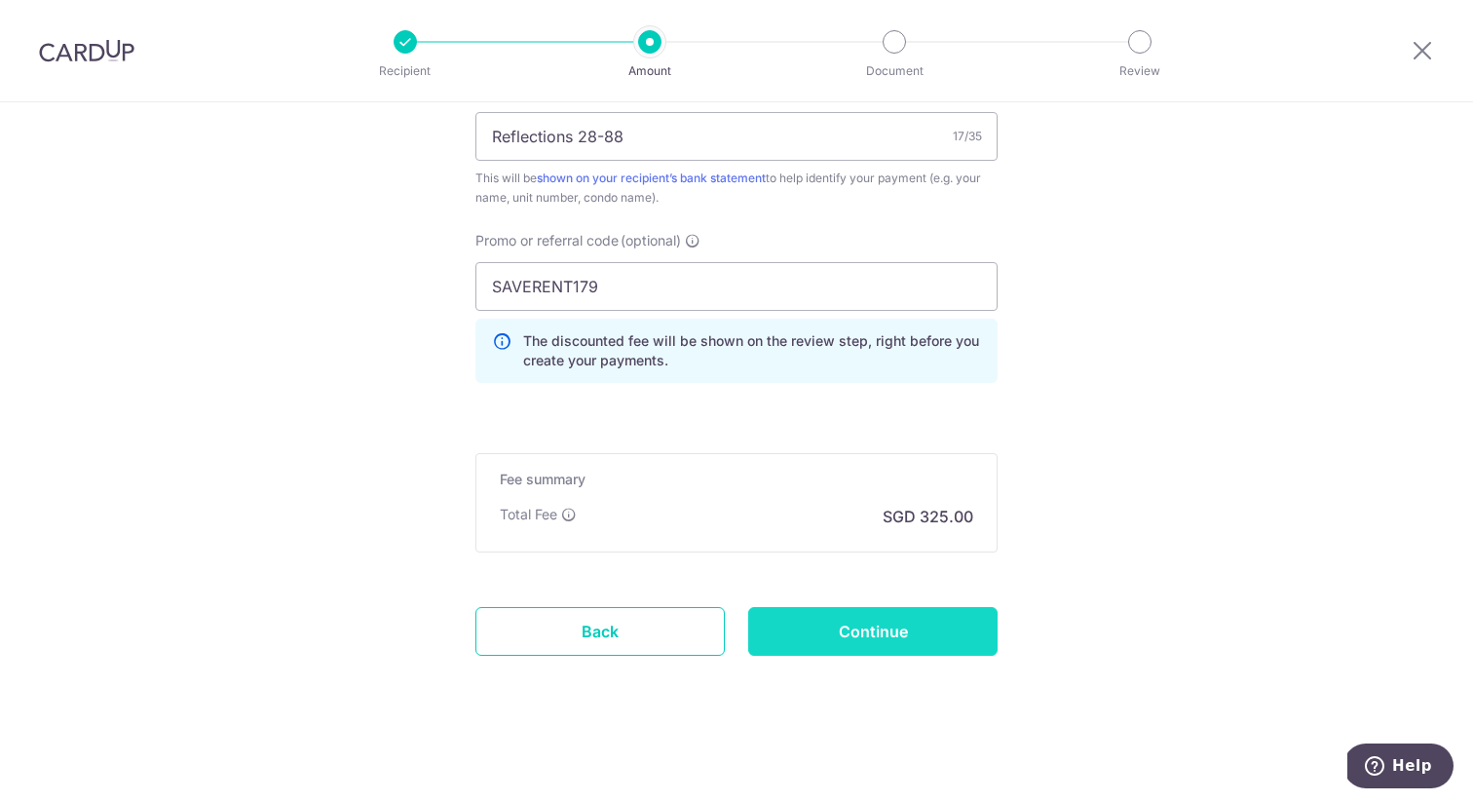
click at [867, 624] on input "Continue" at bounding box center [872, 631] width 249 height 49
type input "Create Schedule"
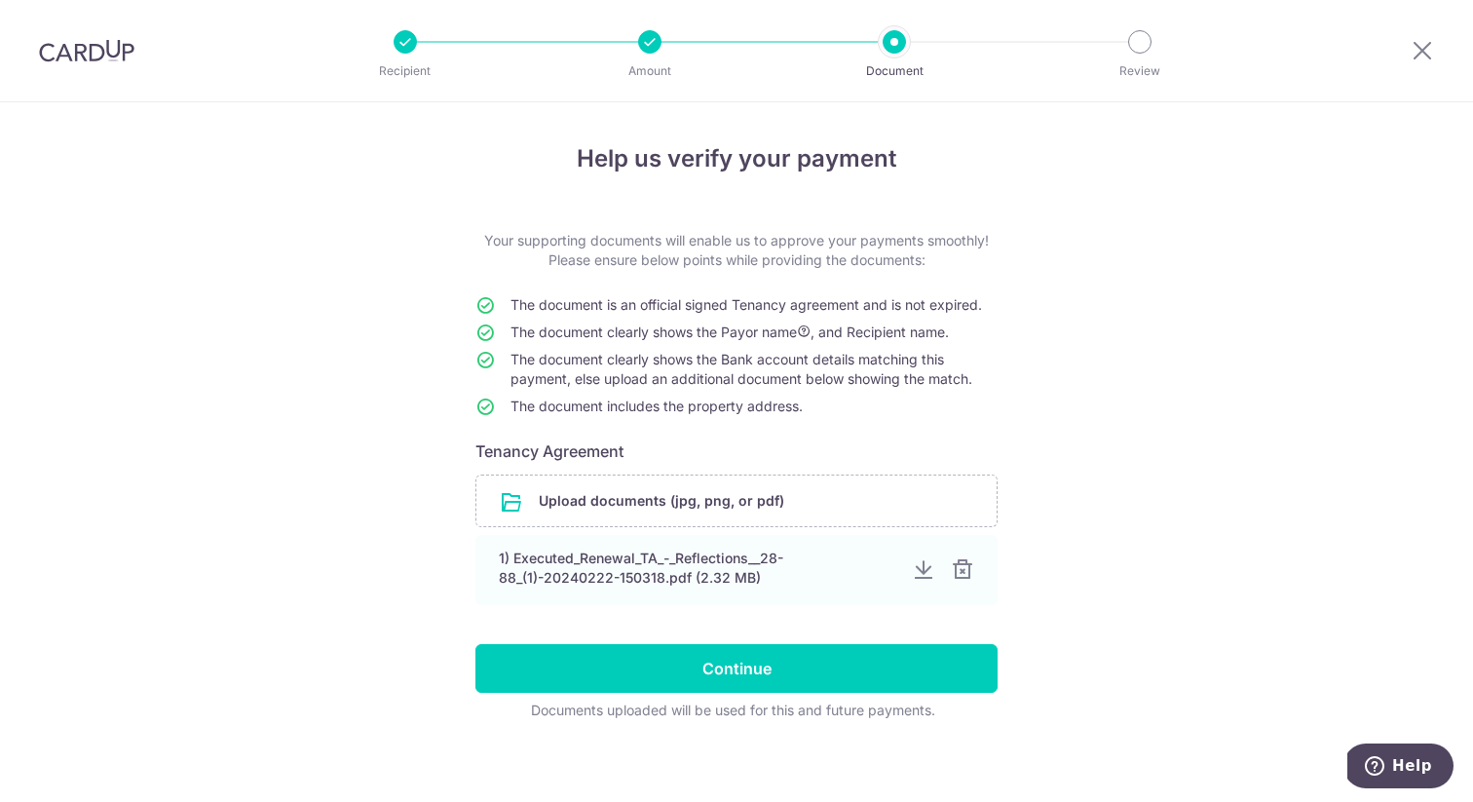
scroll to position [10, 0]
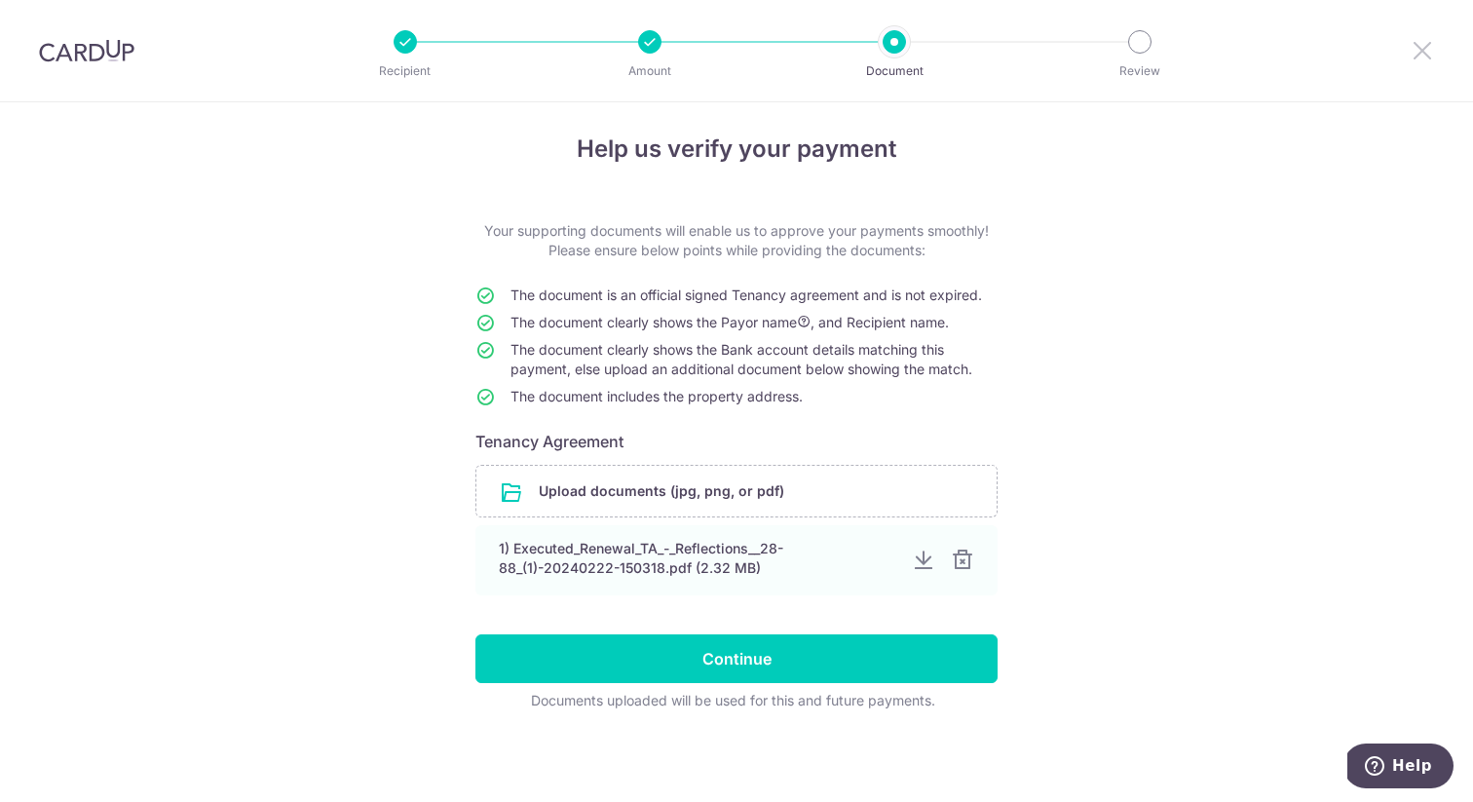
click at [1428, 55] on icon at bounding box center [1421, 50] width 23 height 24
